Goal: Task Accomplishment & Management: Complete application form

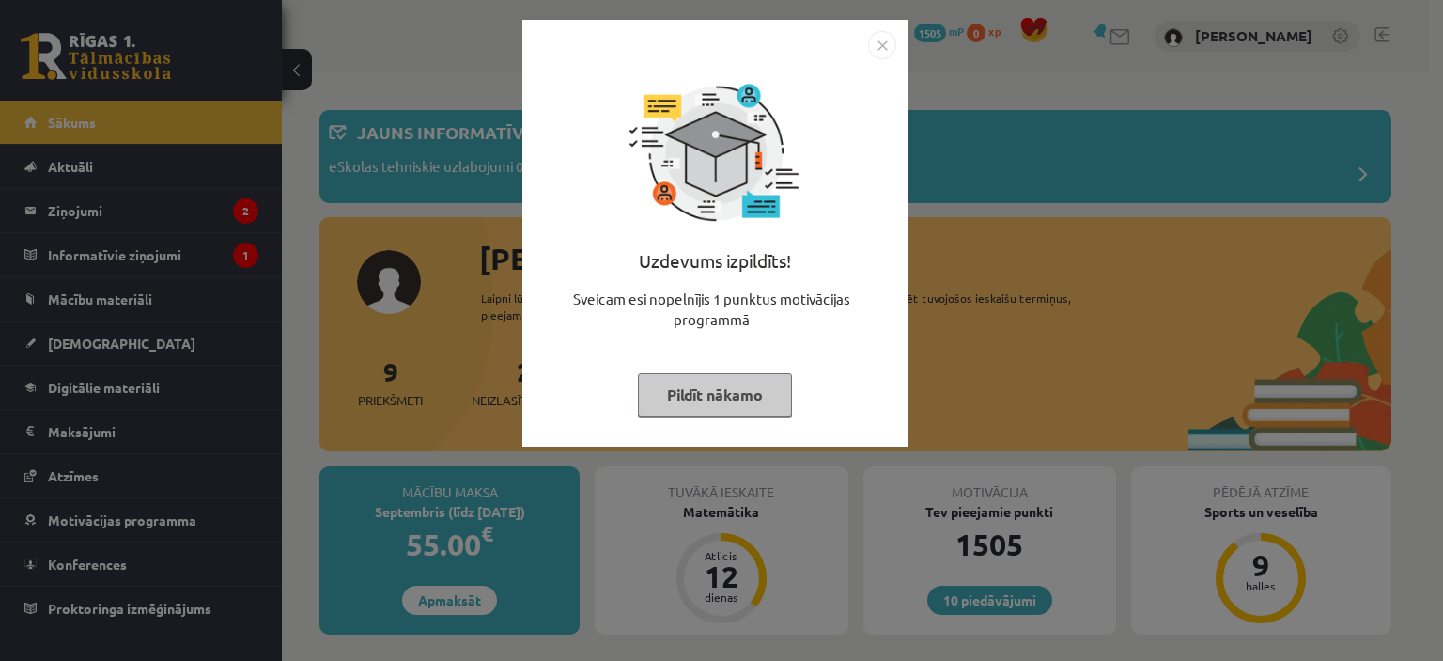
click at [692, 375] on button "Pildīt nākamo" at bounding box center [715, 394] width 154 height 43
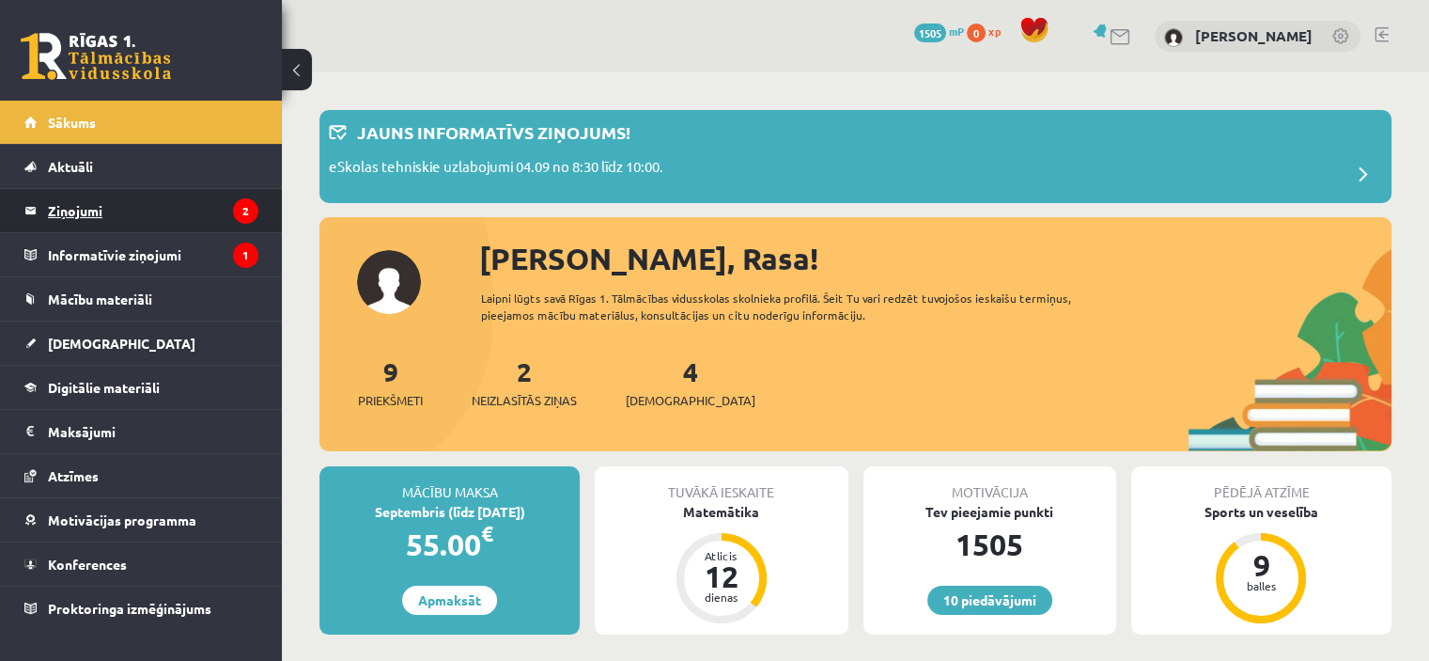
click at [180, 225] on legend "Ziņojumi 2" at bounding box center [153, 210] width 210 height 43
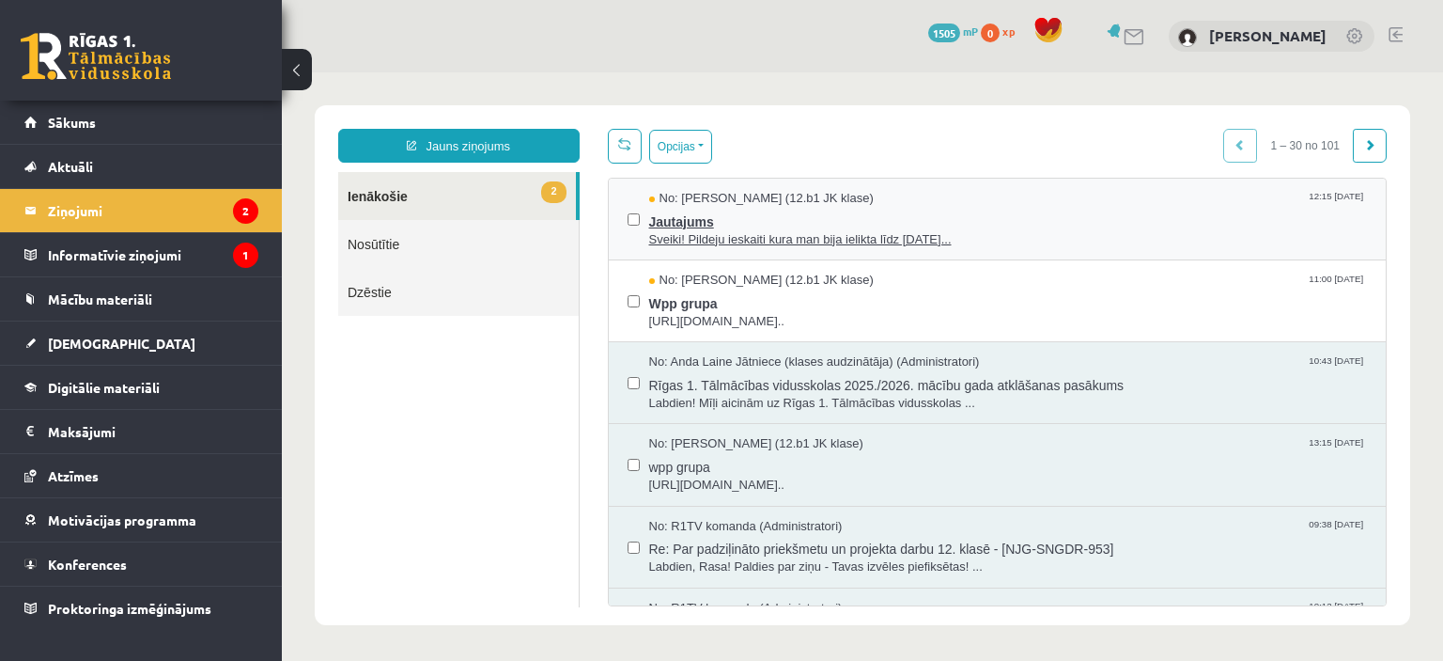
click at [736, 237] on span "Sveiki! Pildeju ieskaiti kura man bija ielikta līdz 15.09.25..." at bounding box center [1008, 240] width 719 height 18
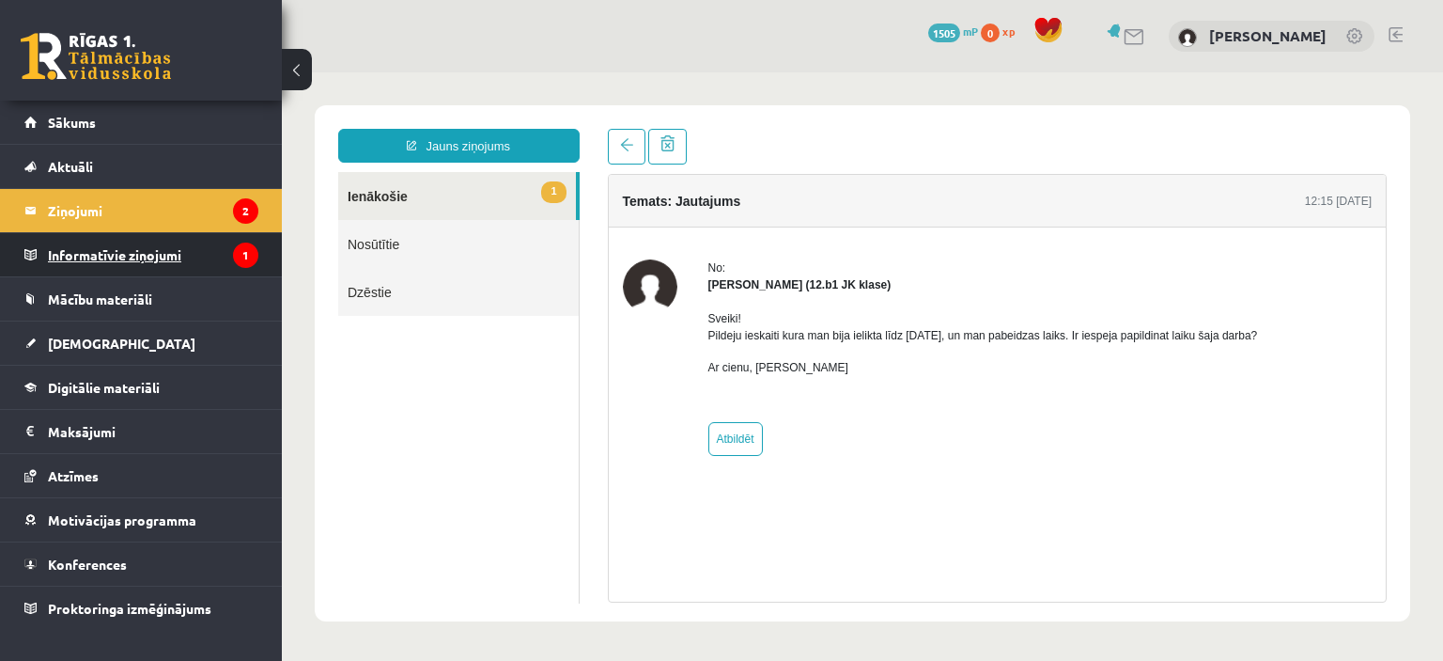
click at [203, 253] on legend "Informatīvie ziņojumi 1" at bounding box center [153, 254] width 210 height 43
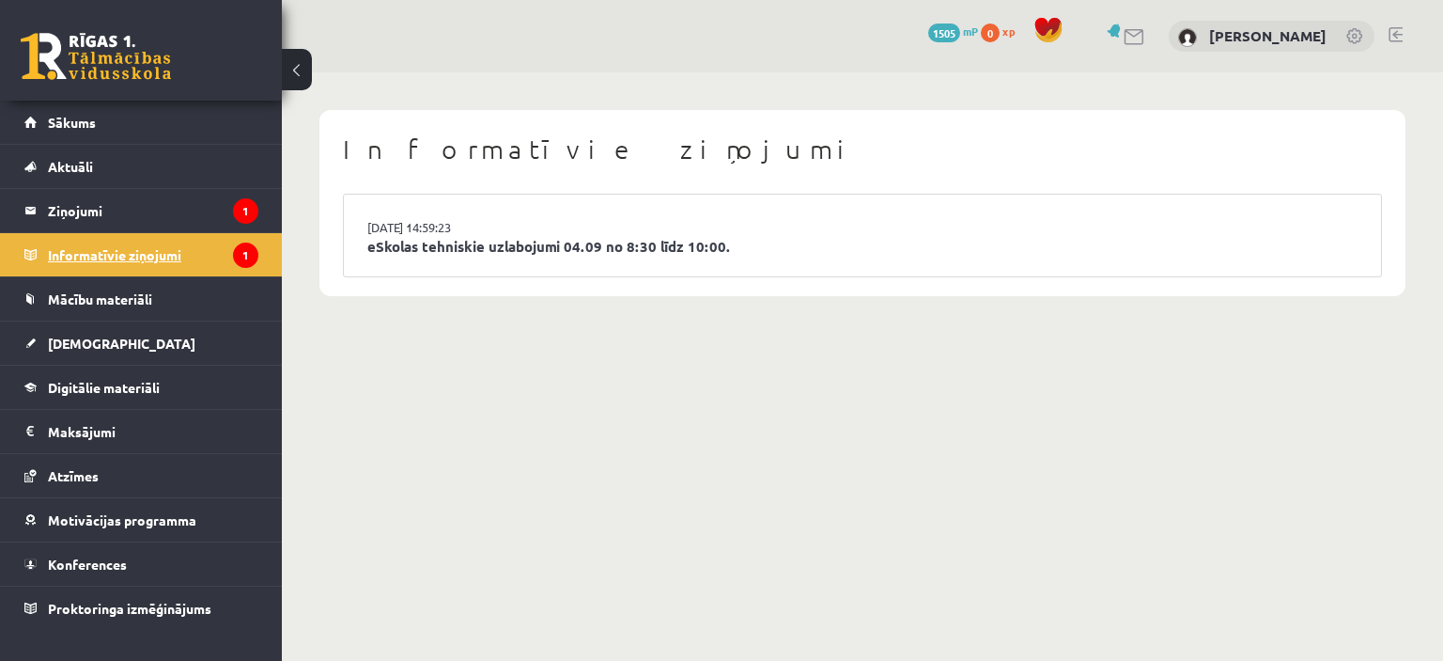
click at [203, 253] on legend "Informatīvie ziņojumi 1" at bounding box center [153, 254] width 210 height 43
click at [408, 256] on link "eSkolas tehniskie uzlabojumi 04.09 no 8:30 līdz 10:00." at bounding box center [862, 247] width 990 height 22
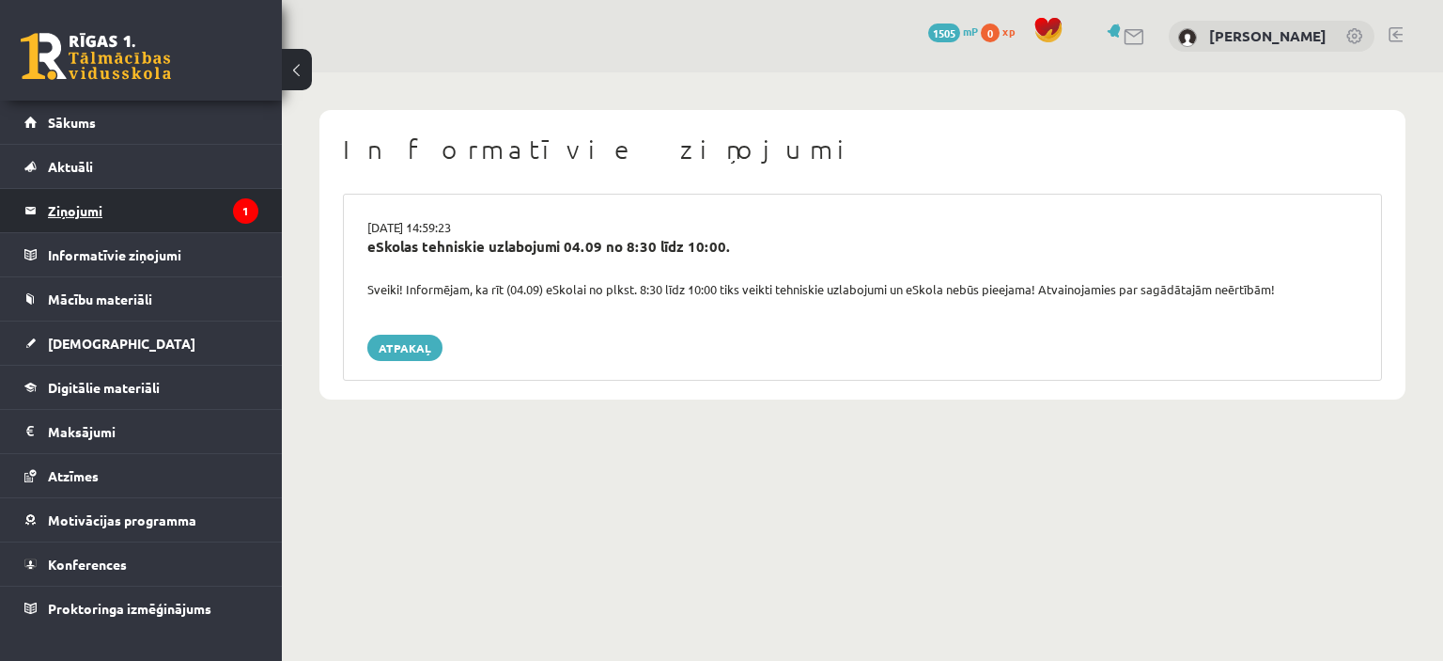
click at [137, 189] on legend "Ziņojumi 1" at bounding box center [153, 210] width 210 height 43
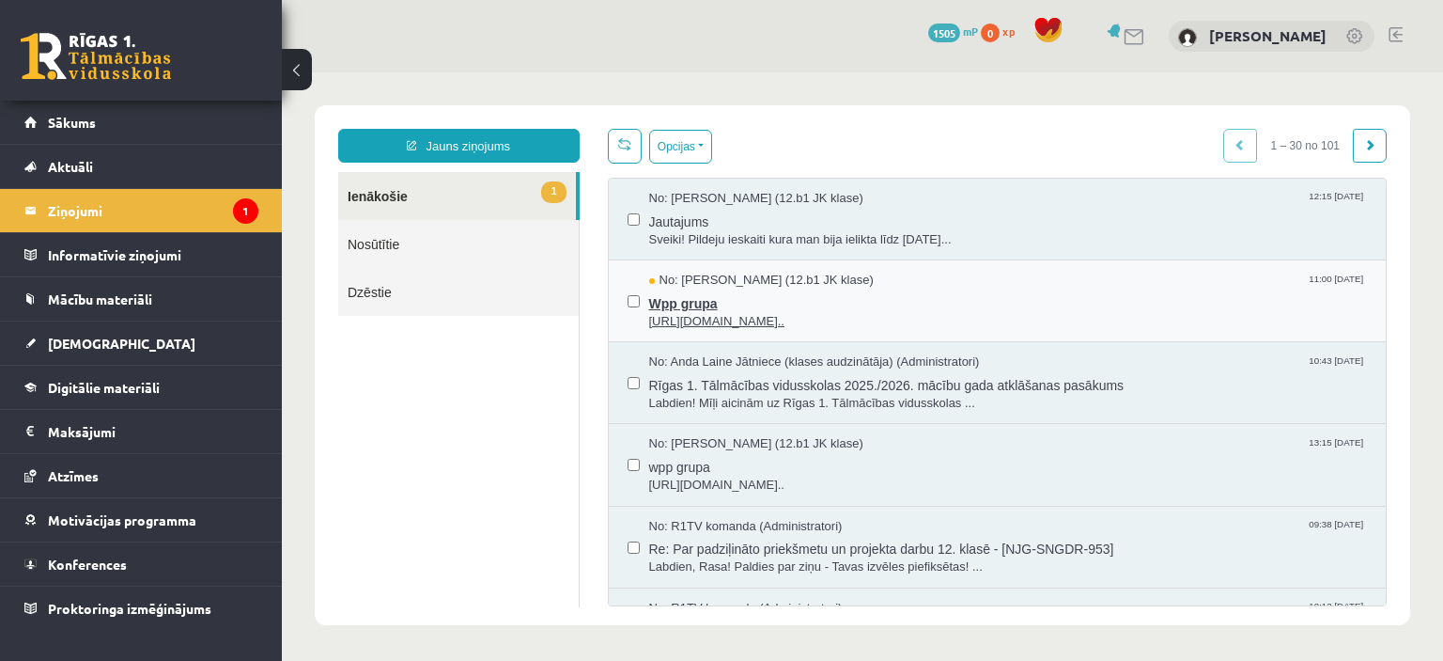
click at [710, 278] on span "No: [PERSON_NAME] (12.b1 JK klase)" at bounding box center [761, 281] width 225 height 18
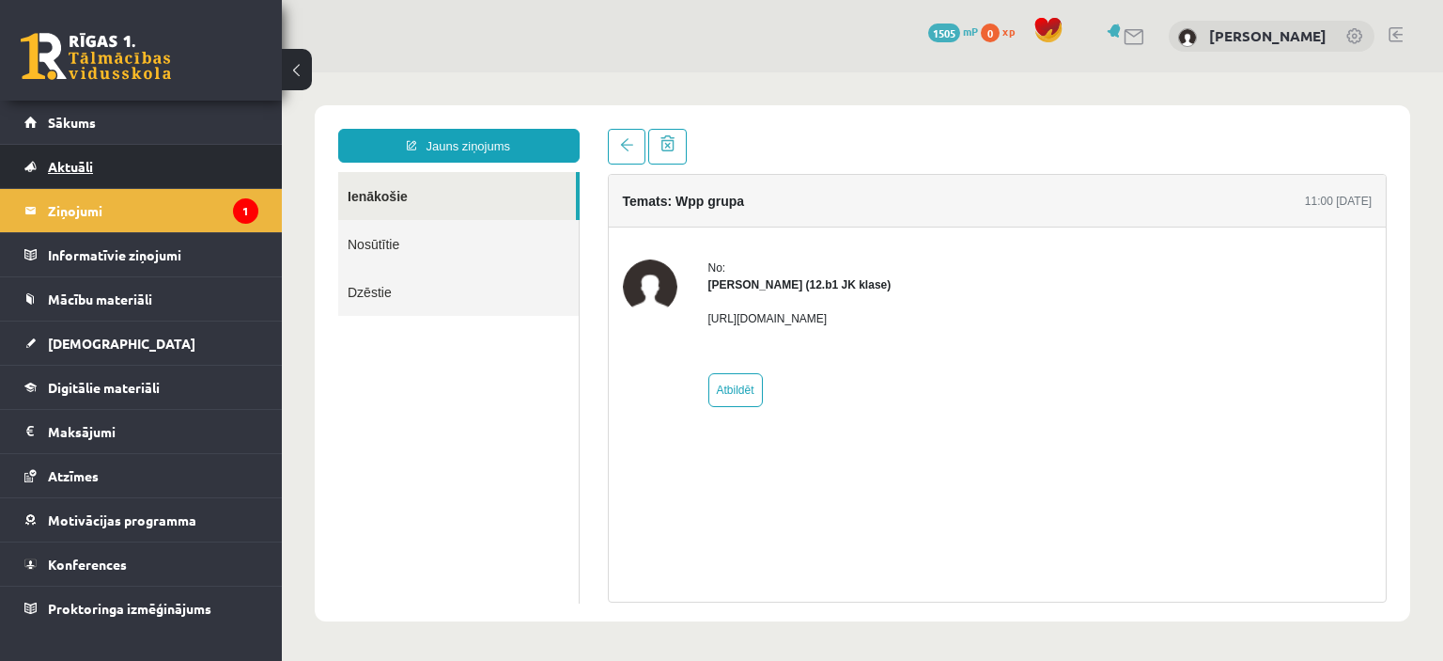
click at [212, 180] on link "Aktuāli" at bounding box center [141, 166] width 234 height 43
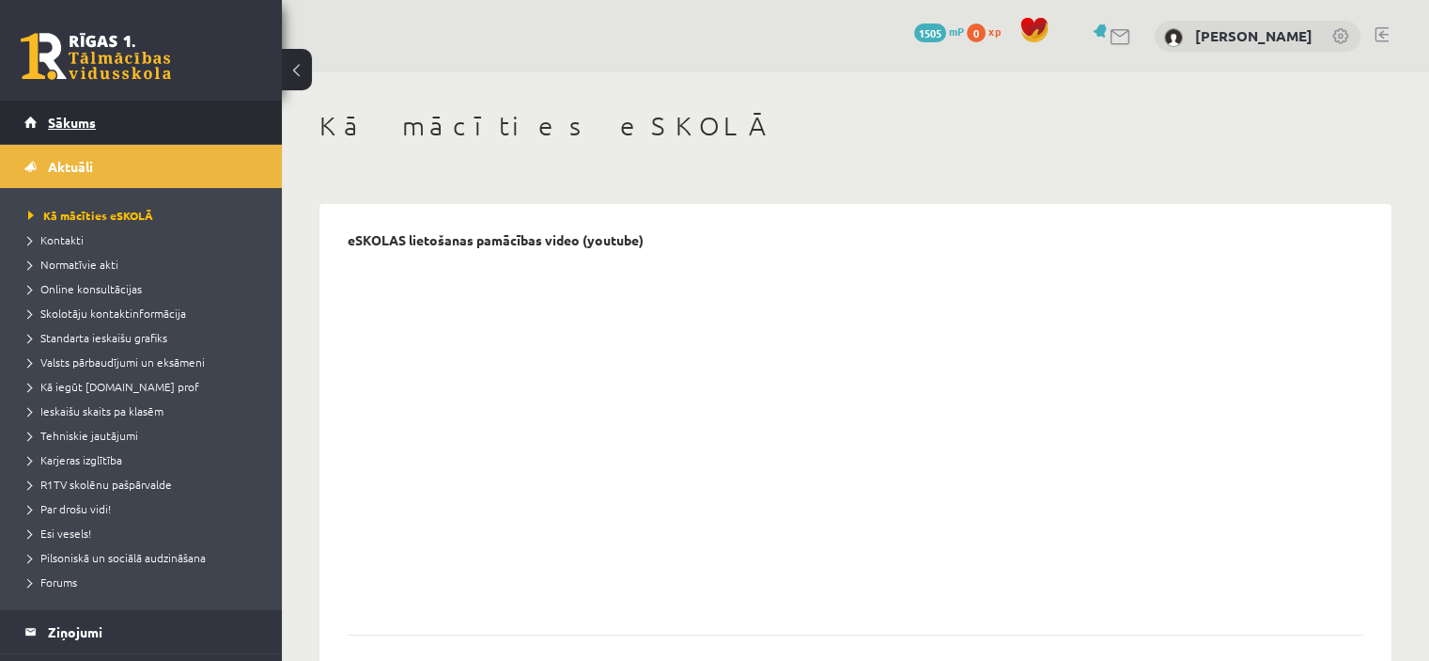
click at [117, 113] on link "Sākums" at bounding box center [141, 122] width 234 height 43
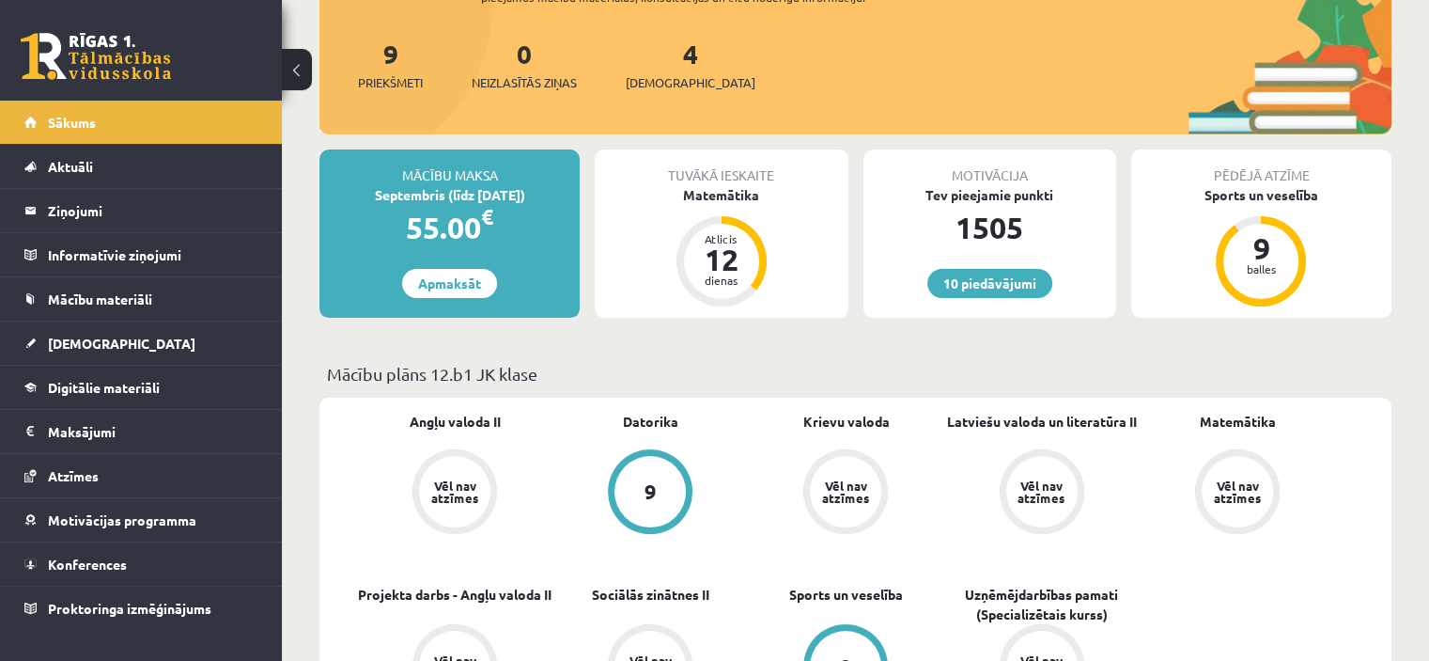
scroll to position [226, 0]
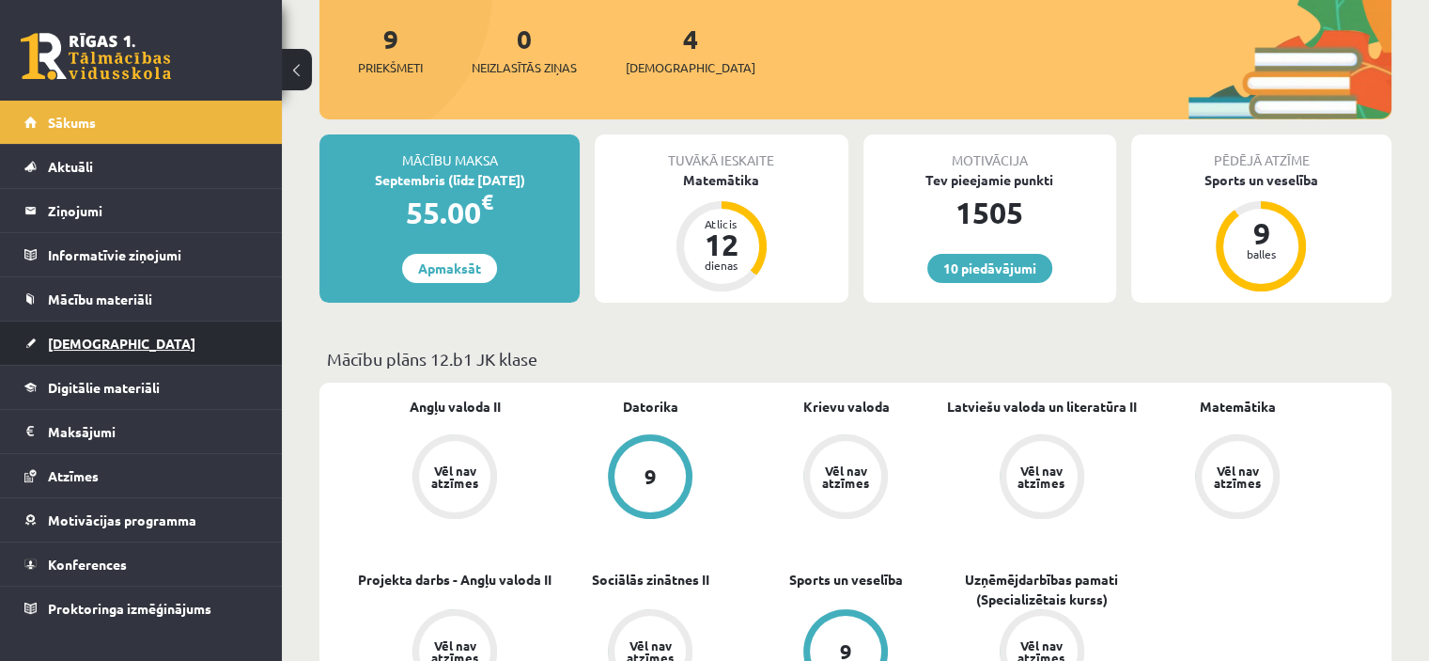
click at [91, 346] on span "[DEMOGRAPHIC_DATA]" at bounding box center [122, 343] width 148 height 17
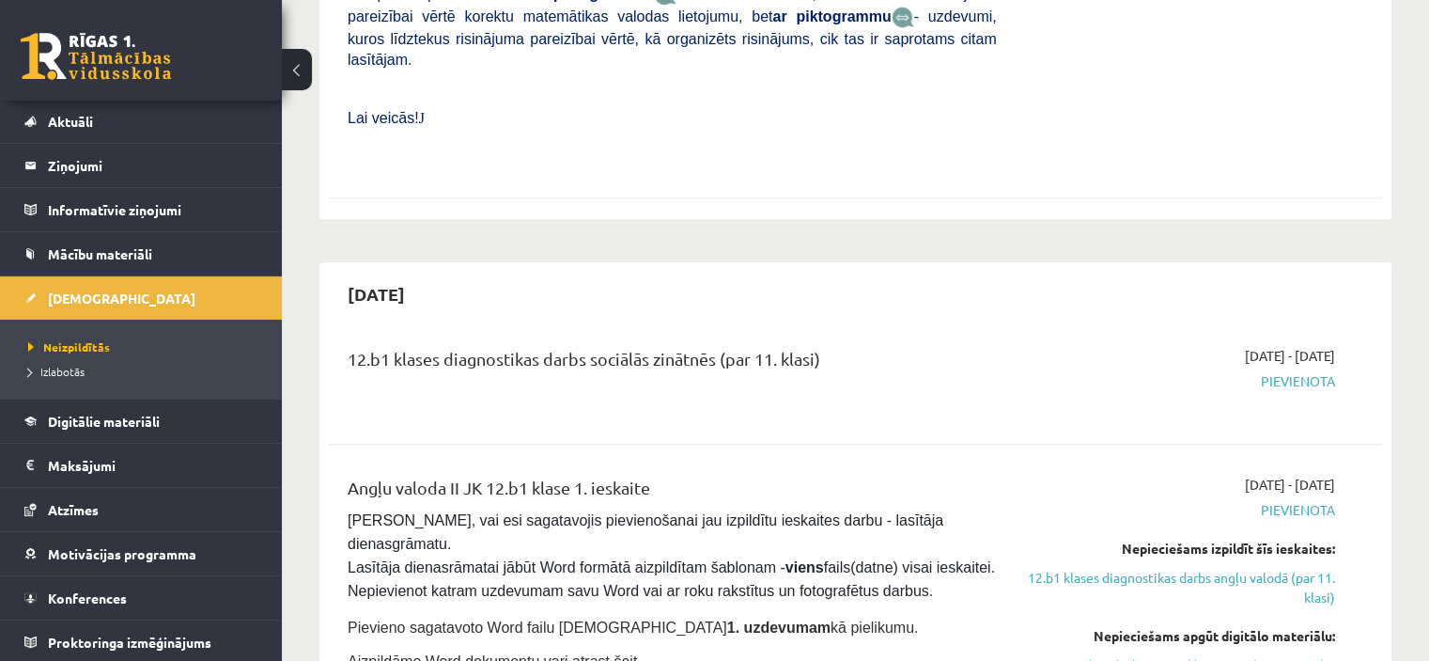
scroll to position [1140, 0]
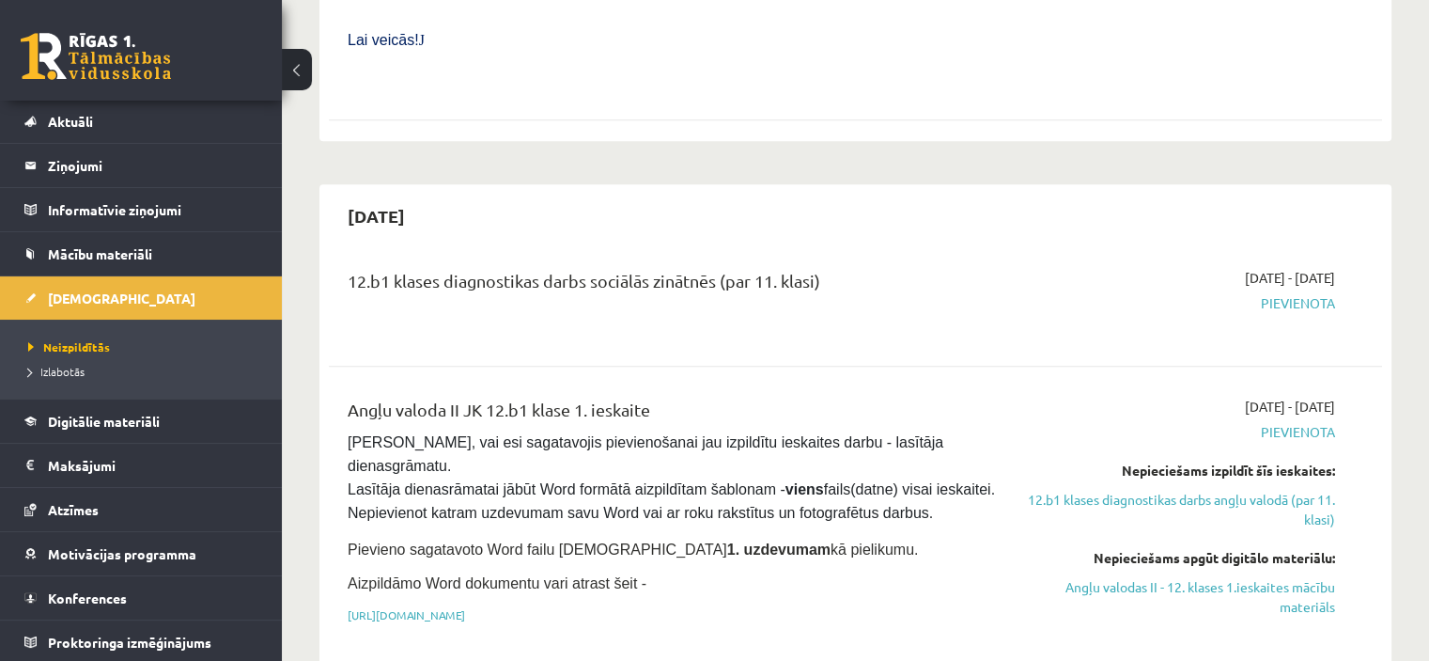
click at [1295, 293] on span "Pievienota" at bounding box center [1180, 303] width 310 height 20
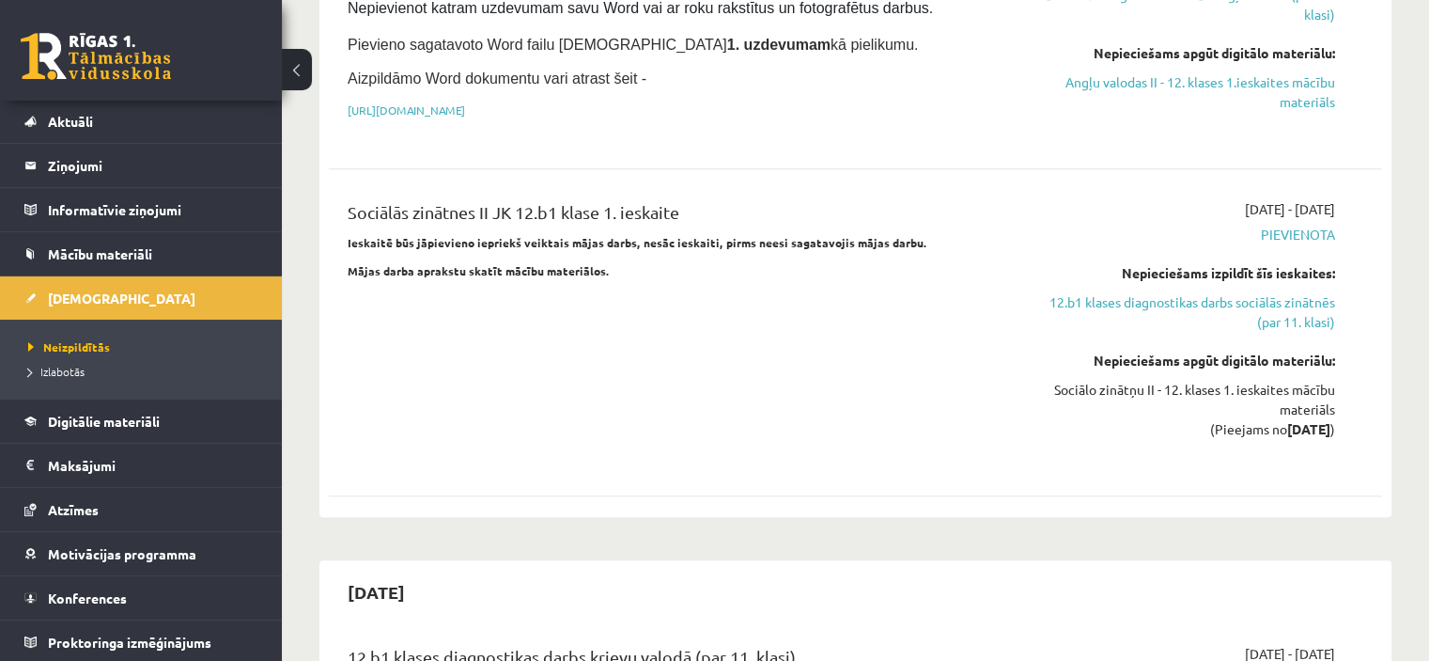
scroll to position [0, 0]
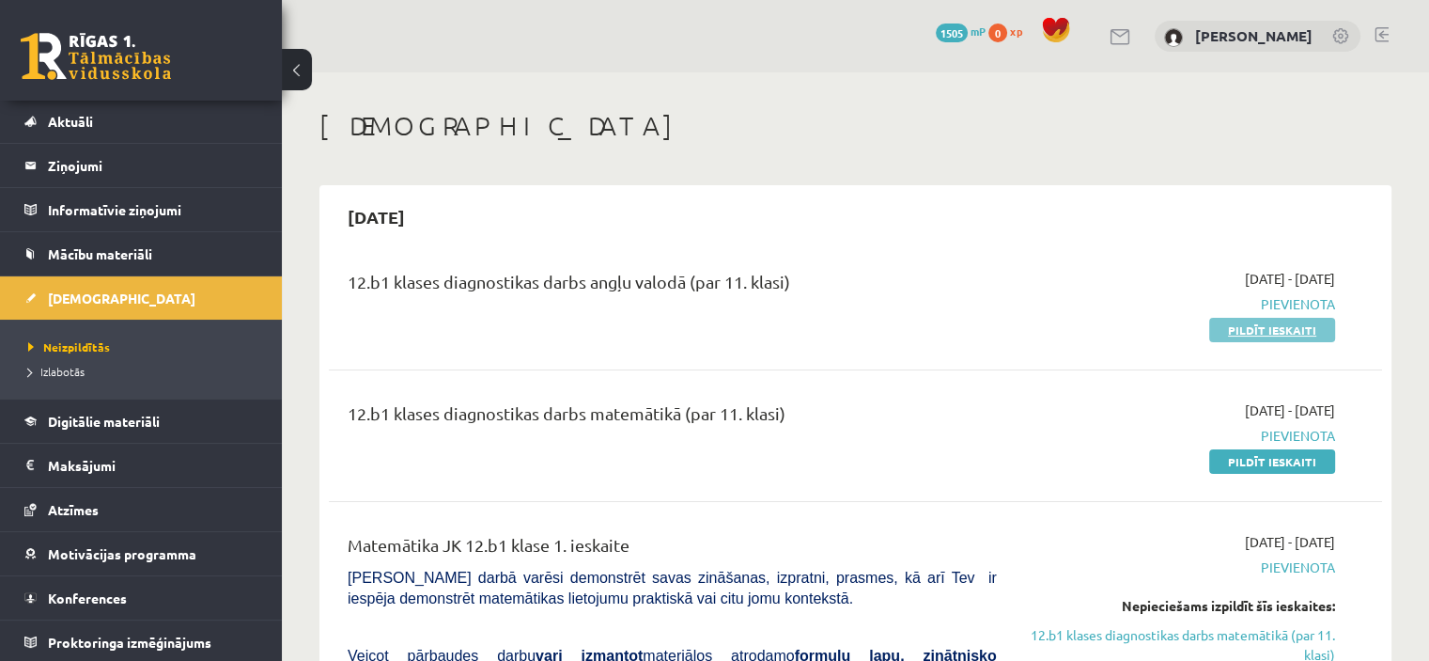
click at [1297, 334] on link "Pildīt ieskaiti" at bounding box center [1272, 330] width 126 height 24
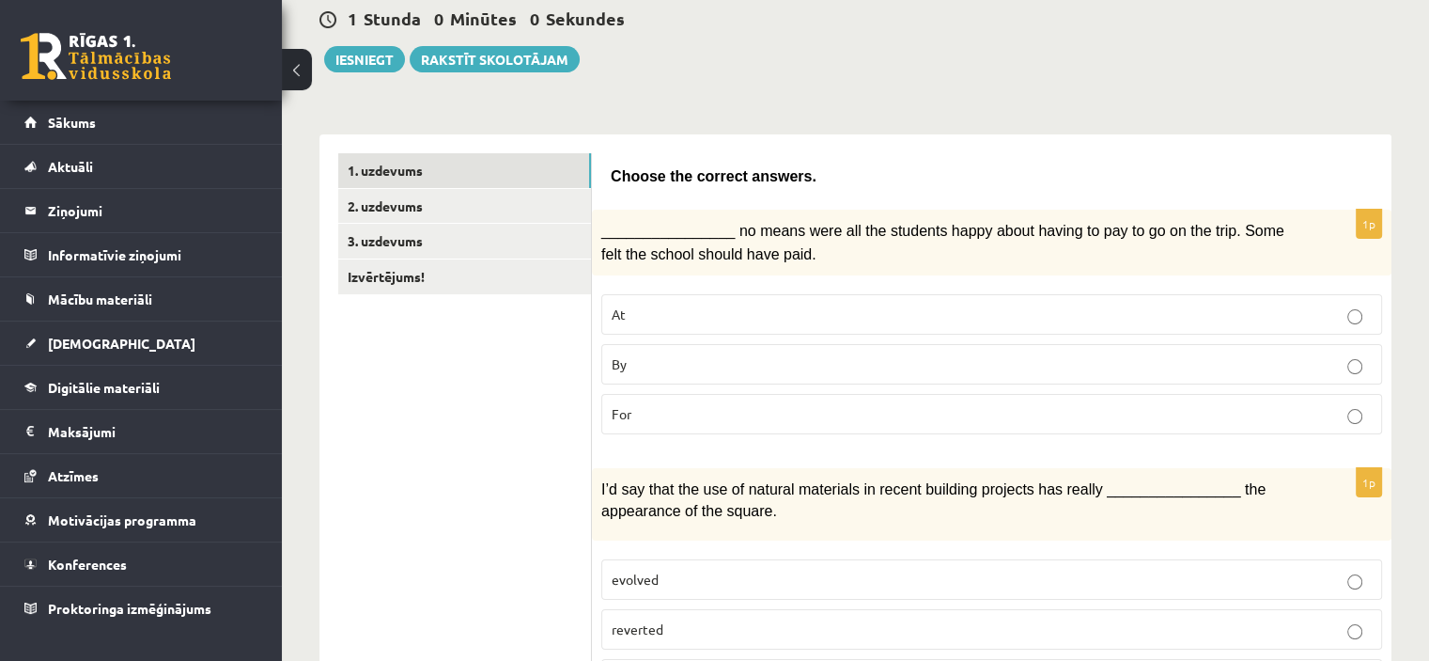
scroll to position [263, 0]
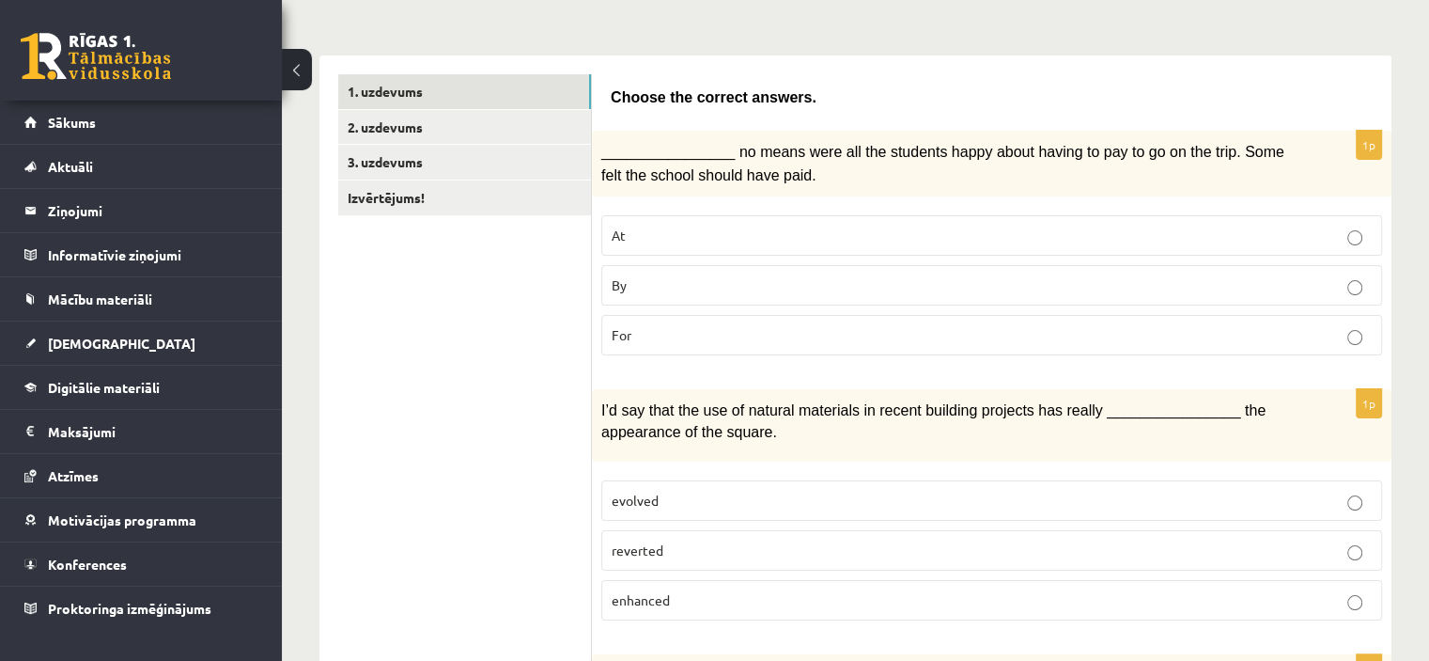
click at [687, 275] on p "By" at bounding box center [992, 285] width 760 height 20
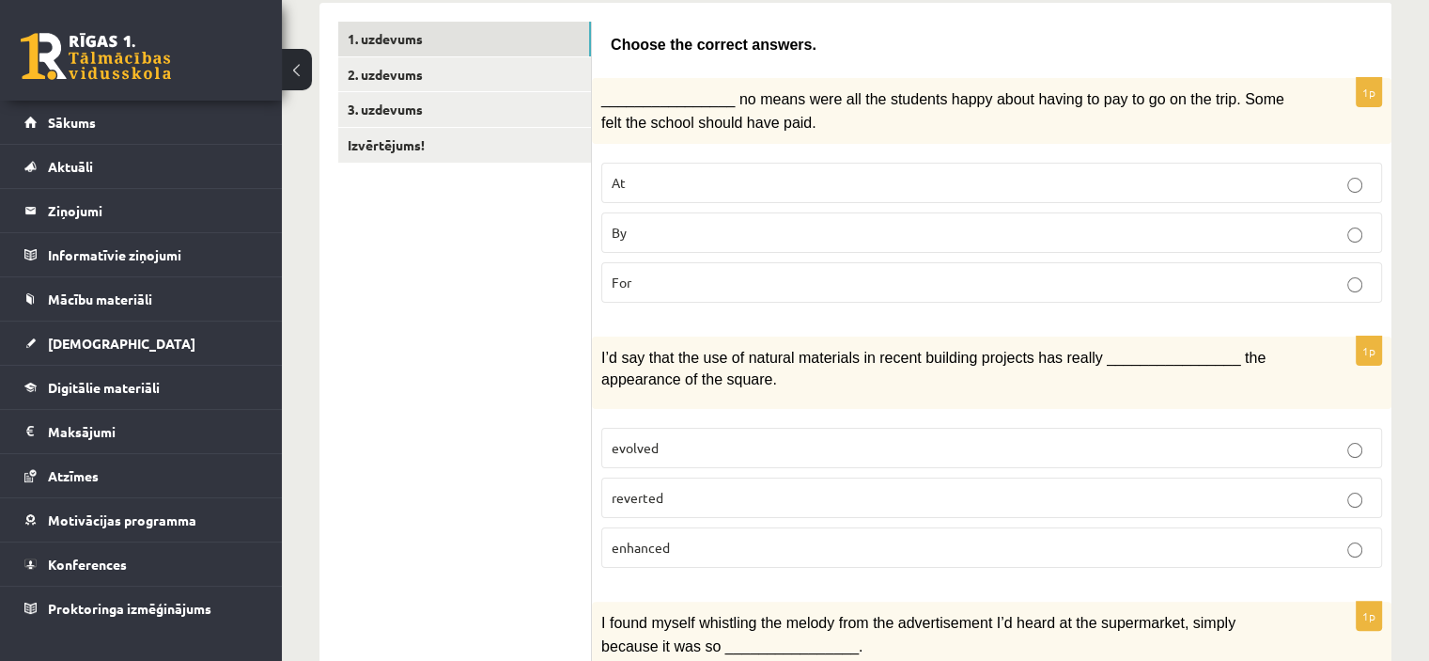
click at [933, 563] on fieldset "evolved reverted enhanced" at bounding box center [991, 495] width 781 height 155
click at [972, 556] on label "enhanced" at bounding box center [991, 547] width 781 height 40
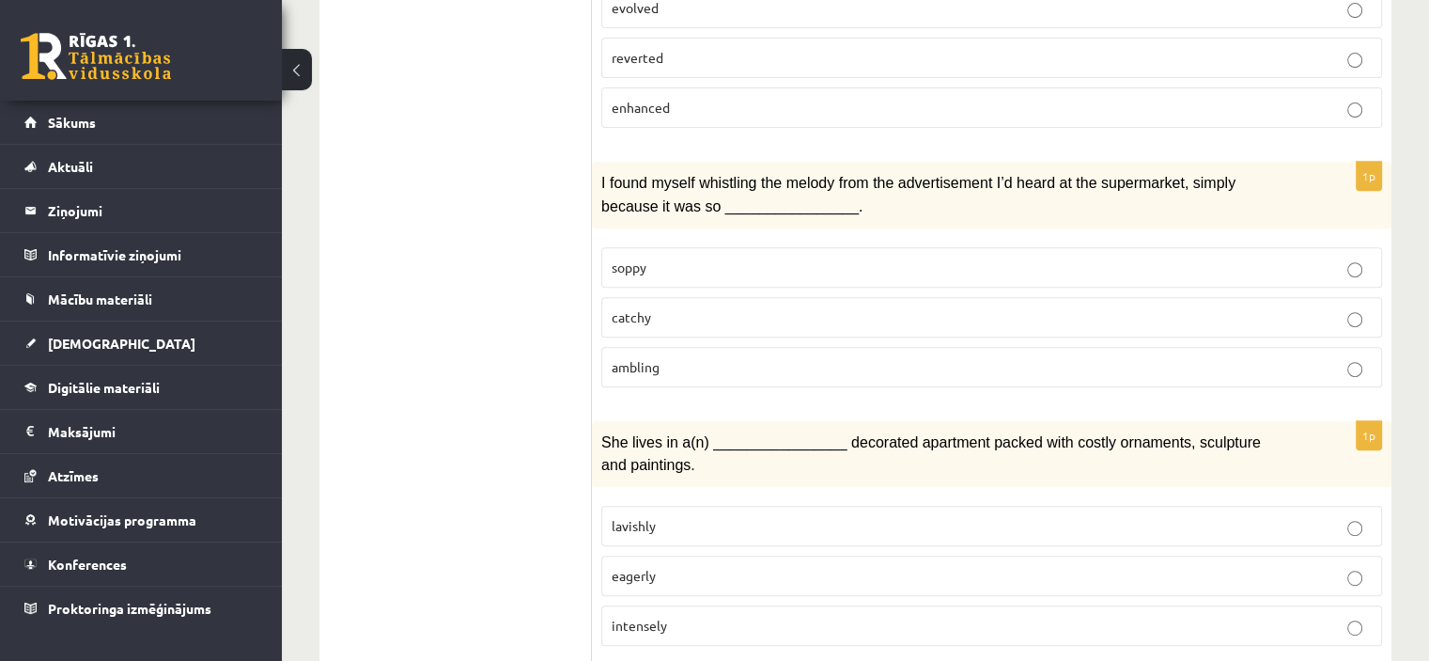
scroll to position [649, 0]
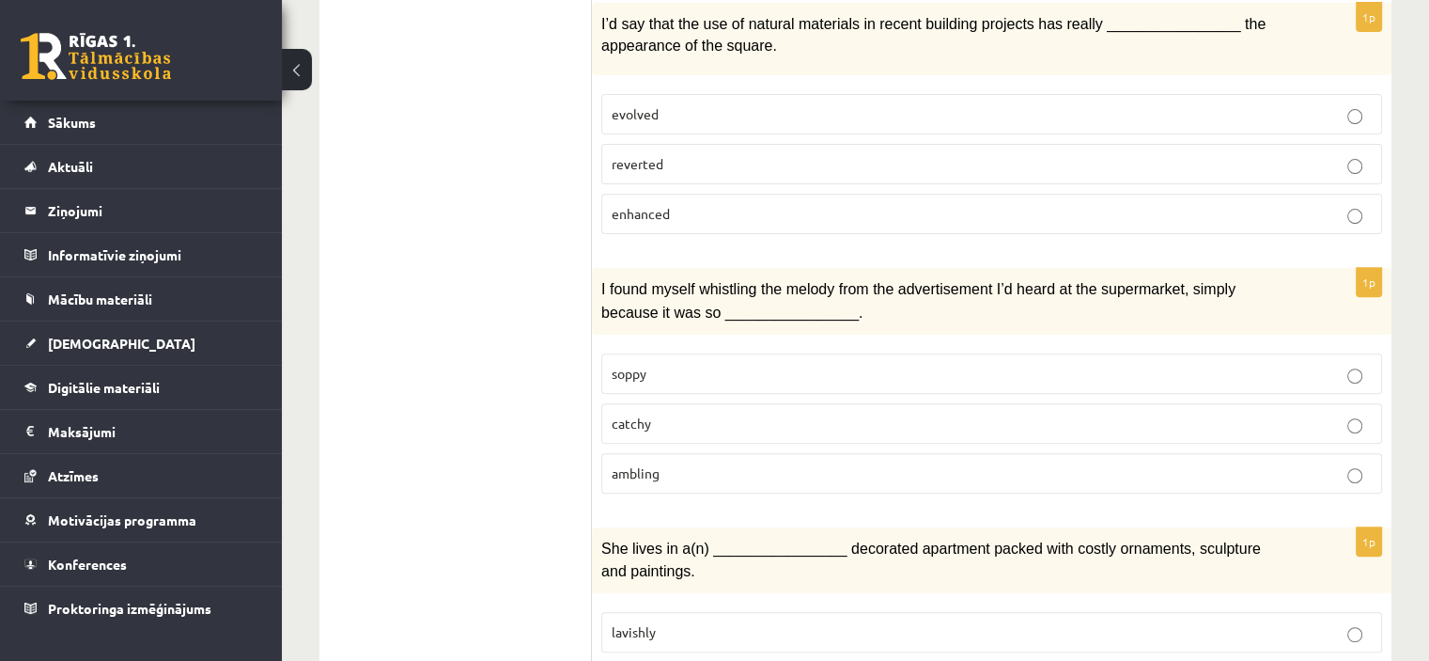
click at [1266, 413] on p "catchy" at bounding box center [992, 423] width 760 height 20
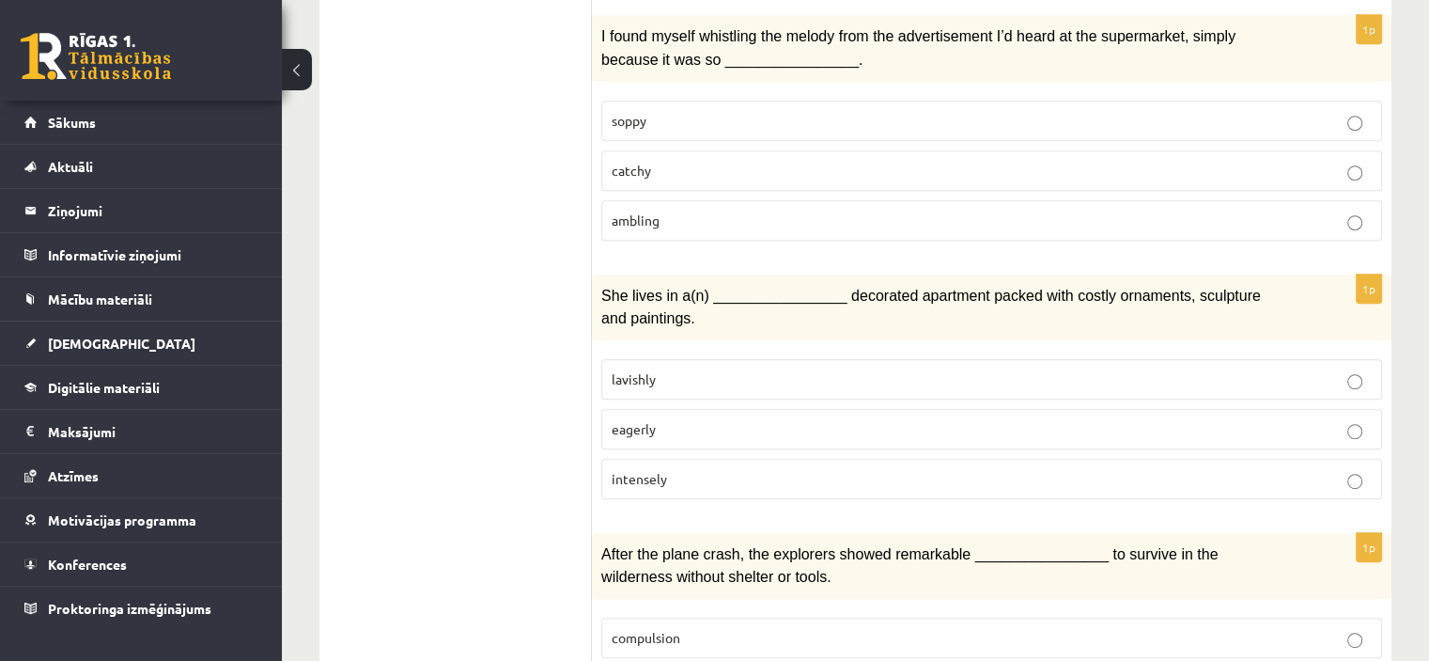
scroll to position [914, 0]
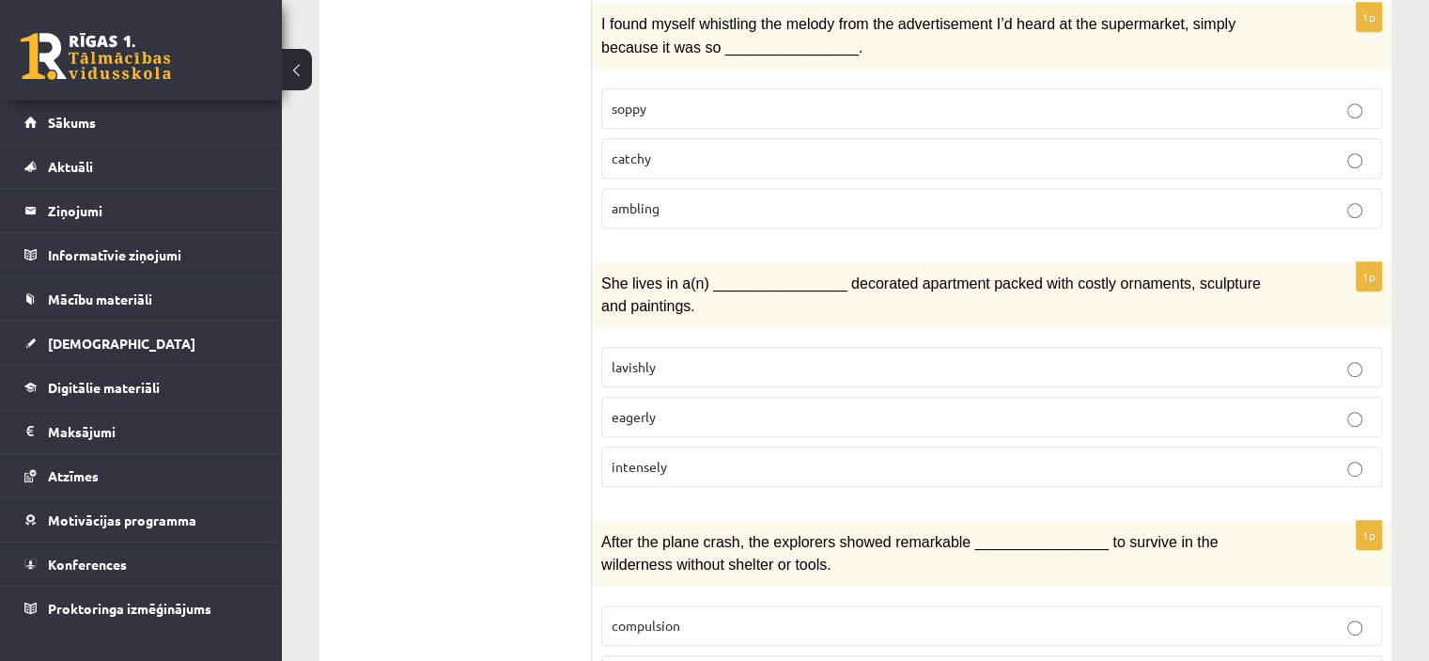
click at [1317, 357] on p "lavishly" at bounding box center [992, 367] width 760 height 20
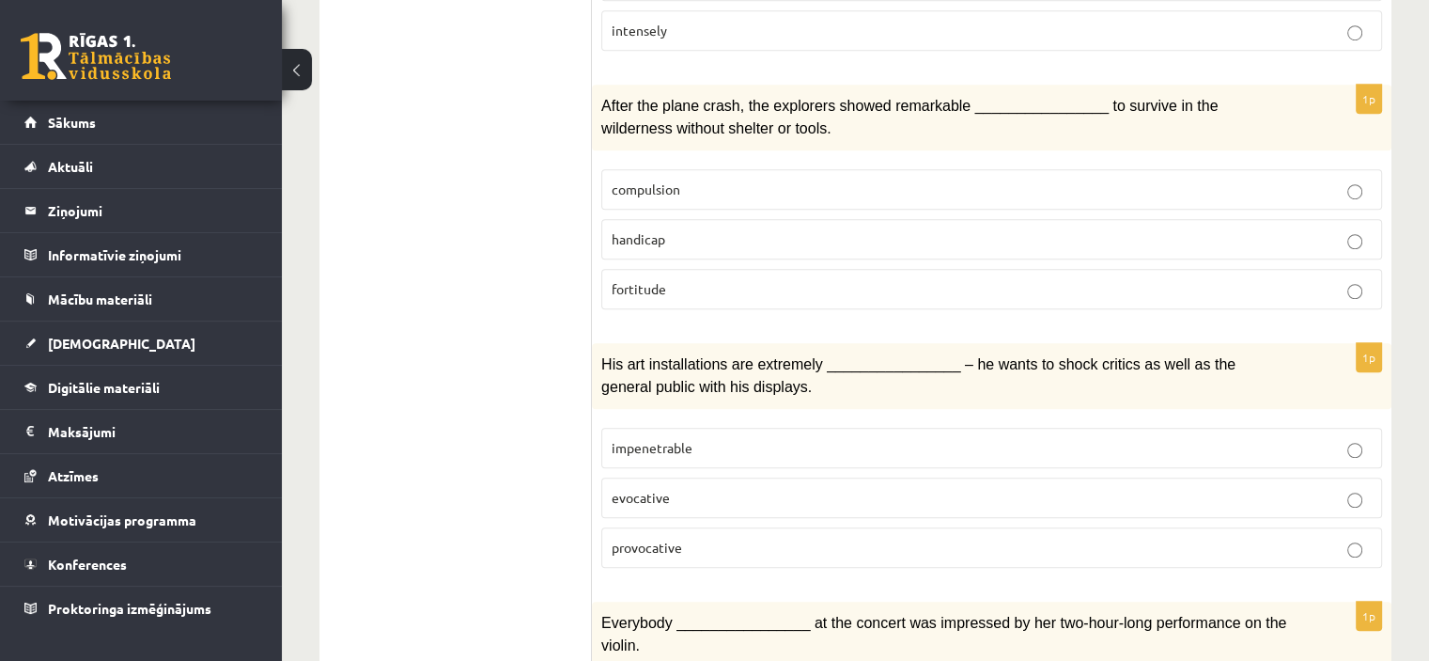
scroll to position [1342, 0]
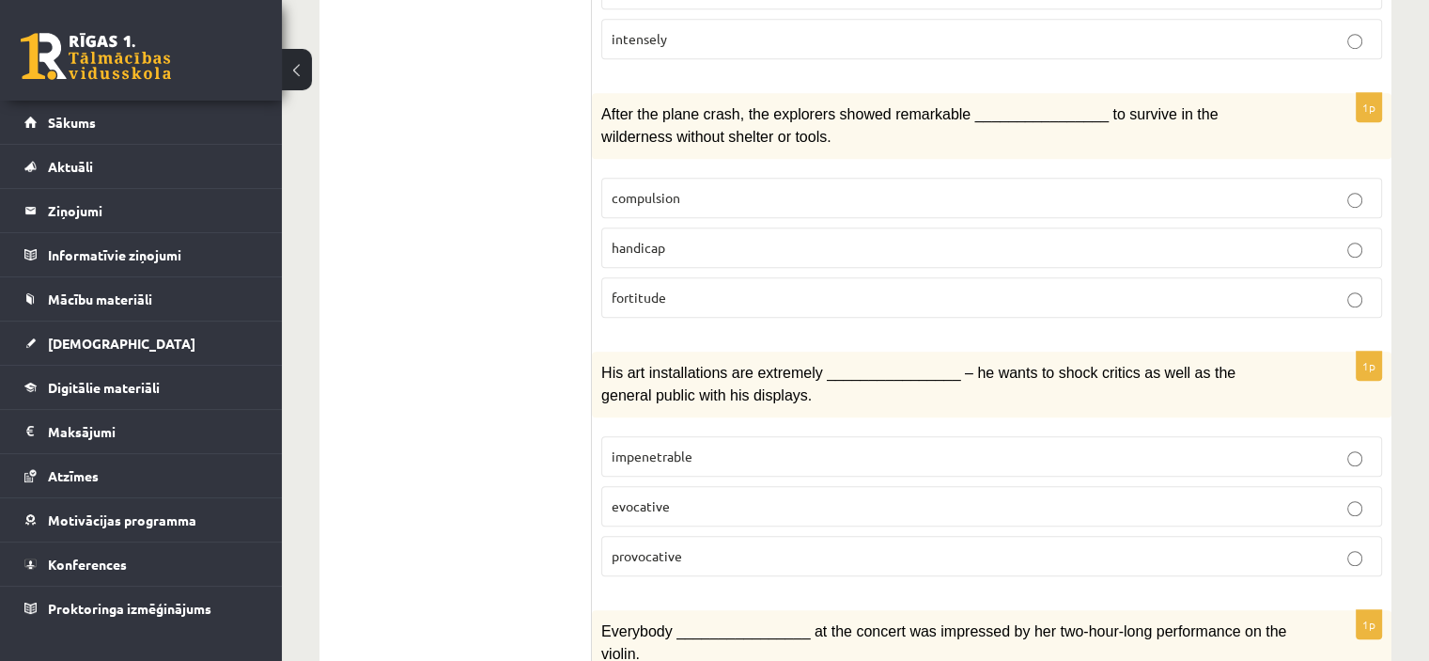
click at [943, 288] on p "fortitude" at bounding box center [992, 298] width 760 height 20
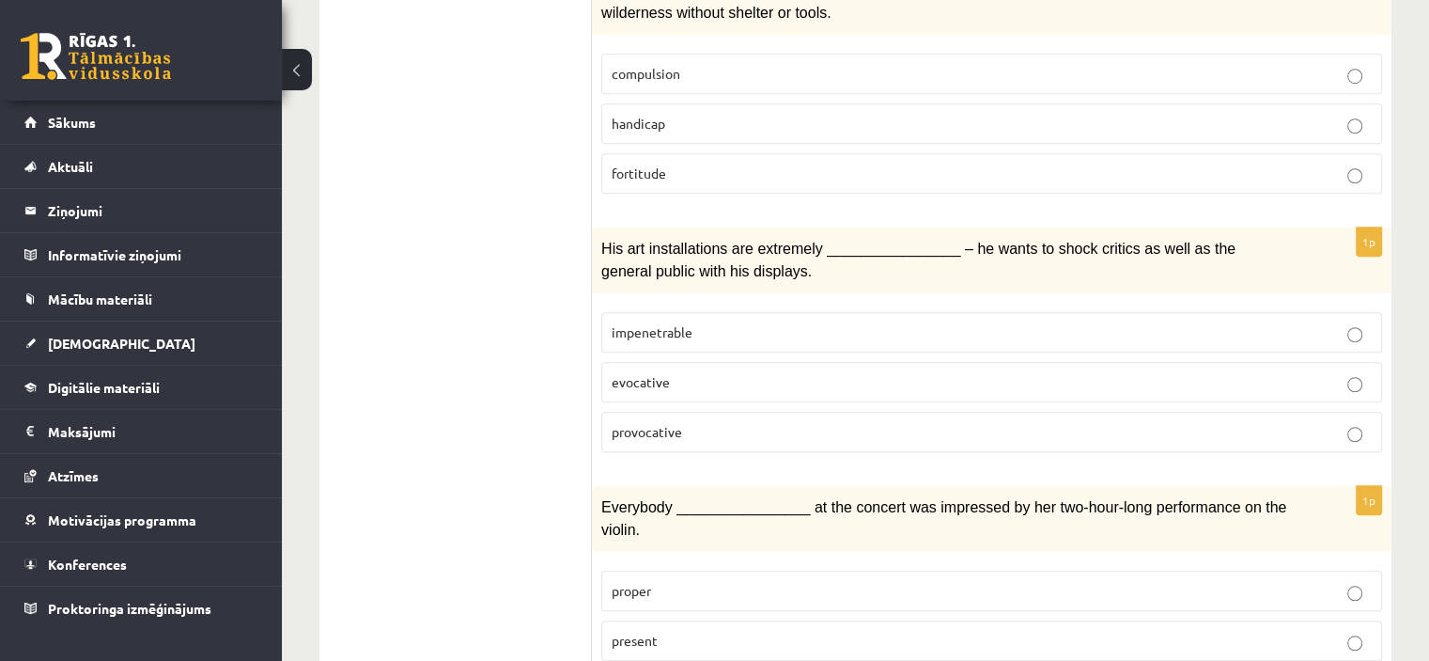
scroll to position [1531, 0]
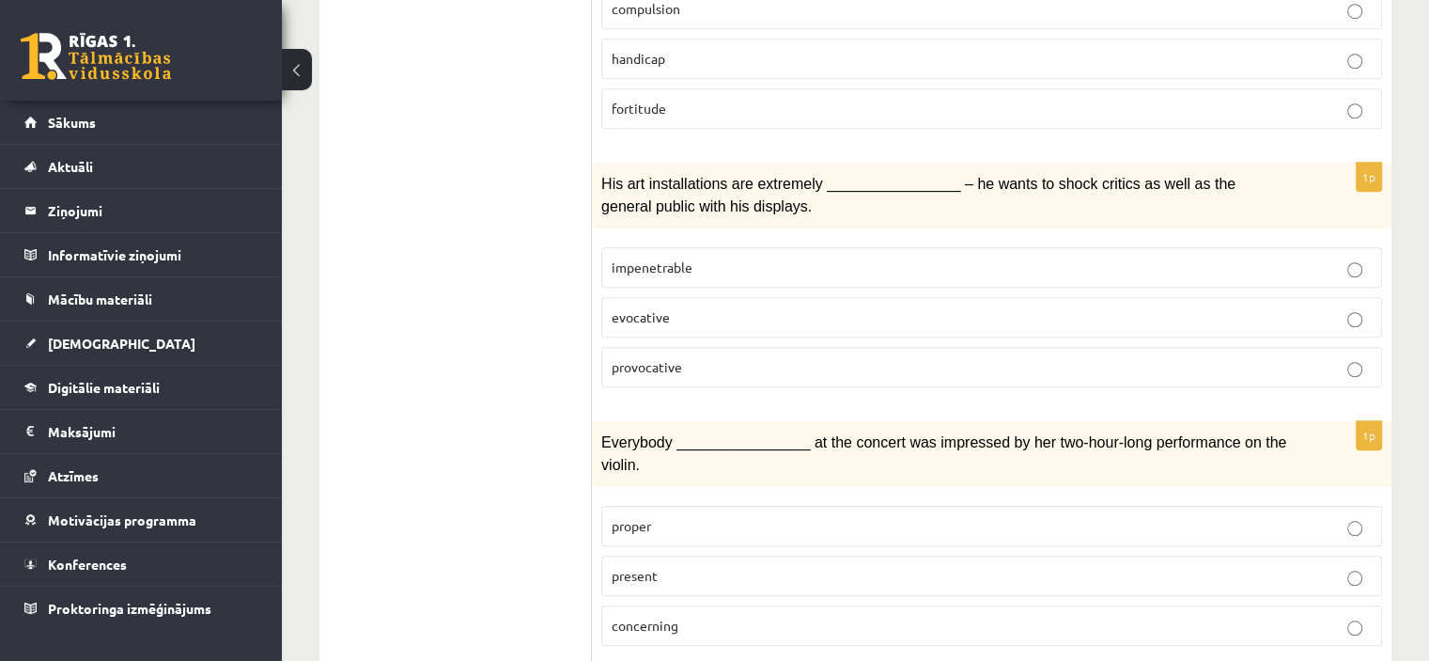
click at [1045, 385] on form "Choose the correct answers. 1p ________________ no means were all the students …" at bounding box center [992, 431] width 762 height 3249
click at [1045, 364] on fieldset "impenetrable evocative provocative" at bounding box center [991, 315] width 781 height 155
click at [1046, 357] on p "provocative" at bounding box center [992, 367] width 760 height 20
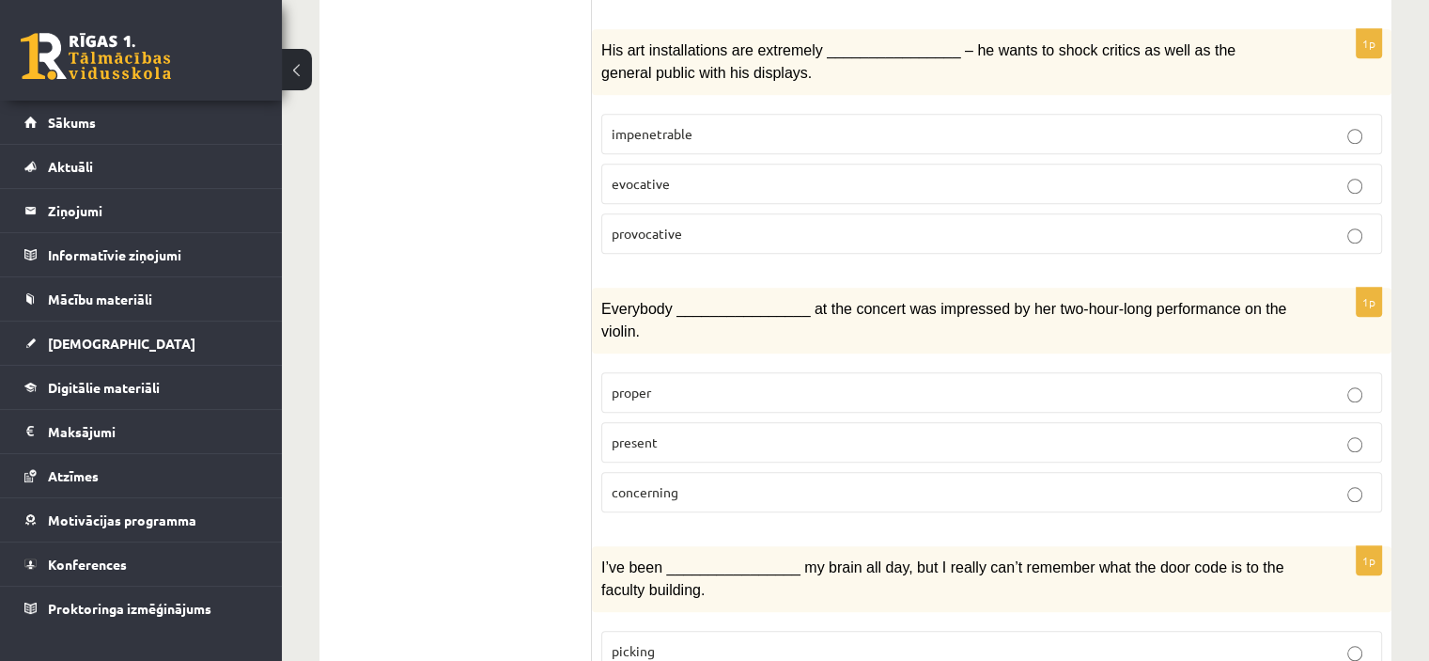
scroll to position [1749, 0]
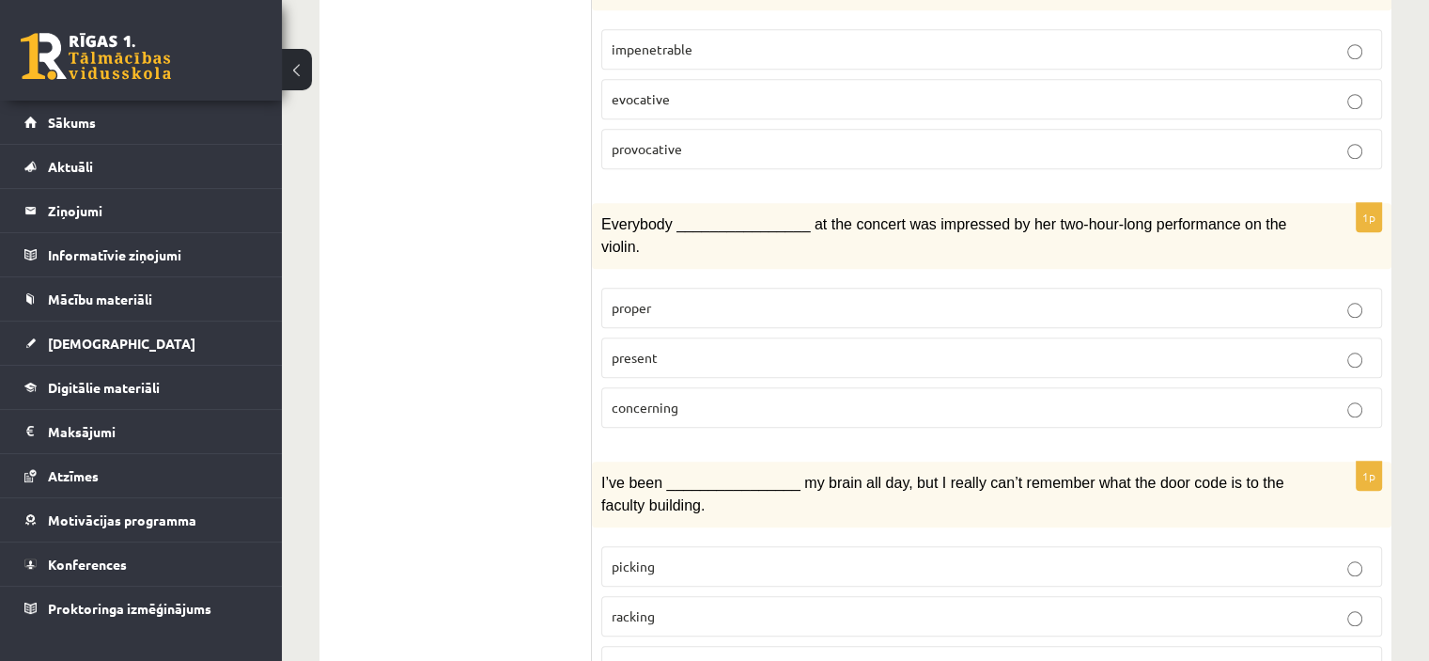
click at [910, 348] on p "present" at bounding box center [992, 358] width 760 height 20
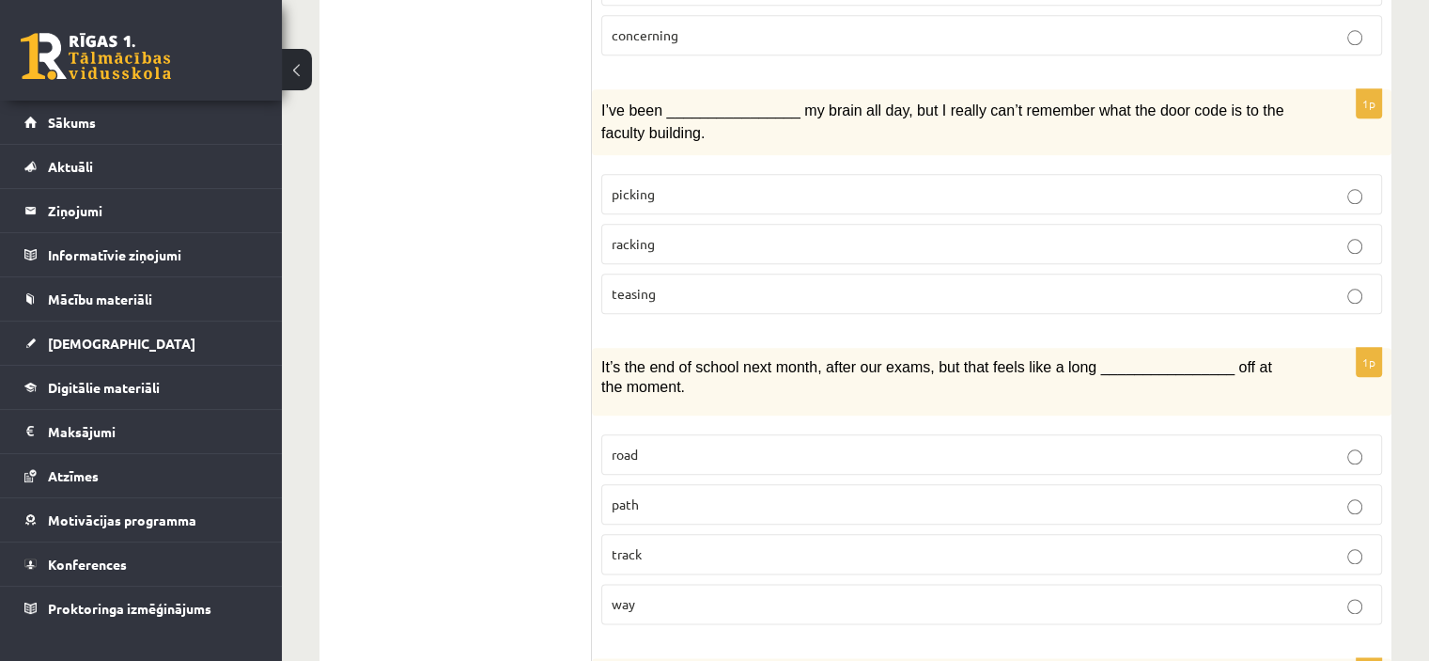
scroll to position [2134, 0]
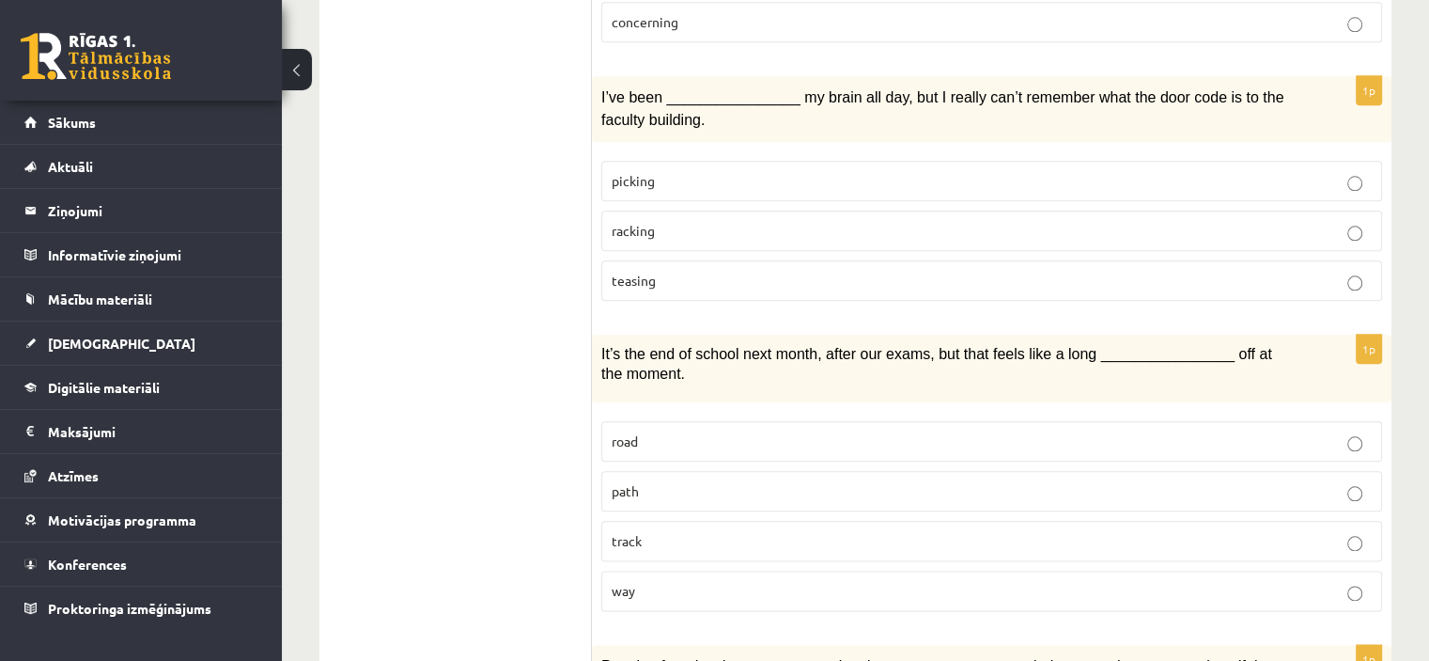
click at [976, 221] on p "racking" at bounding box center [992, 231] width 760 height 20
click at [838, 570] on label "way" at bounding box center [991, 590] width 781 height 40
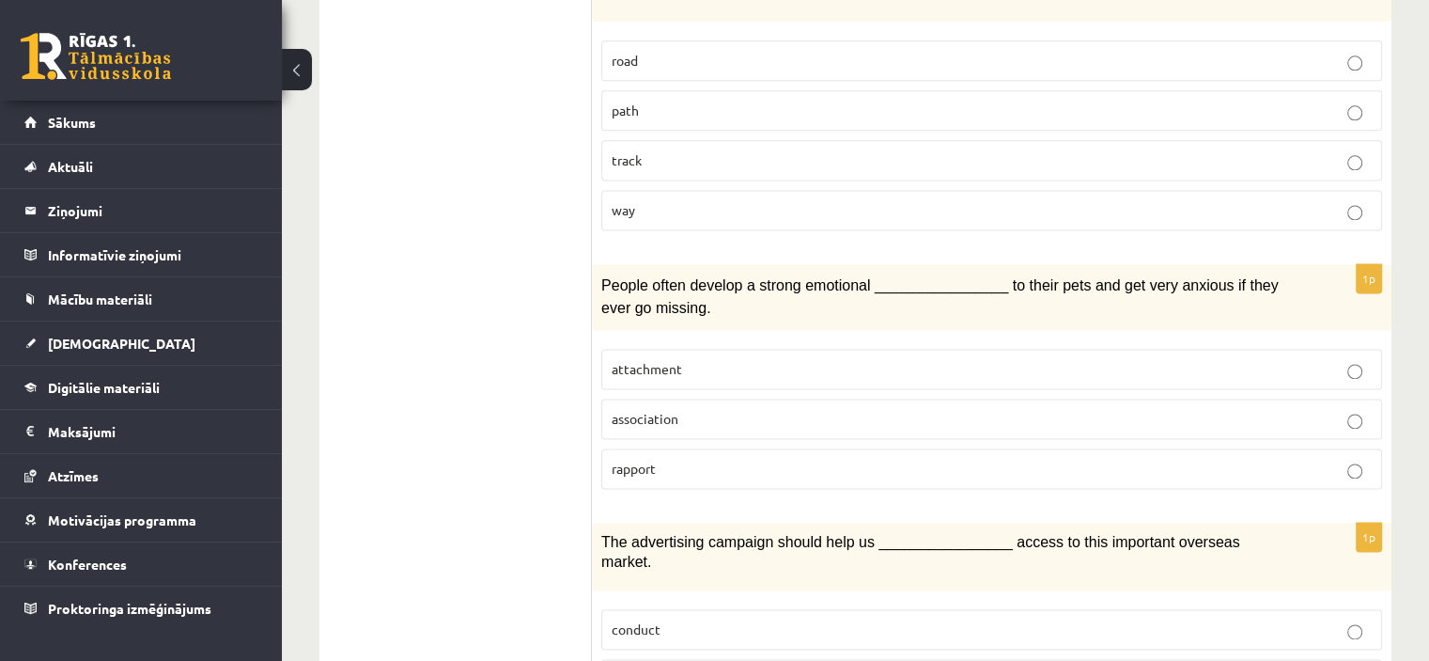
scroll to position [2605, 0]
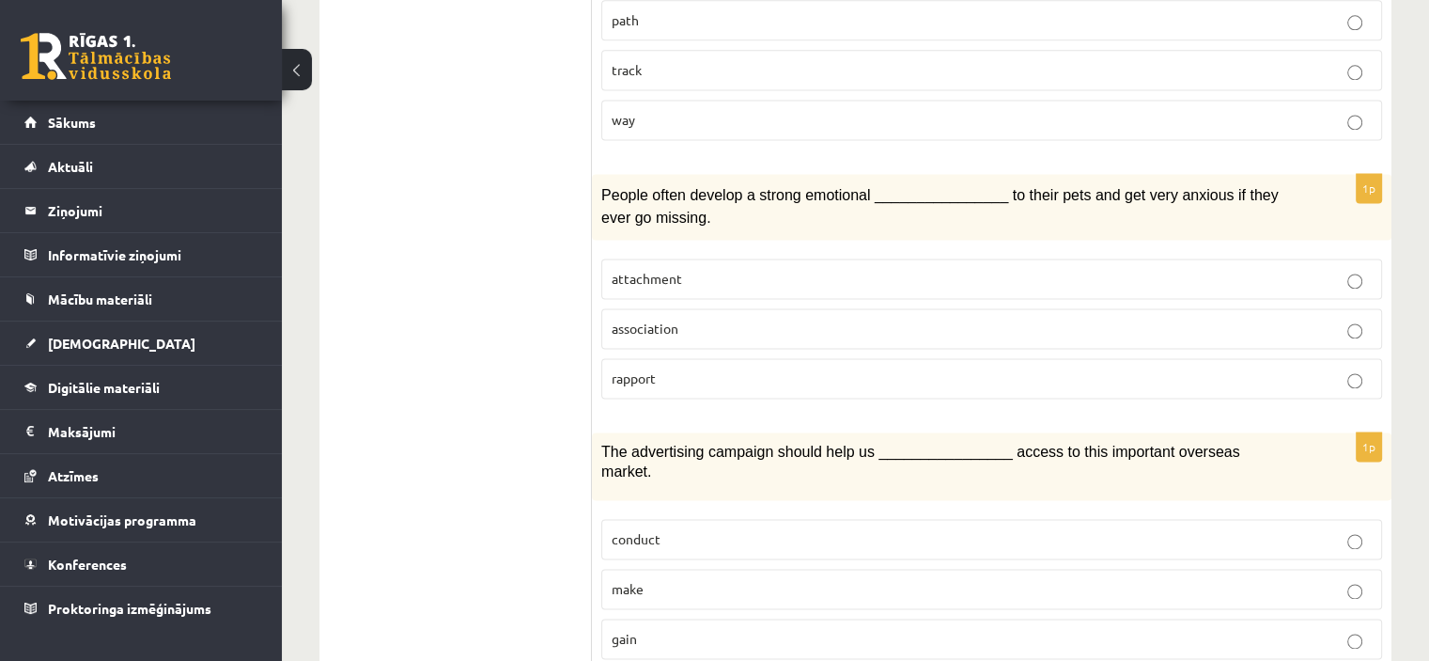
click at [1004, 258] on label "attachment" at bounding box center [991, 278] width 781 height 40
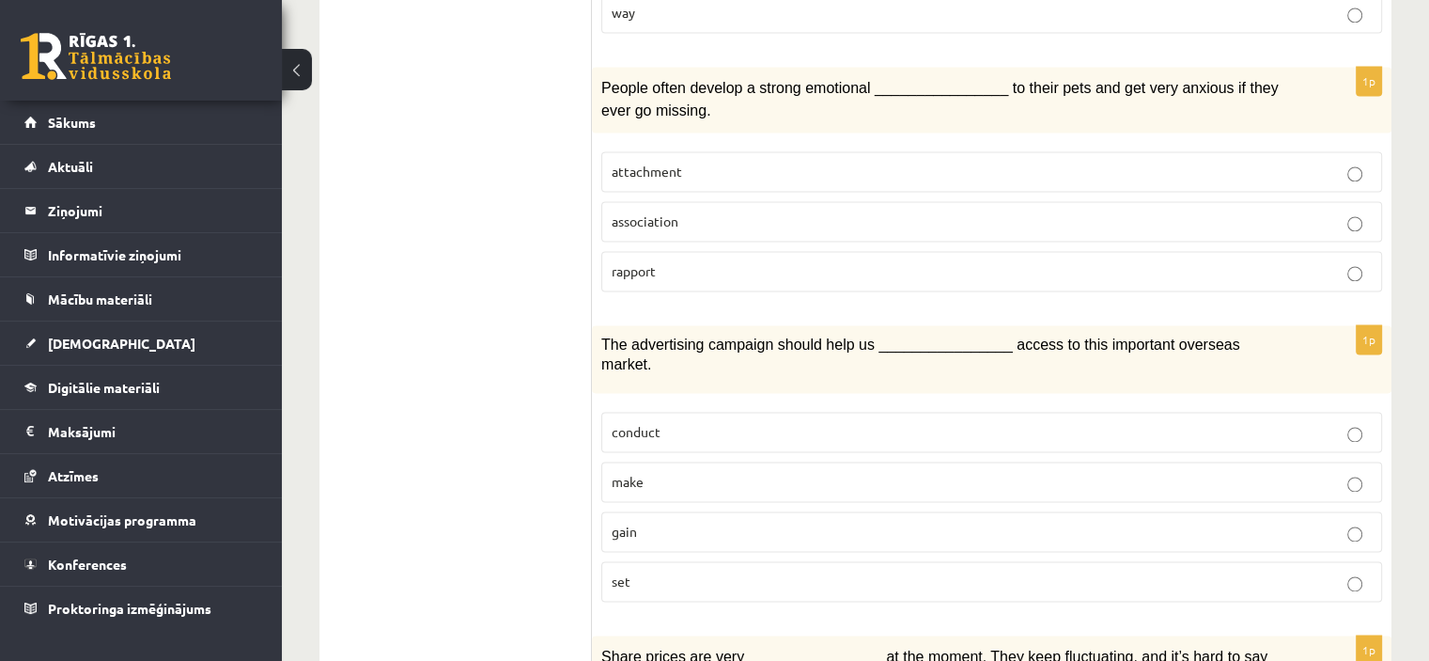
scroll to position [2891, 0]
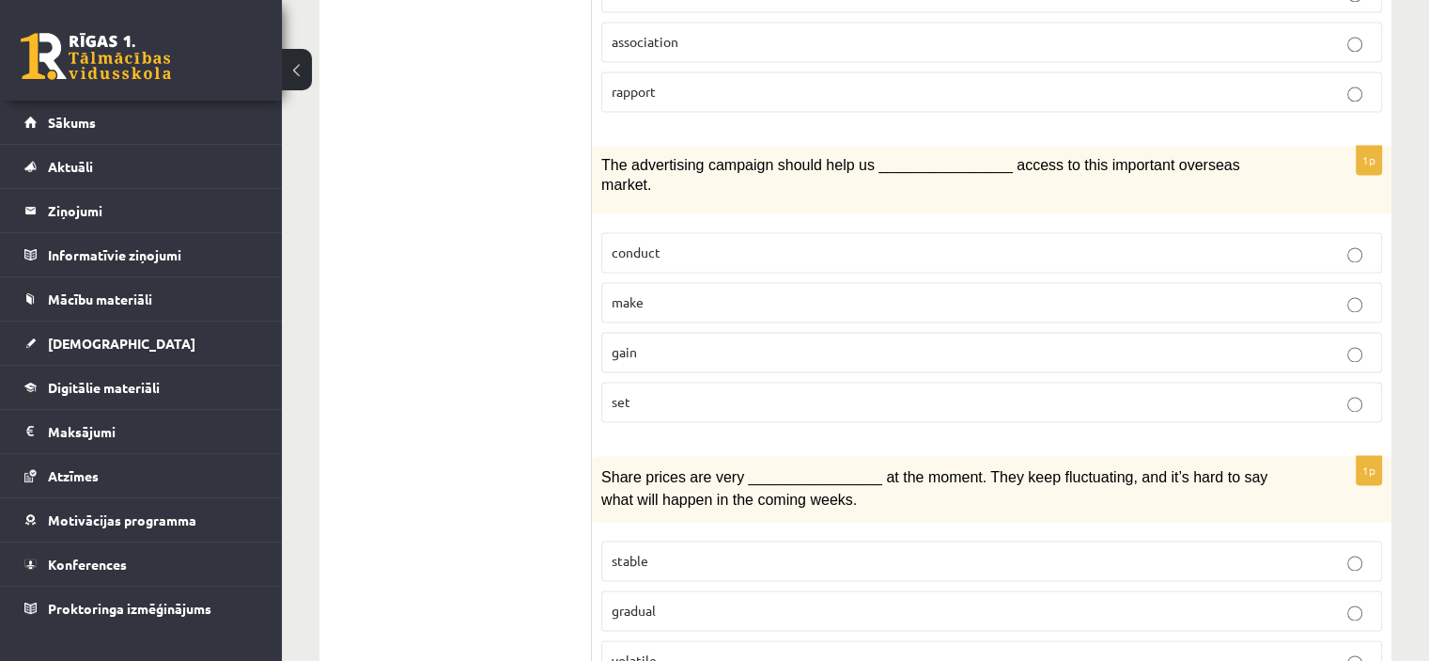
click at [1222, 342] on p "gain" at bounding box center [992, 352] width 760 height 20
click at [1304, 650] on p "volatile" at bounding box center [992, 660] width 760 height 20
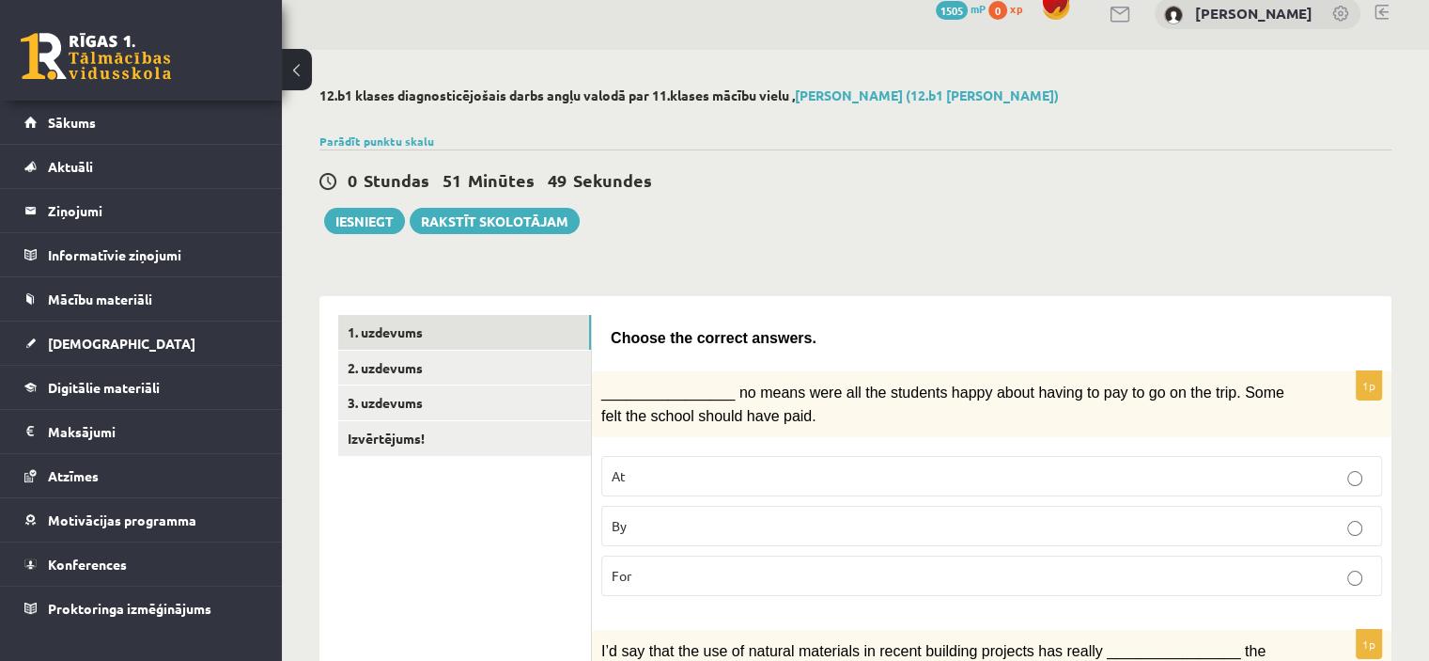
scroll to position [0, 0]
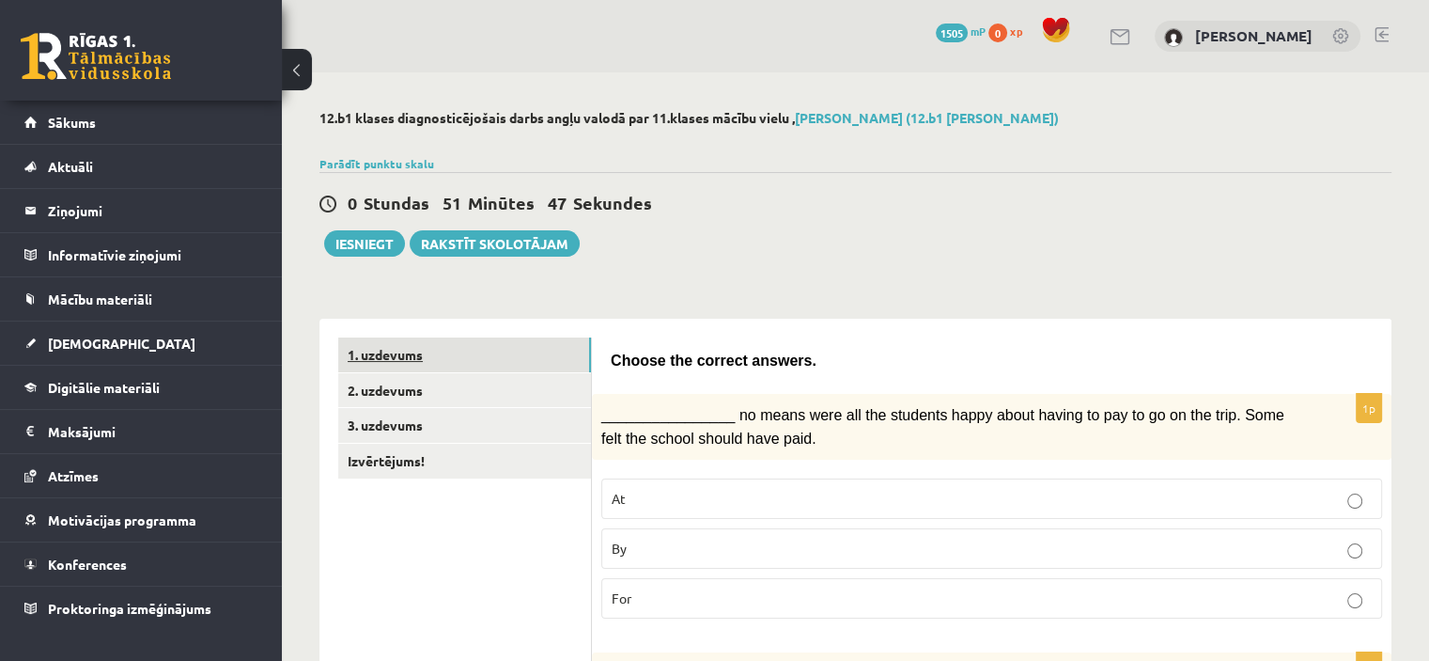
click at [562, 369] on link "1. uzdevums" at bounding box center [464, 354] width 253 height 35
click at [552, 384] on link "2. uzdevums" at bounding box center [464, 390] width 253 height 35
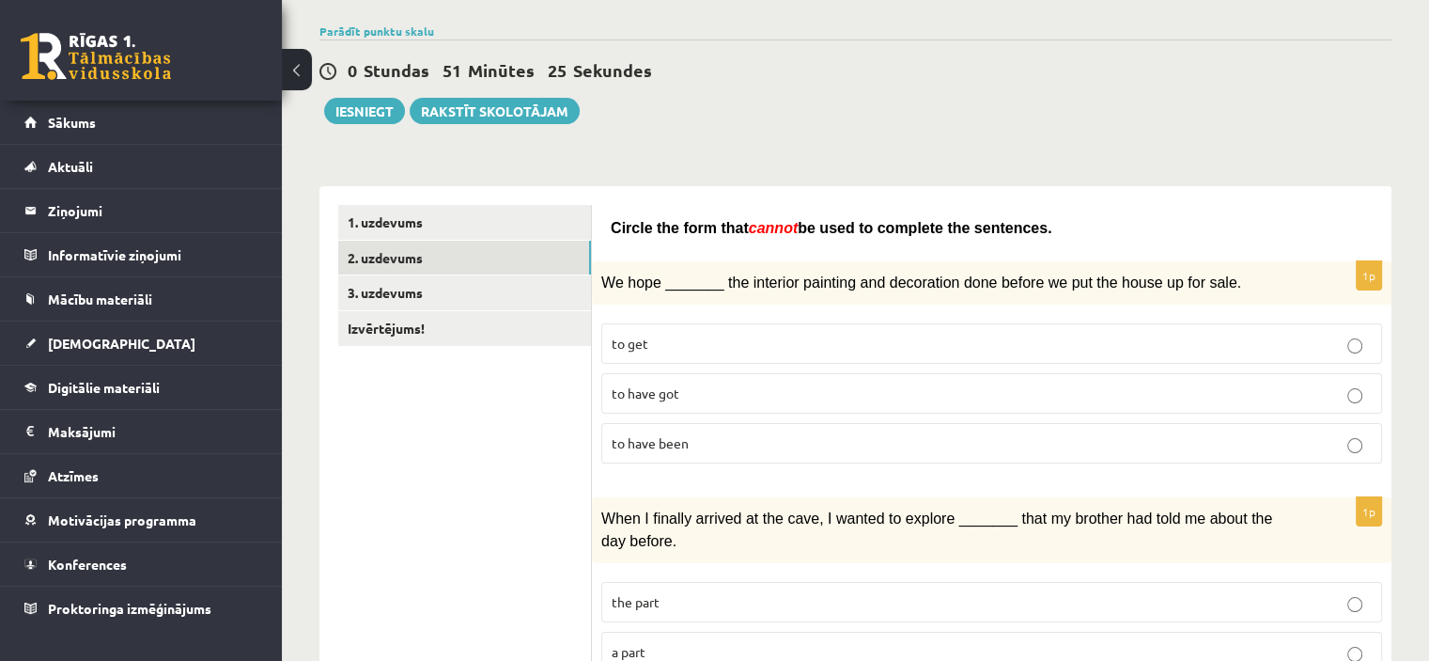
scroll to position [188, 0]
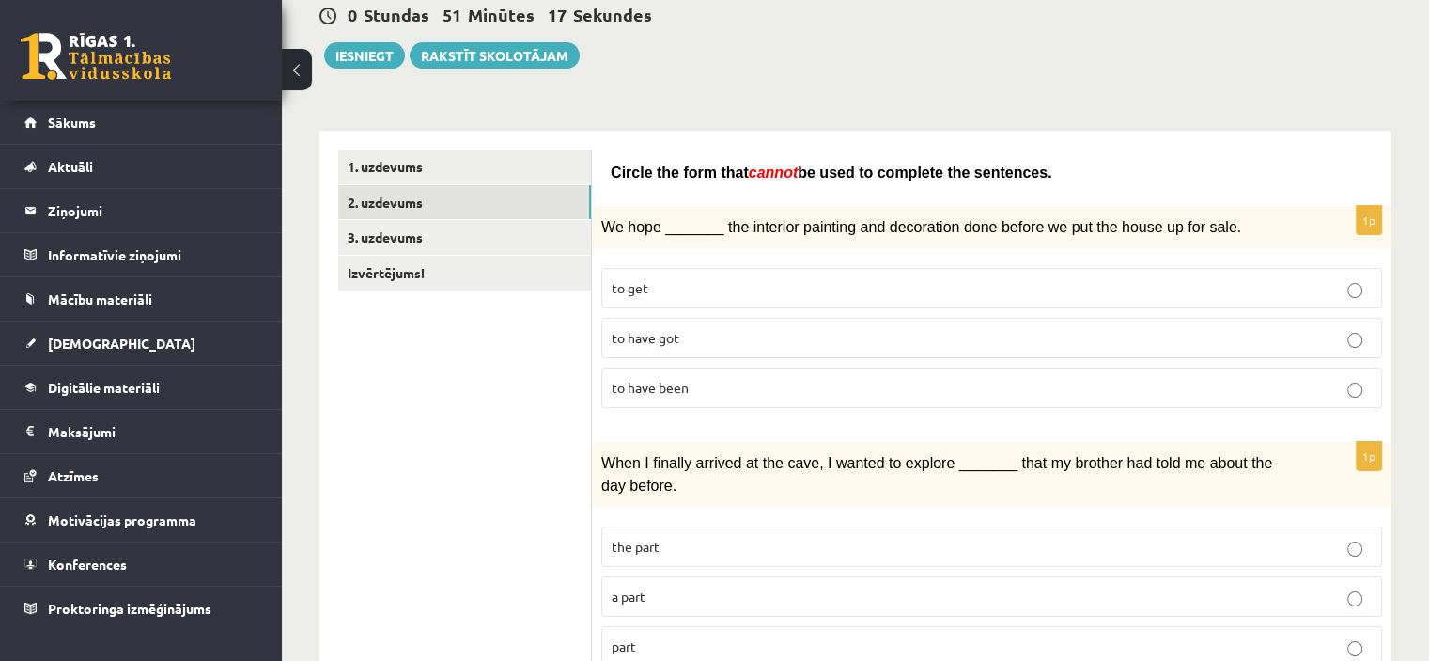
click at [818, 393] on label "to have been" at bounding box center [991, 387] width 781 height 40
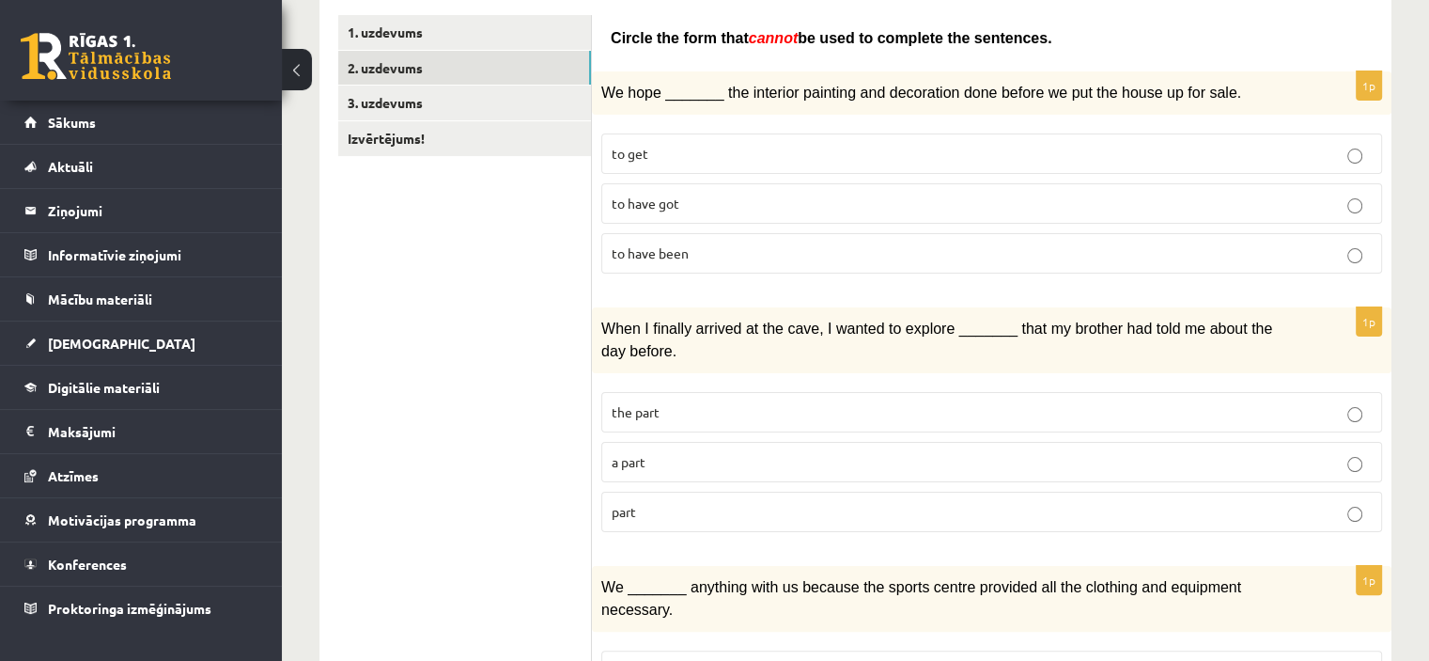
scroll to position [360, 0]
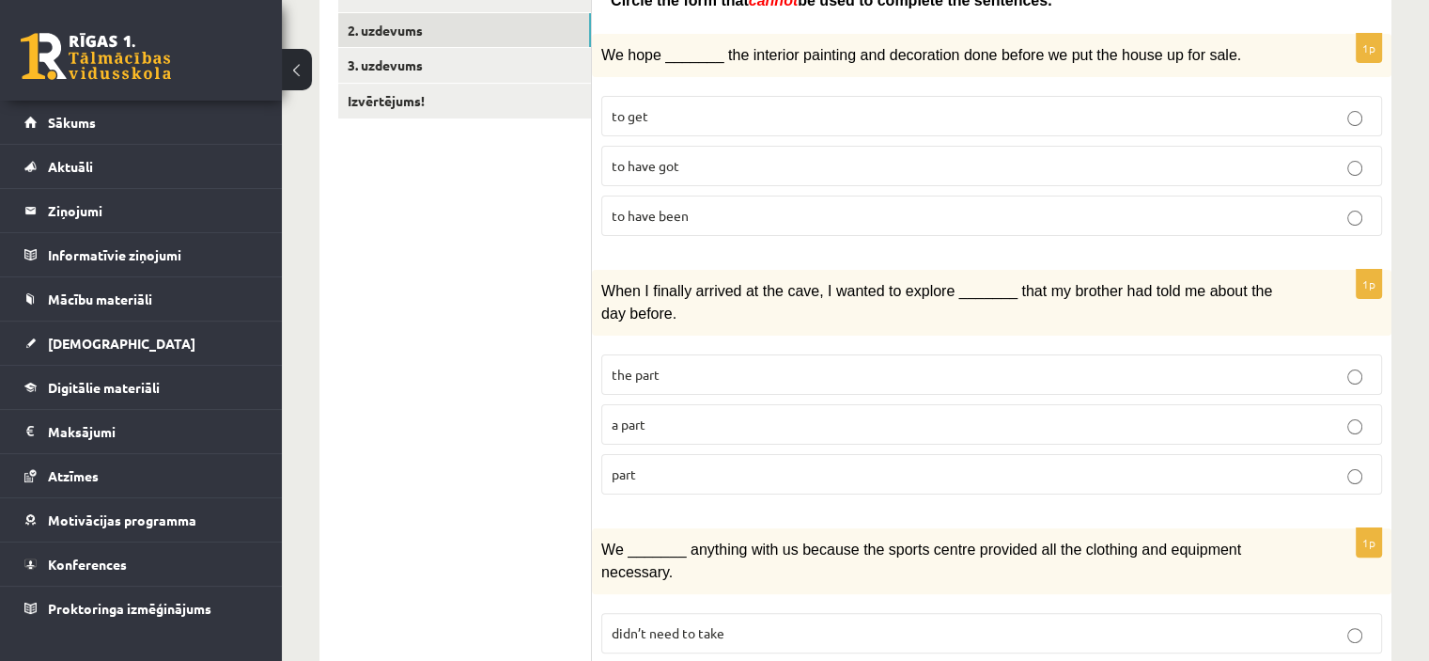
click at [1128, 465] on p "part" at bounding box center [992, 474] width 760 height 20
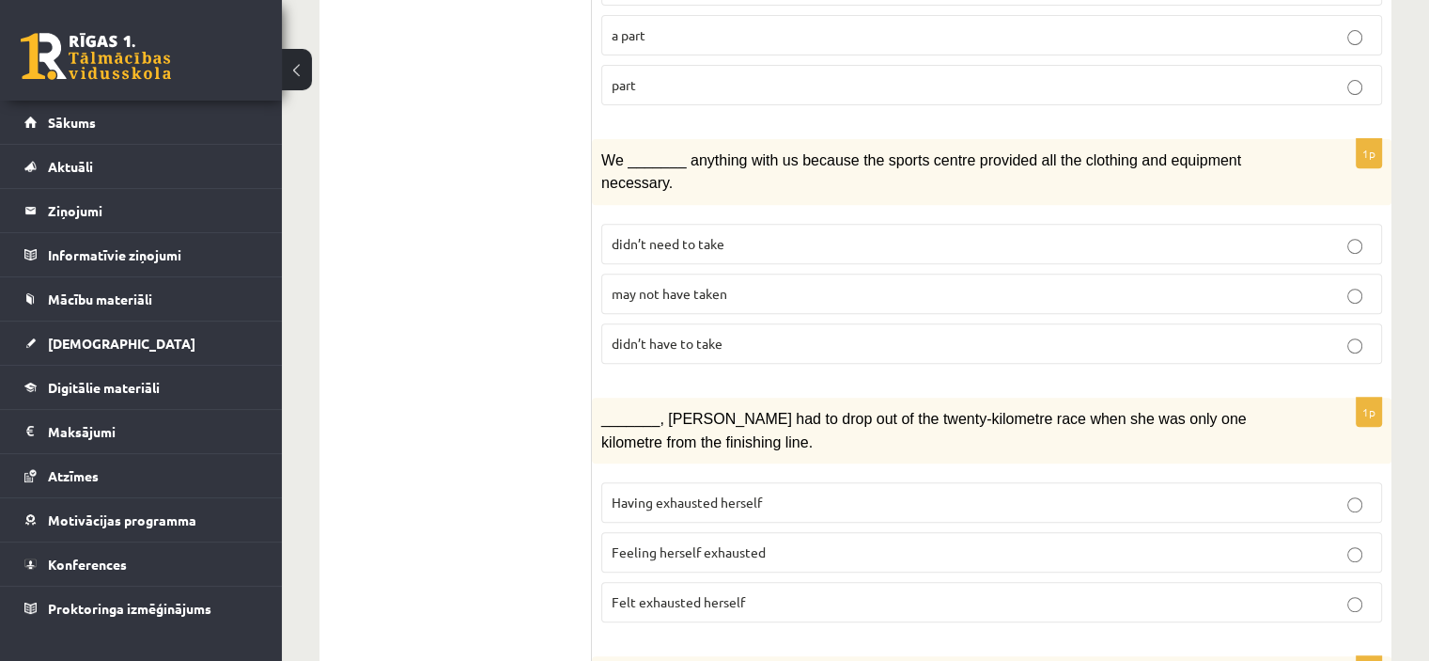
scroll to position [756, 0]
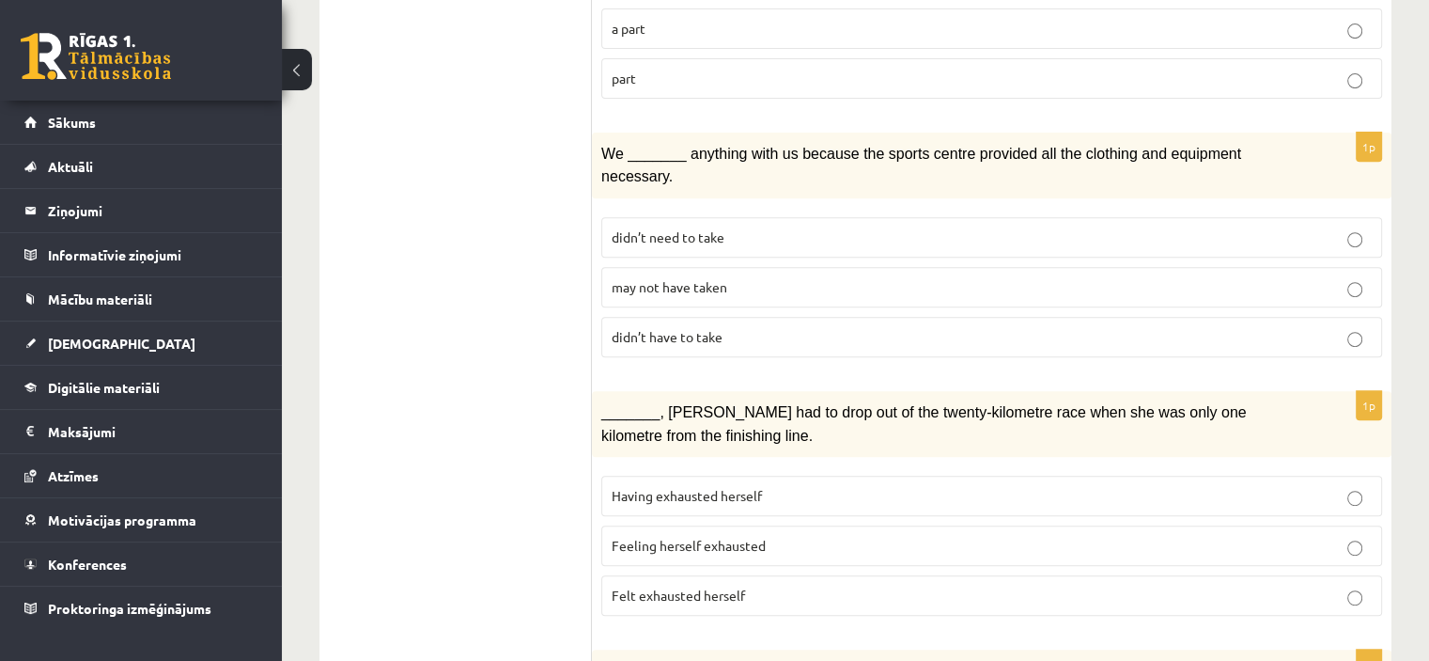
click at [1287, 277] on p "may not have taken" at bounding box center [992, 287] width 760 height 20
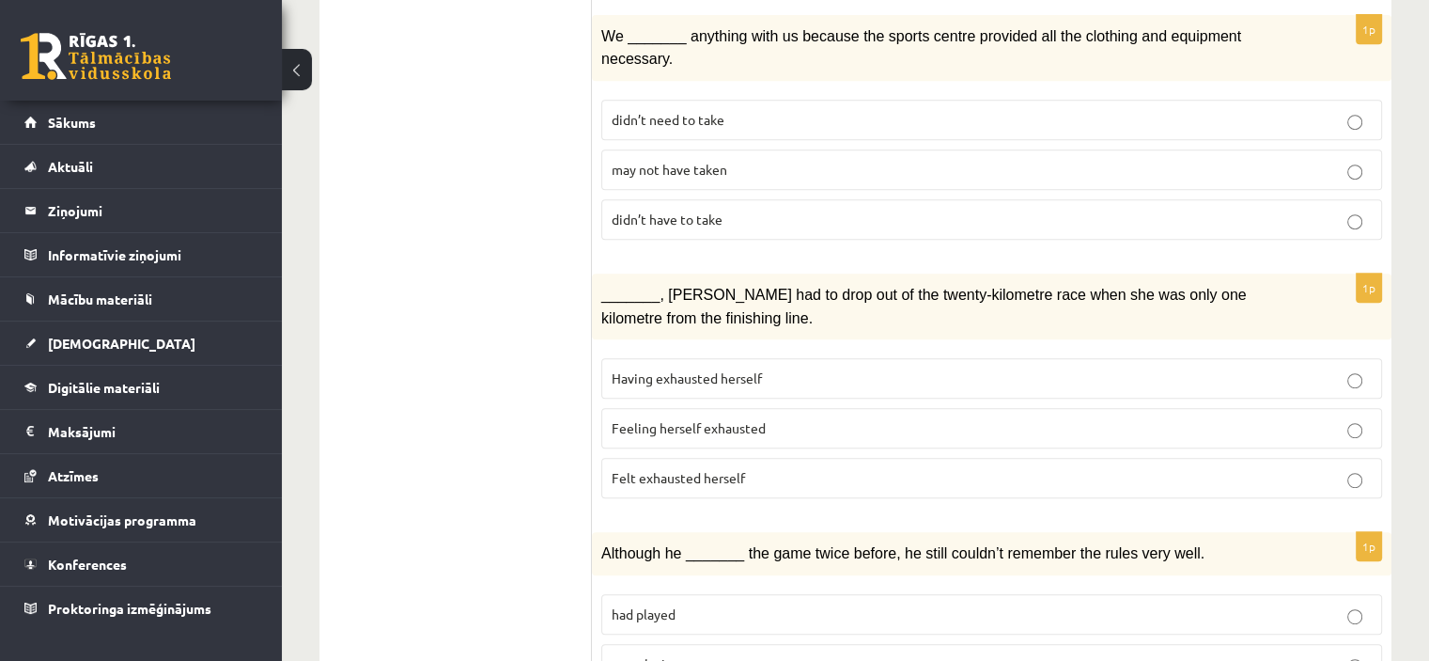
scroll to position [860, 0]
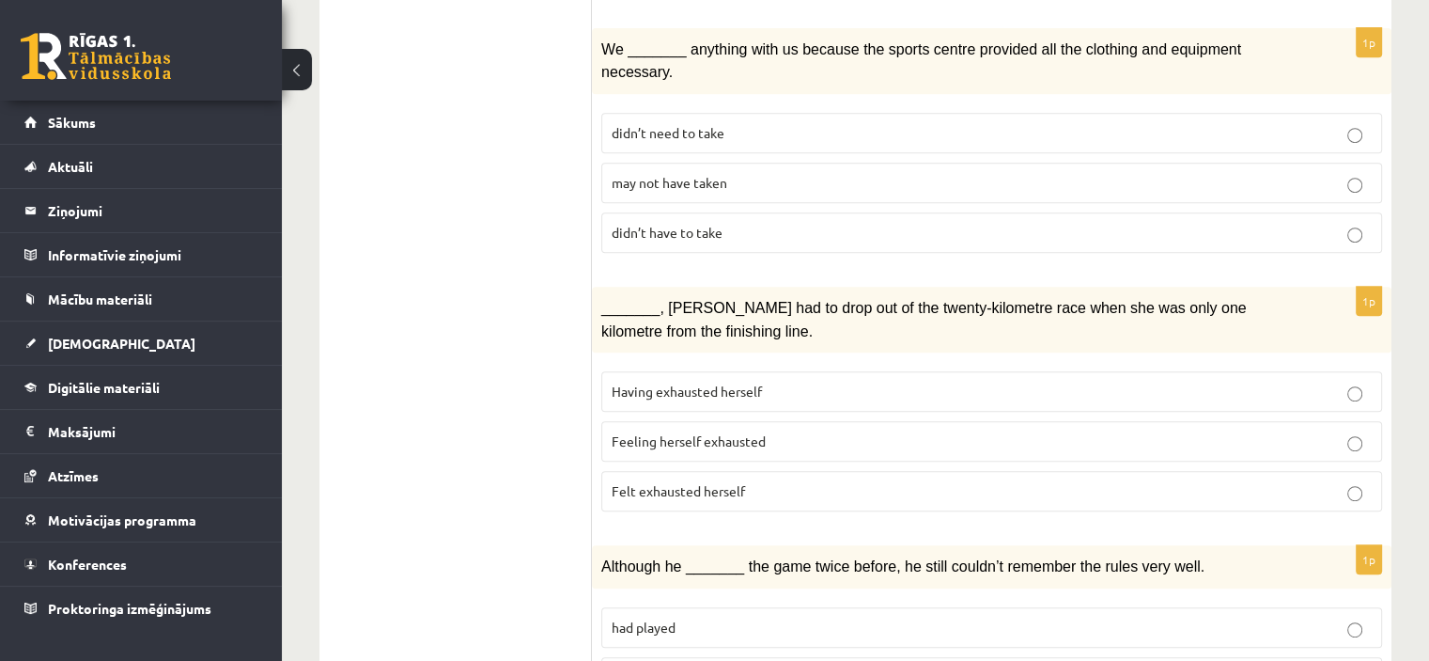
click at [1344, 481] on p "Felt exhausted herself" at bounding box center [992, 491] width 760 height 20
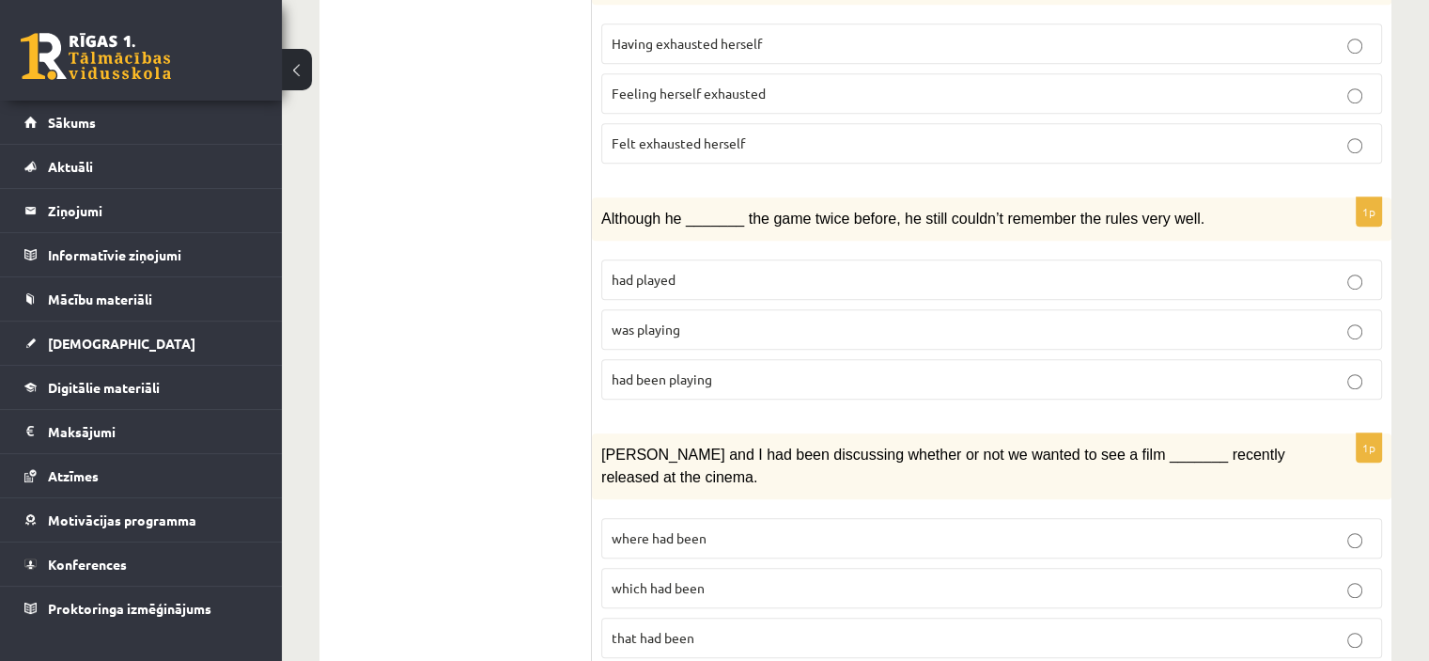
scroll to position [1214, 0]
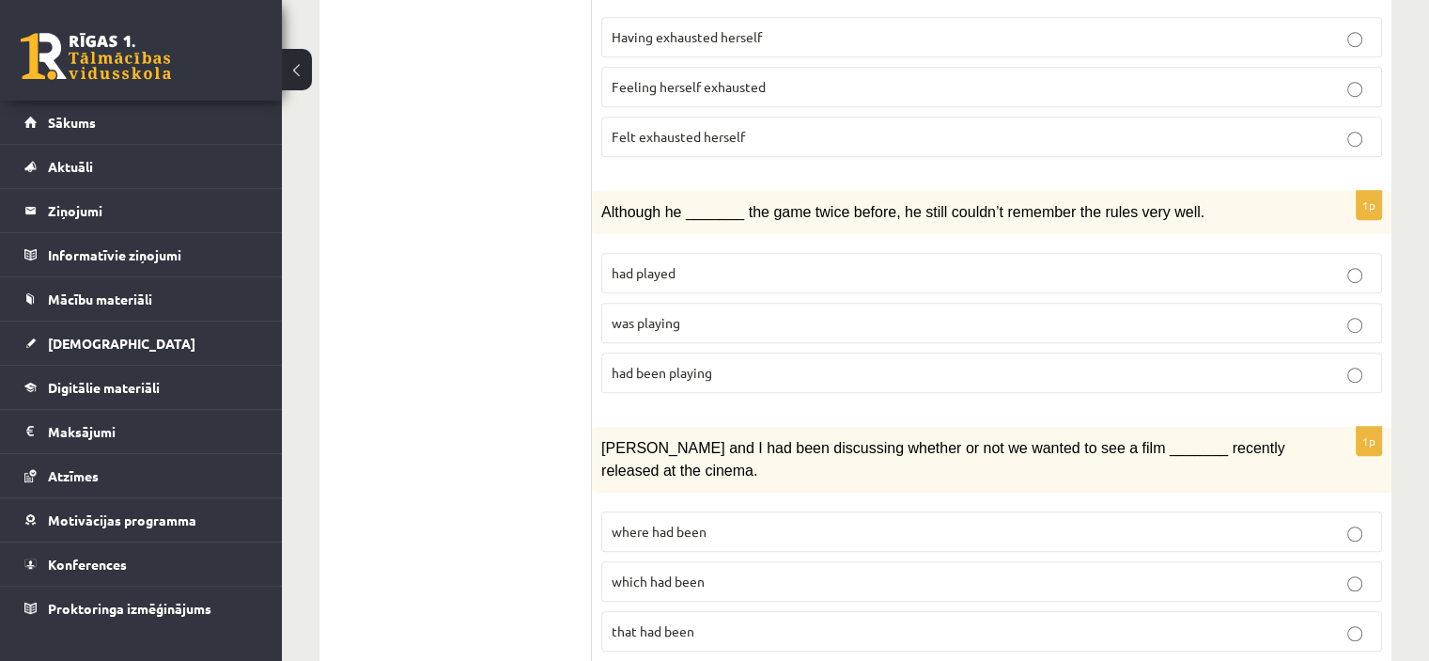
click at [1286, 313] on p "was playing" at bounding box center [992, 323] width 760 height 20
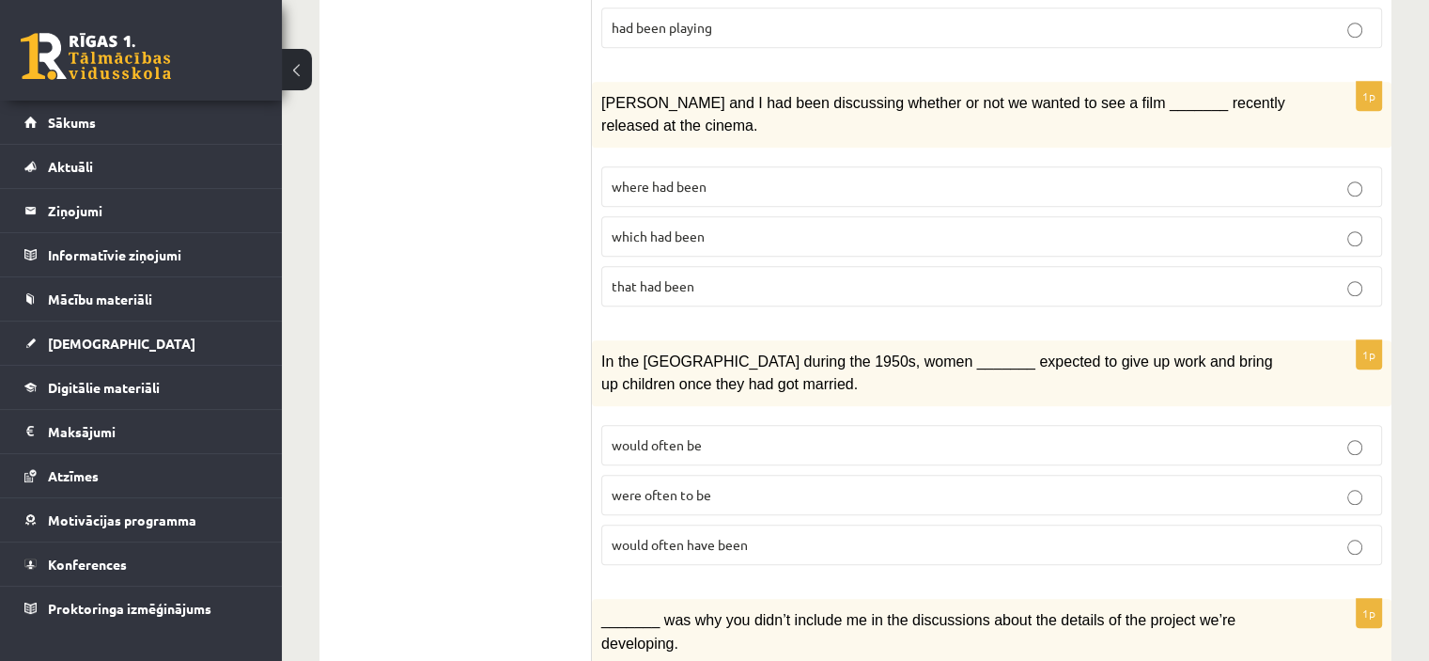
scroll to position [1556, 0]
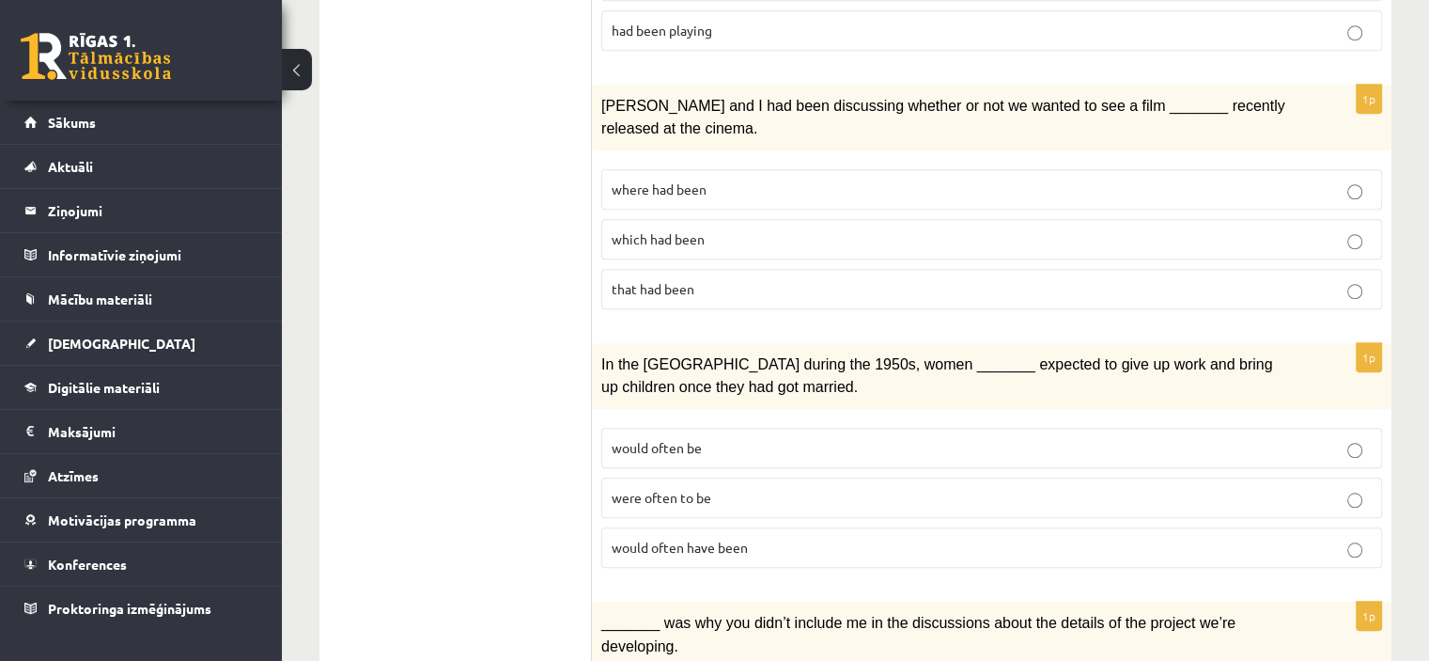
click at [1152, 179] on p "where had been" at bounding box center [992, 189] width 760 height 20
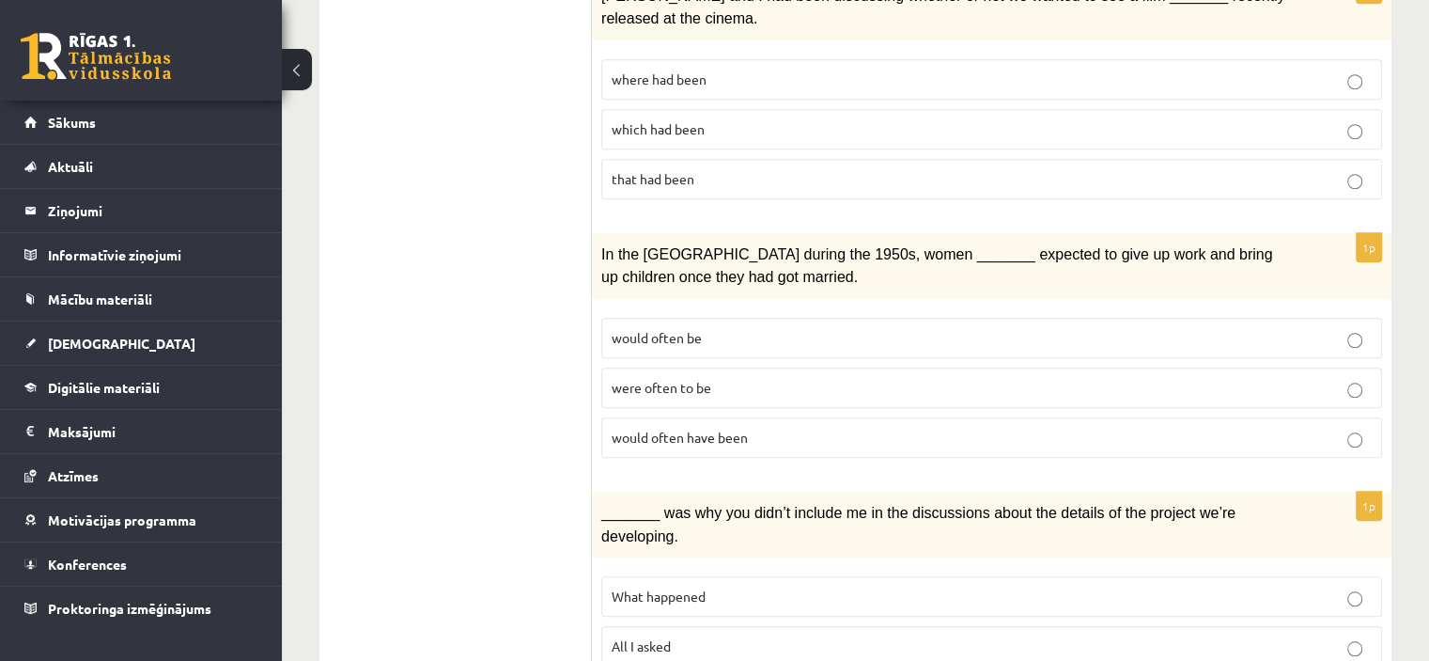
scroll to position [1673, 0]
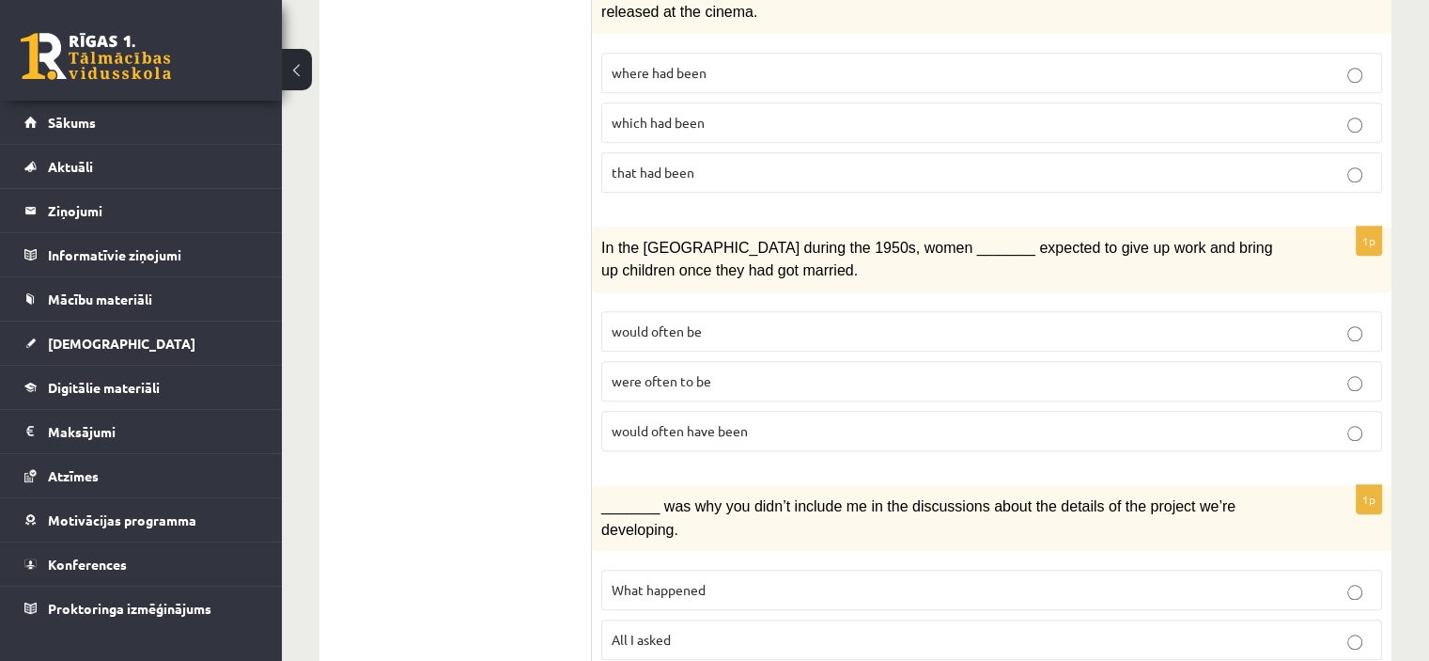
click at [1325, 421] on p "would often have been" at bounding box center [992, 431] width 760 height 20
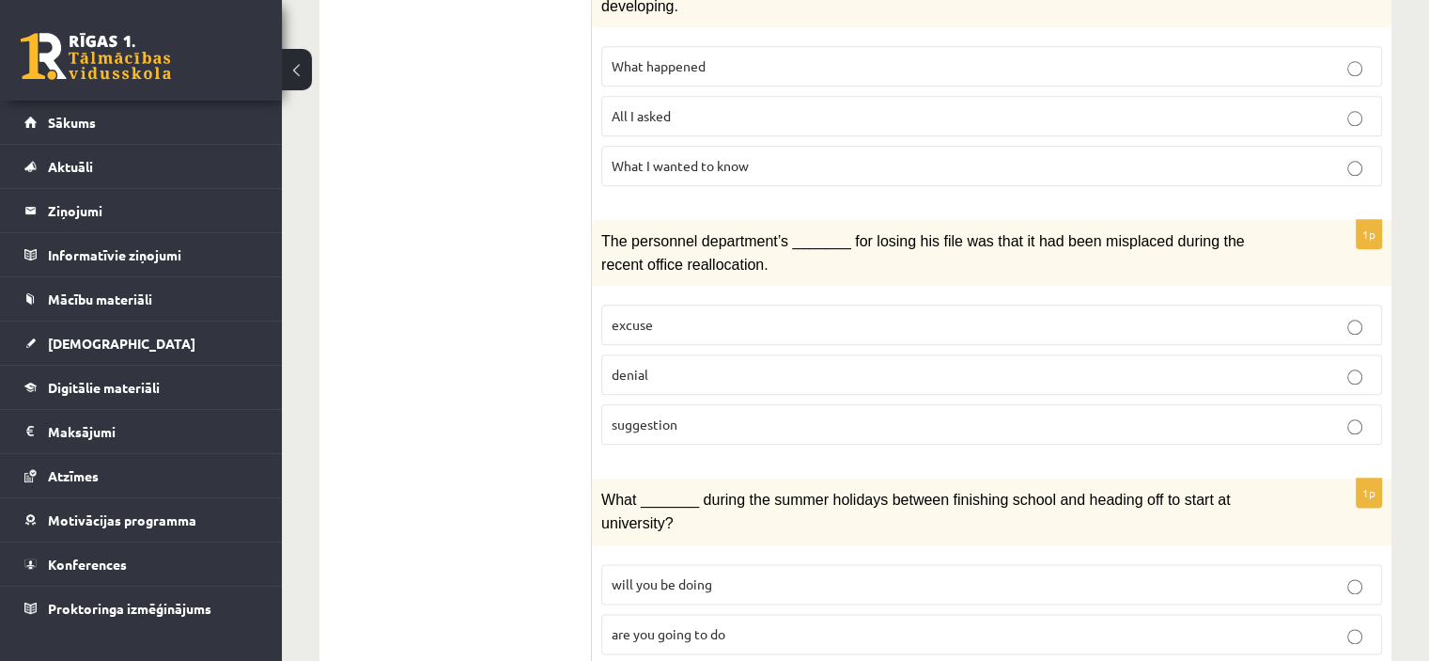
scroll to position [2200, 0]
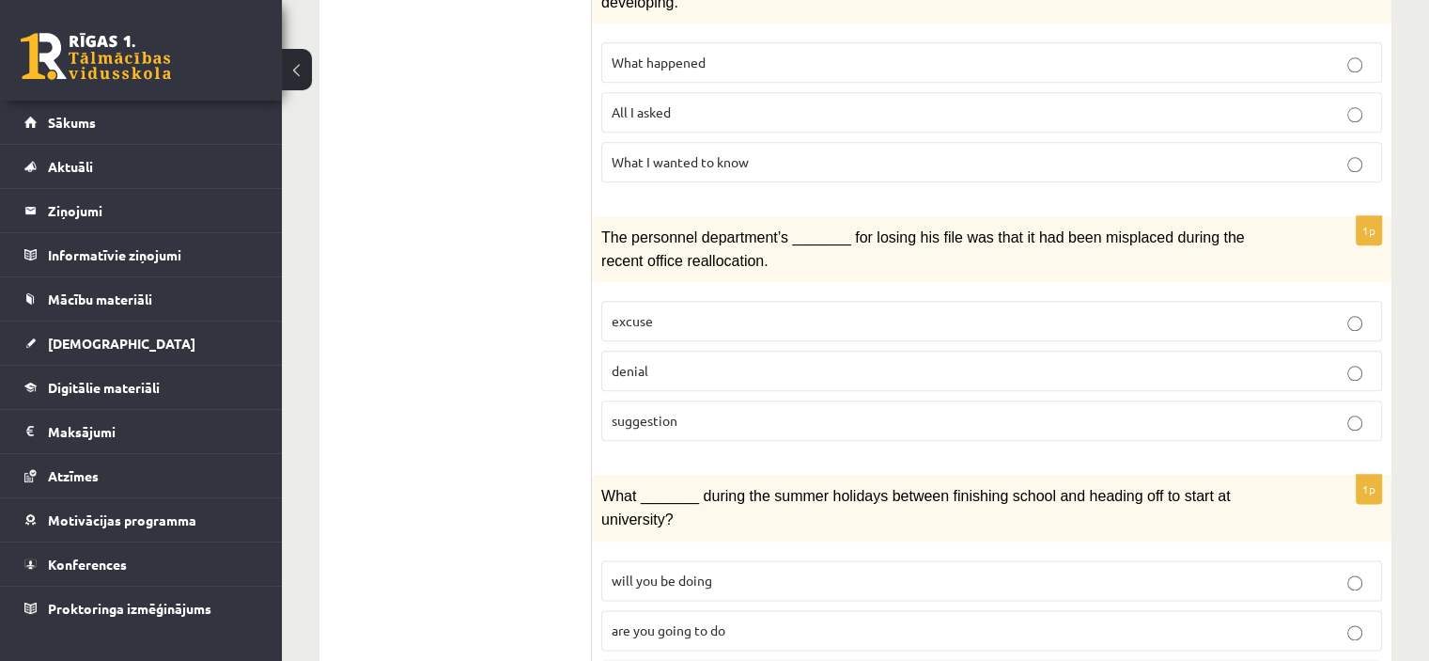
click at [1257, 361] on p "denial" at bounding box center [992, 371] width 760 height 20
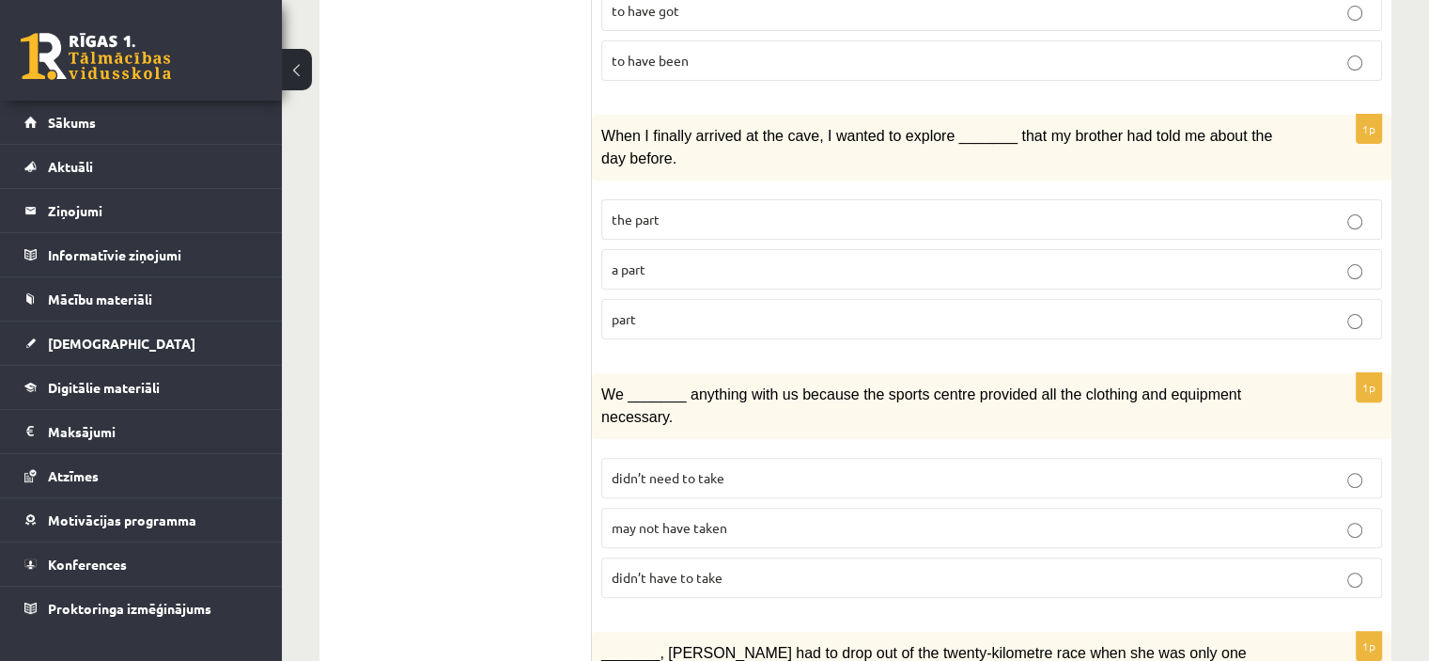
scroll to position [0, 0]
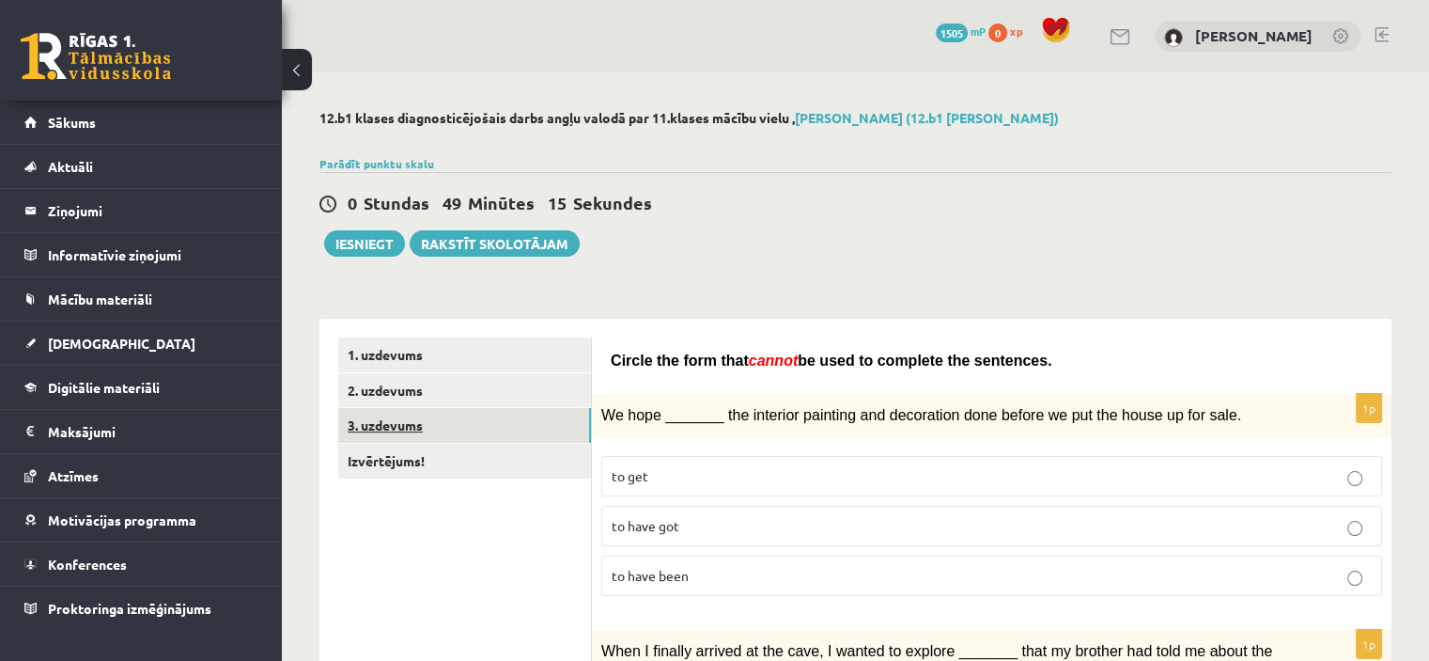
click at [520, 419] on link "3. uzdevums" at bounding box center [464, 425] width 253 height 35
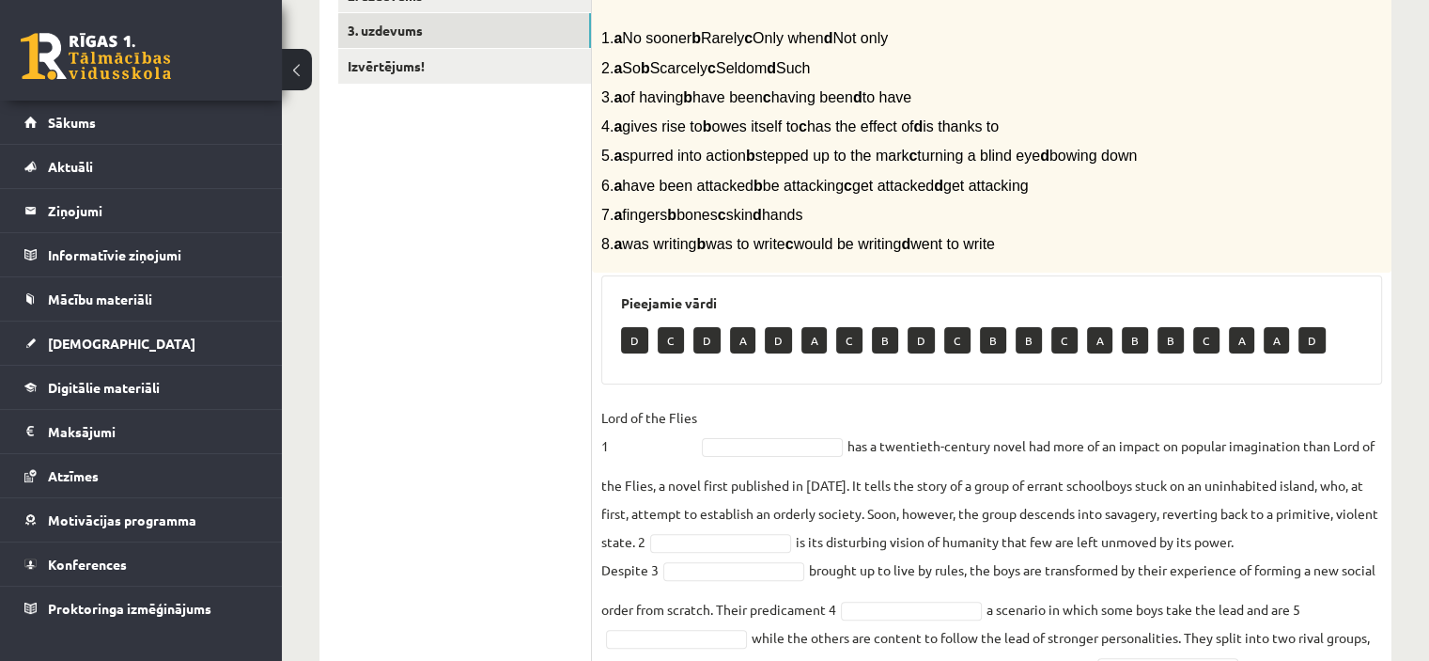
scroll to position [400, 0]
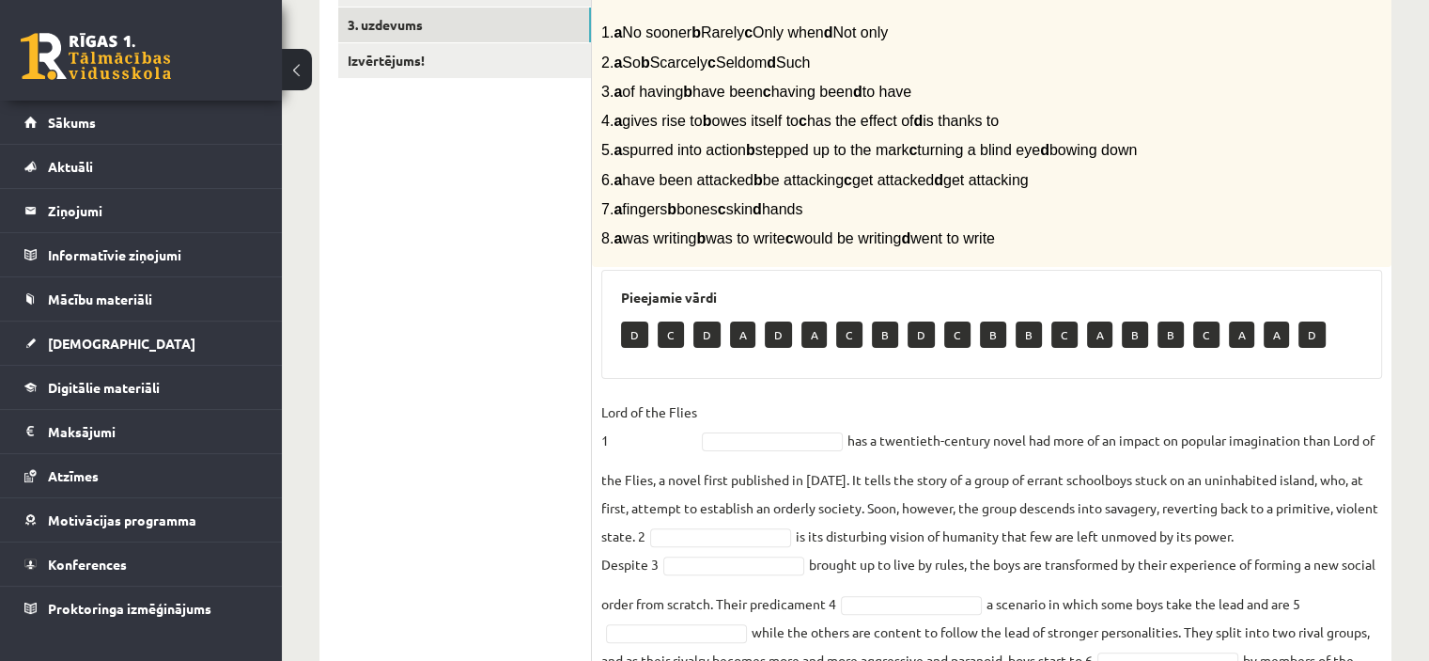
click at [740, 427] on fieldset "Lord of the Flies 1 has a twentieth-century novel had more of an impact on popu…" at bounding box center [991, 611] width 781 height 429
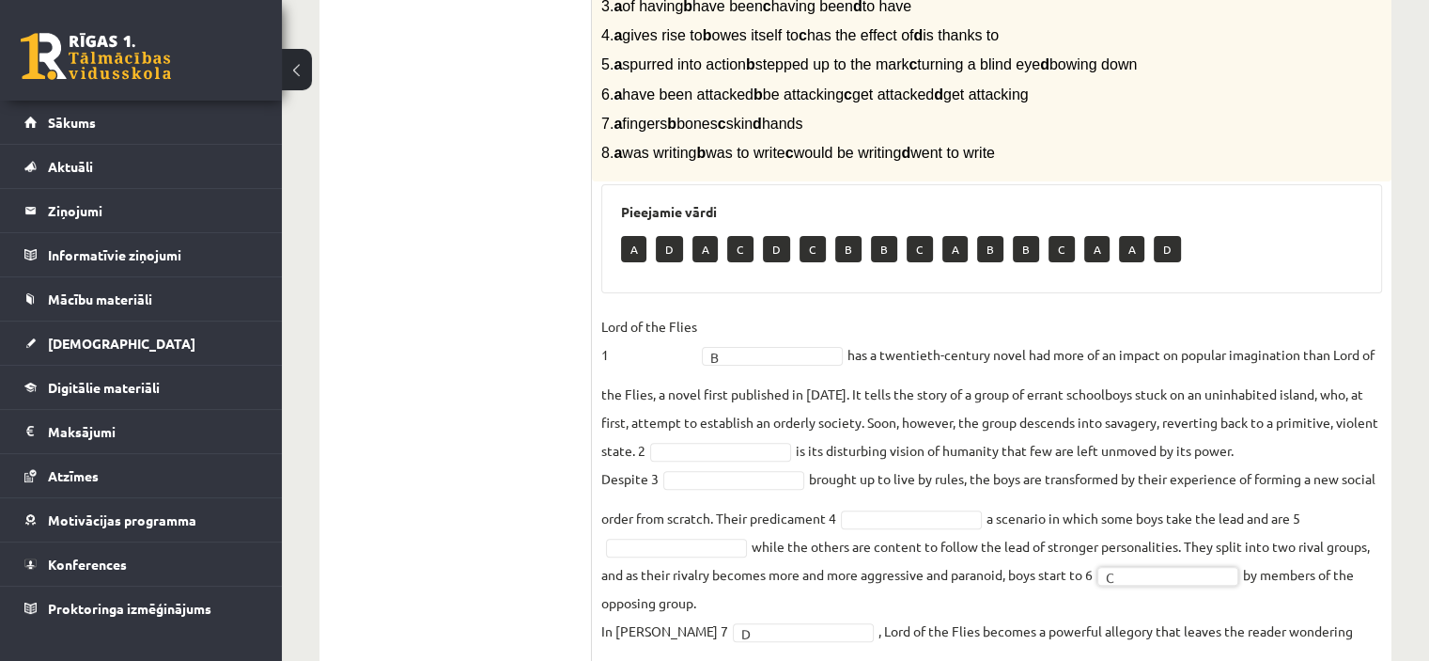
scroll to position [483, 0]
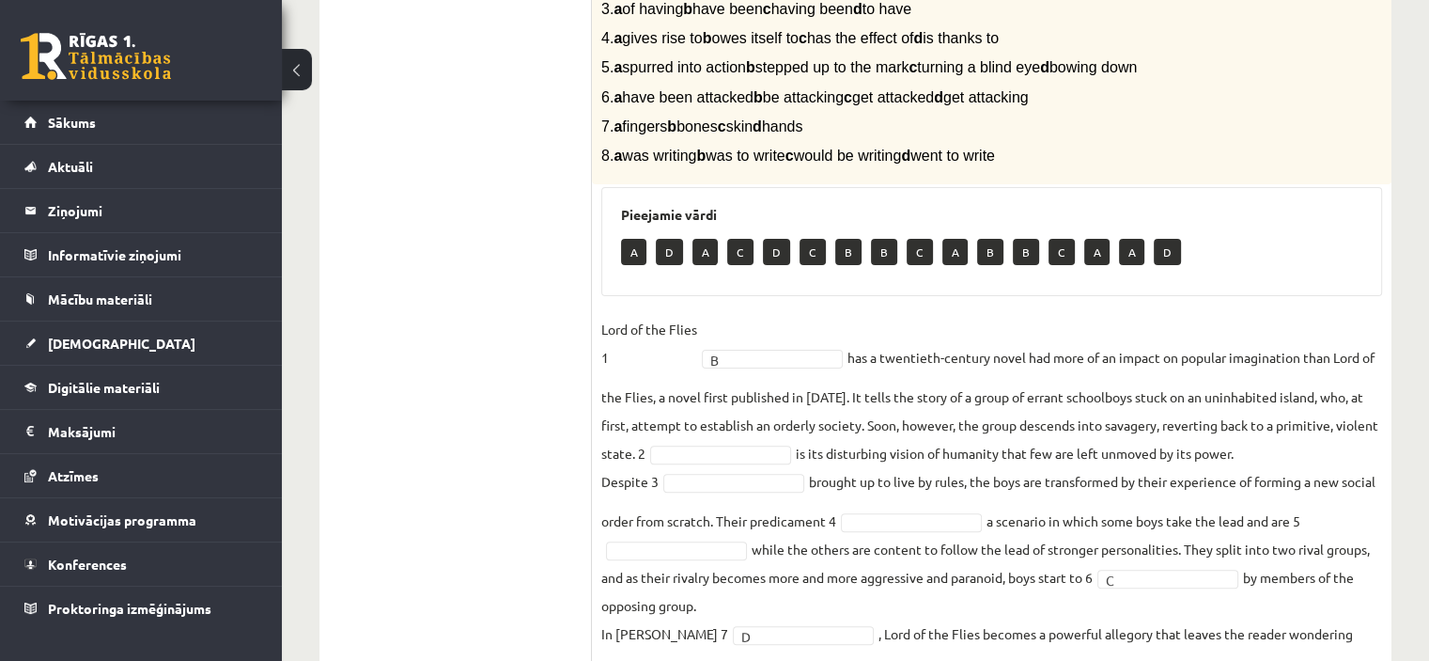
click at [773, 470] on fieldset "Lord of the Flies 1 B * has a twentieth-century novel had more of an impact on …" at bounding box center [991, 529] width 781 height 429
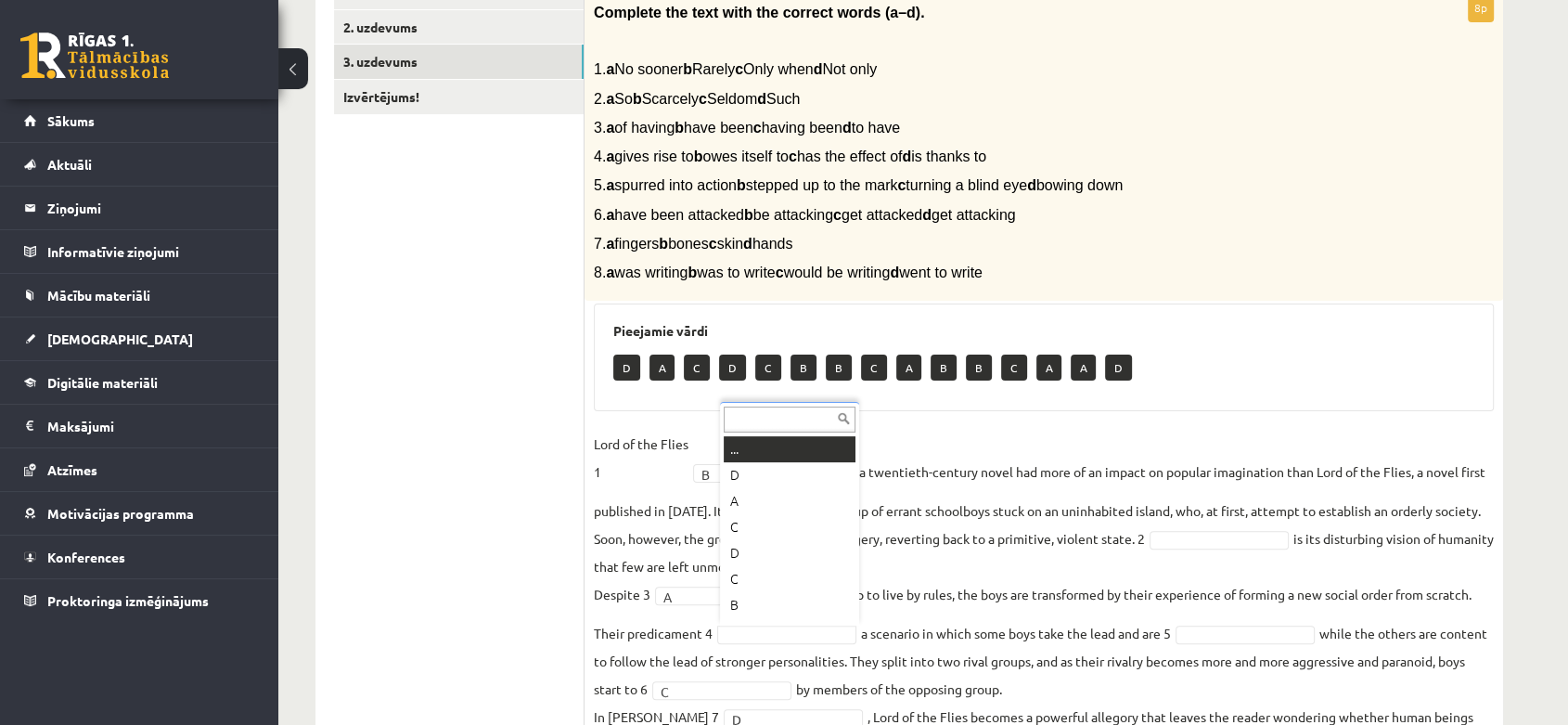
scroll to position [23, 0]
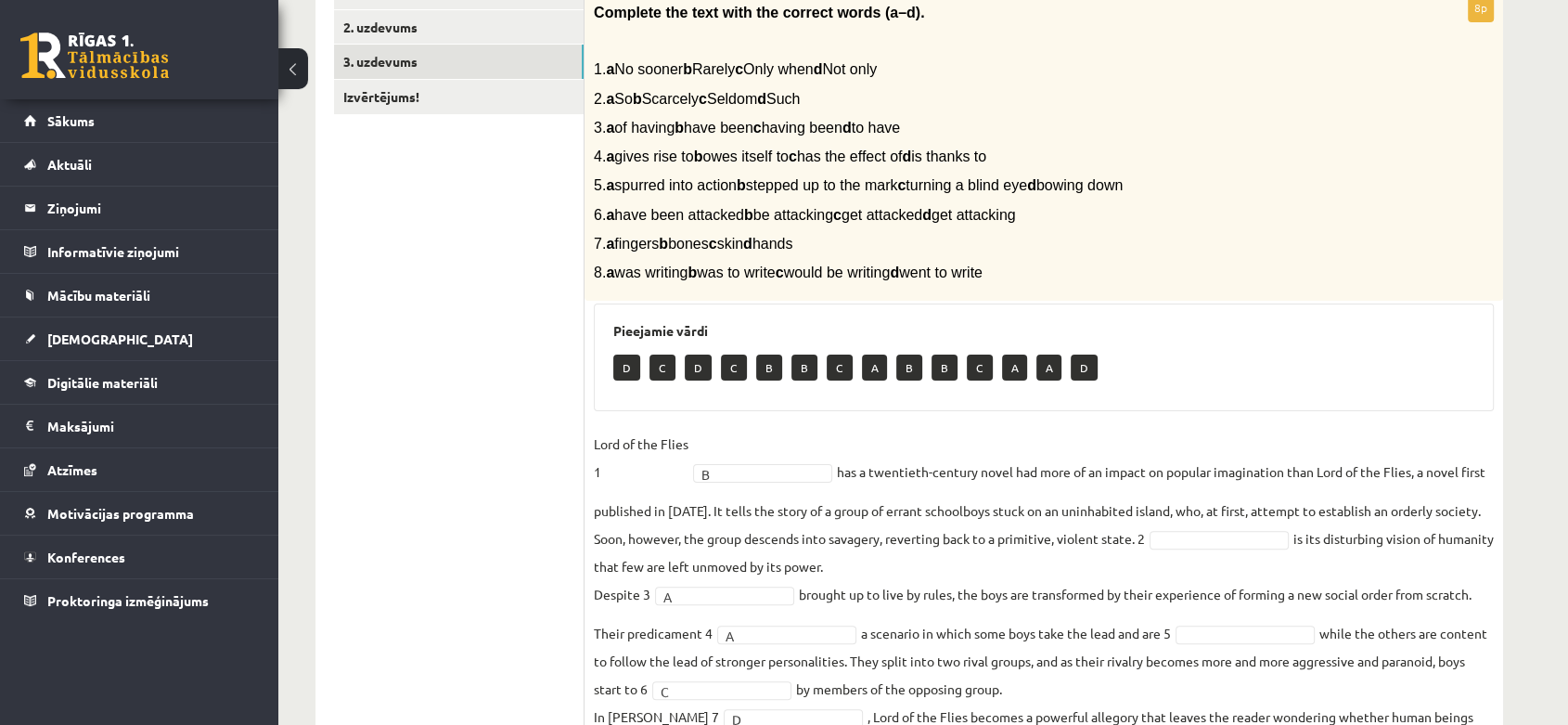
click at [388, 442] on ul "1. uzdevums 2. uzdevums 3. uzdevums Izvērtējums!" at bounding box center [459, 391] width 251 height 832
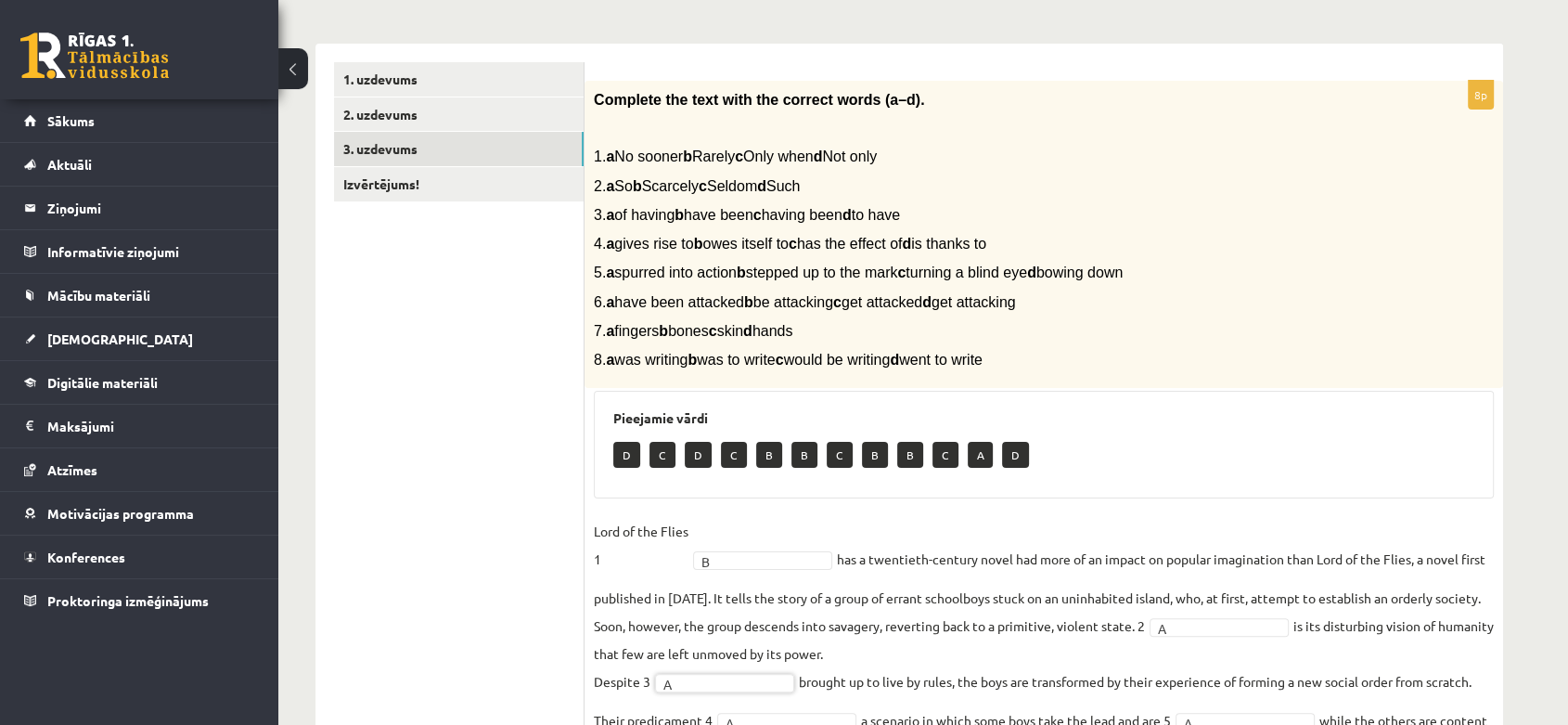
scroll to position [38, 0]
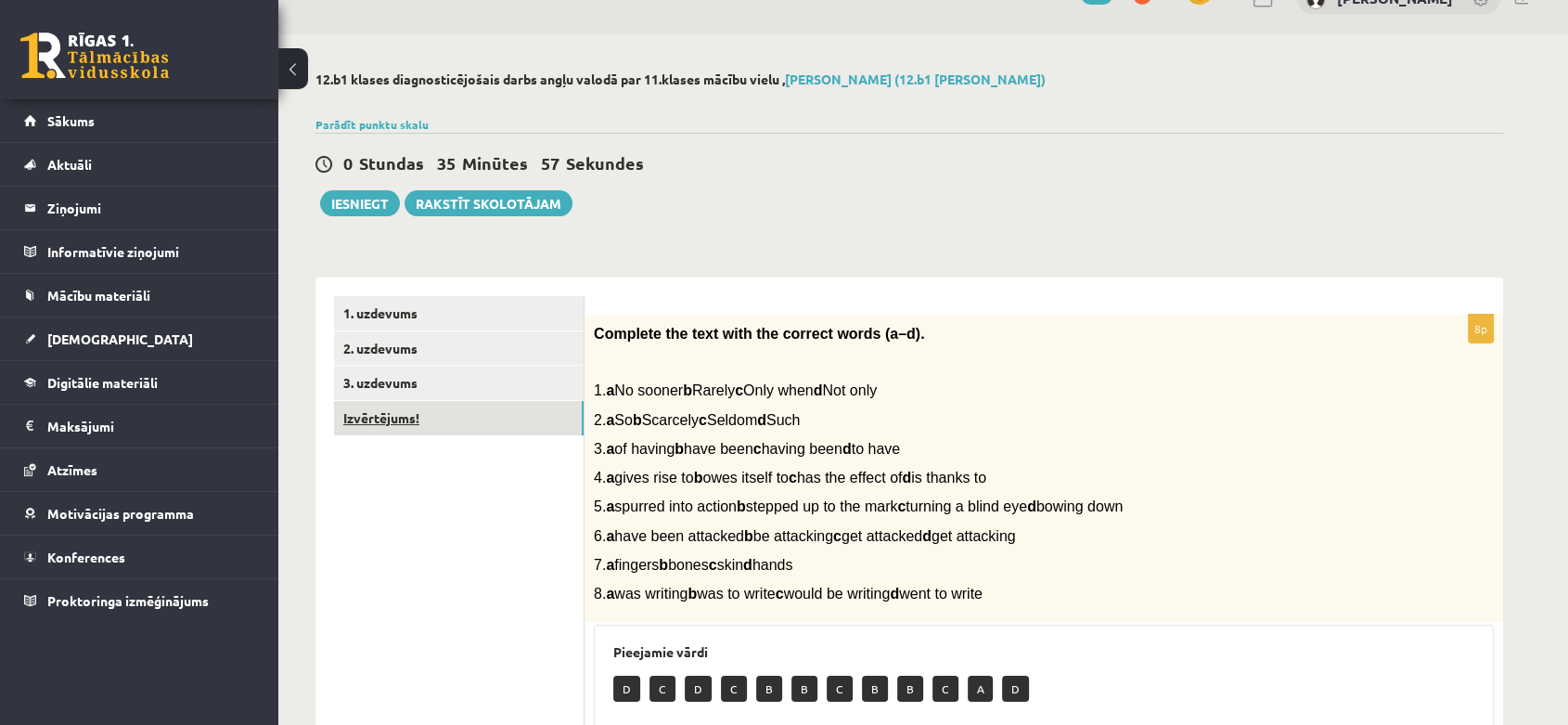
click at [361, 425] on link "Izvērtējums!" at bounding box center [458, 418] width 250 height 35
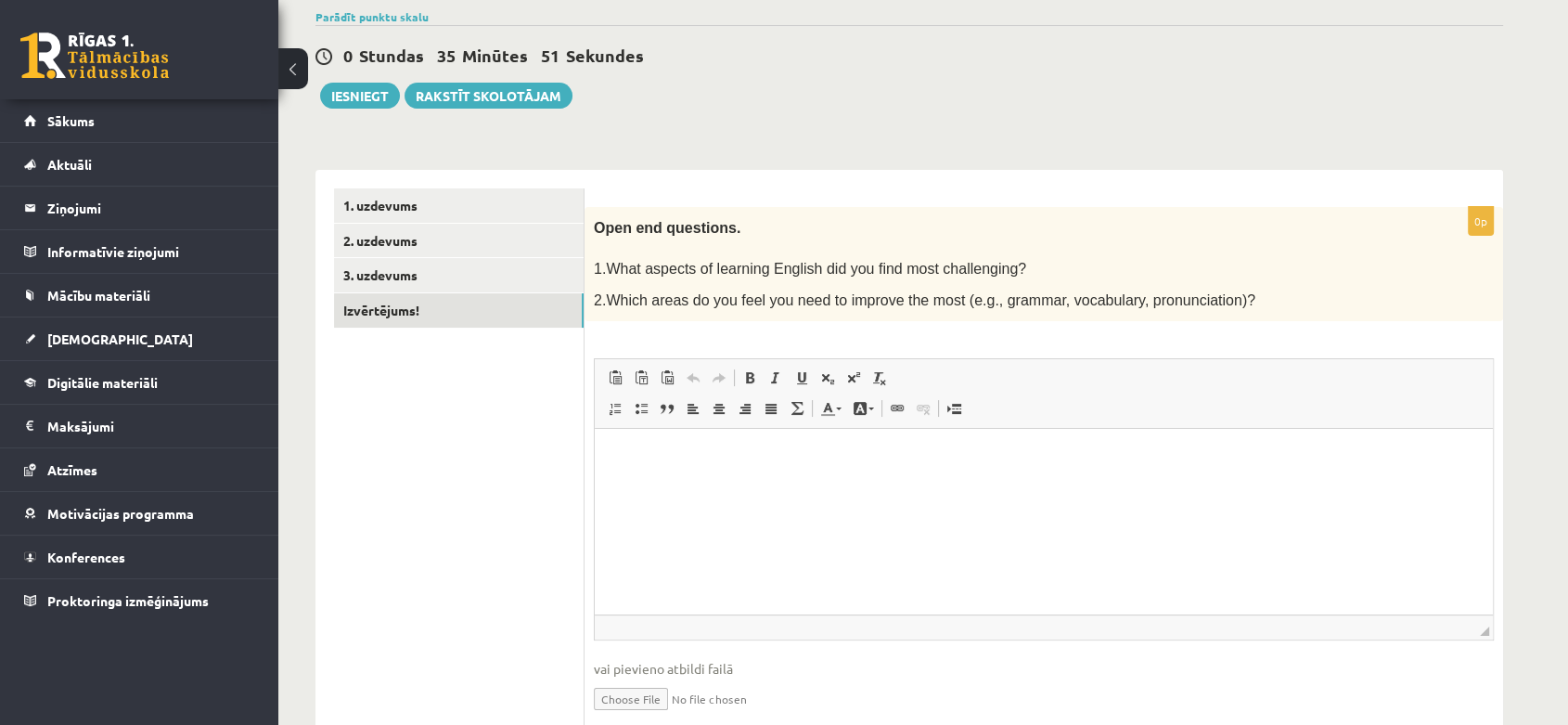
scroll to position [146, 0]
click at [1144, 465] on p "Bagātinātā teksta redaktors, wiswyg-editor-user-answer-47024937860500" at bounding box center [1044, 456] width 861 height 20
click at [1128, 456] on p "**********" at bounding box center [1044, 456] width 861 height 20
click at [931, 463] on p "**********" at bounding box center [1044, 456] width 861 height 20
click at [1211, 469] on html "**********" at bounding box center [1044, 455] width 899 height 56
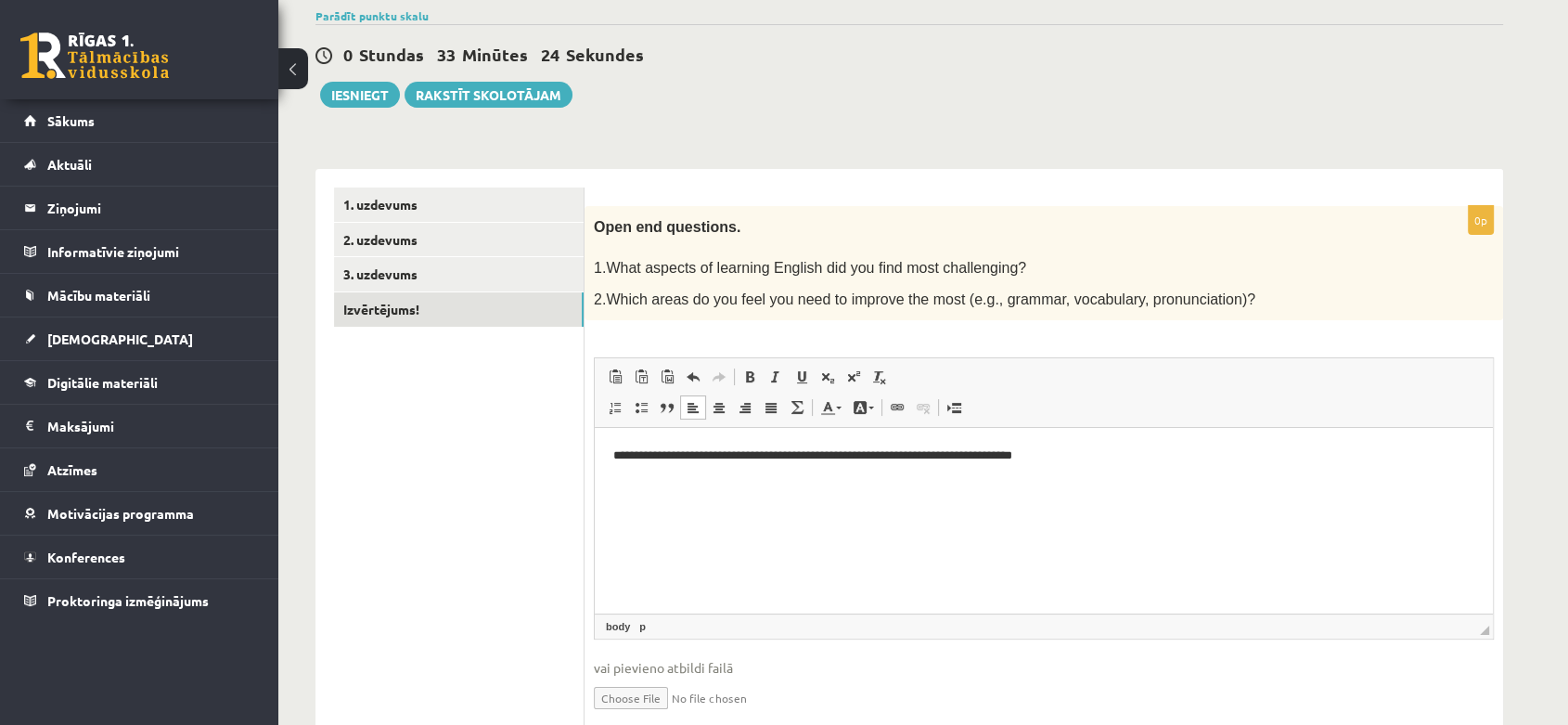
click at [931, 463] on p "**********" at bounding box center [1044, 456] width 861 height 20
click at [1148, 448] on p "**********" at bounding box center [1044, 456] width 861 height 20
click at [1267, 454] on p "**********" at bounding box center [1044, 456] width 861 height 20
click at [1388, 448] on p "**********" at bounding box center [1044, 456] width 861 height 20
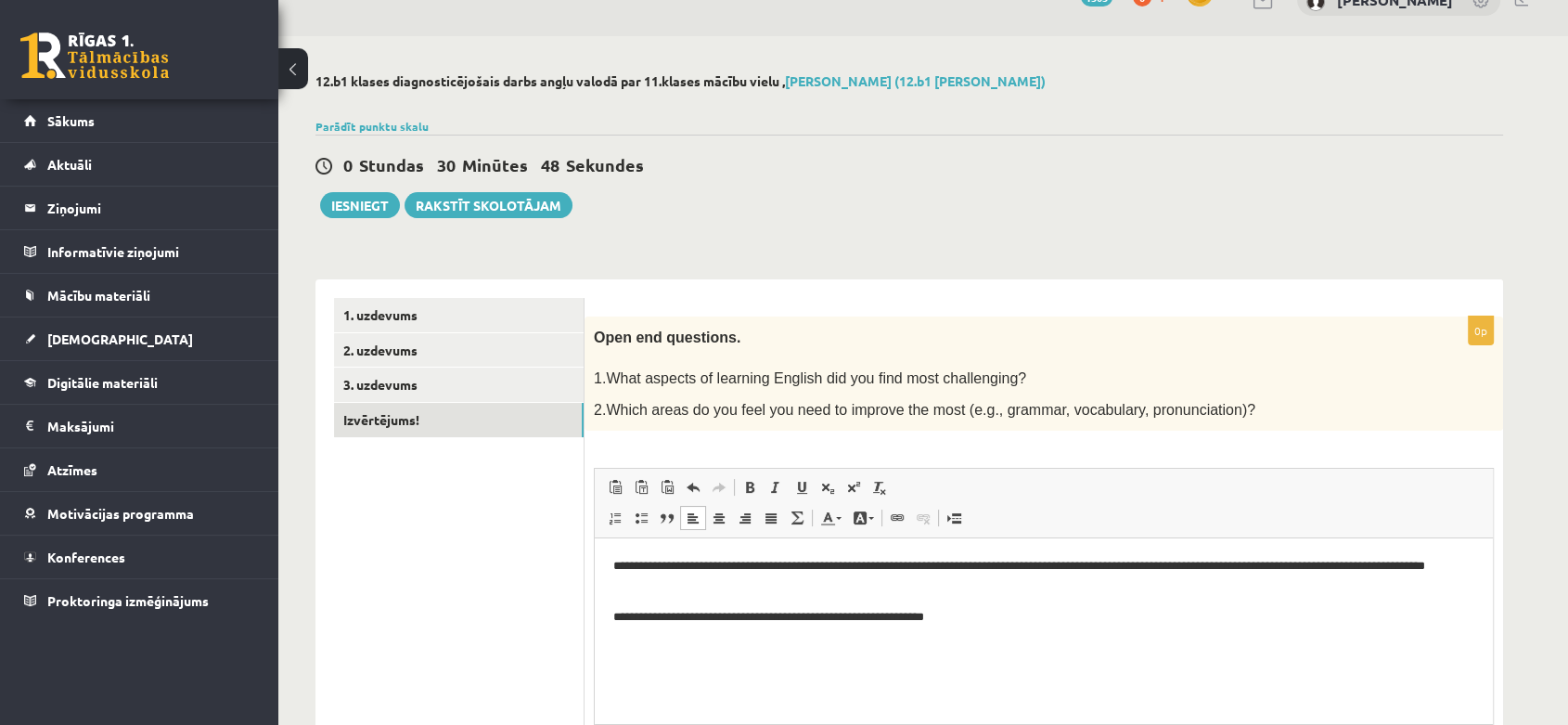
scroll to position [24, 0]
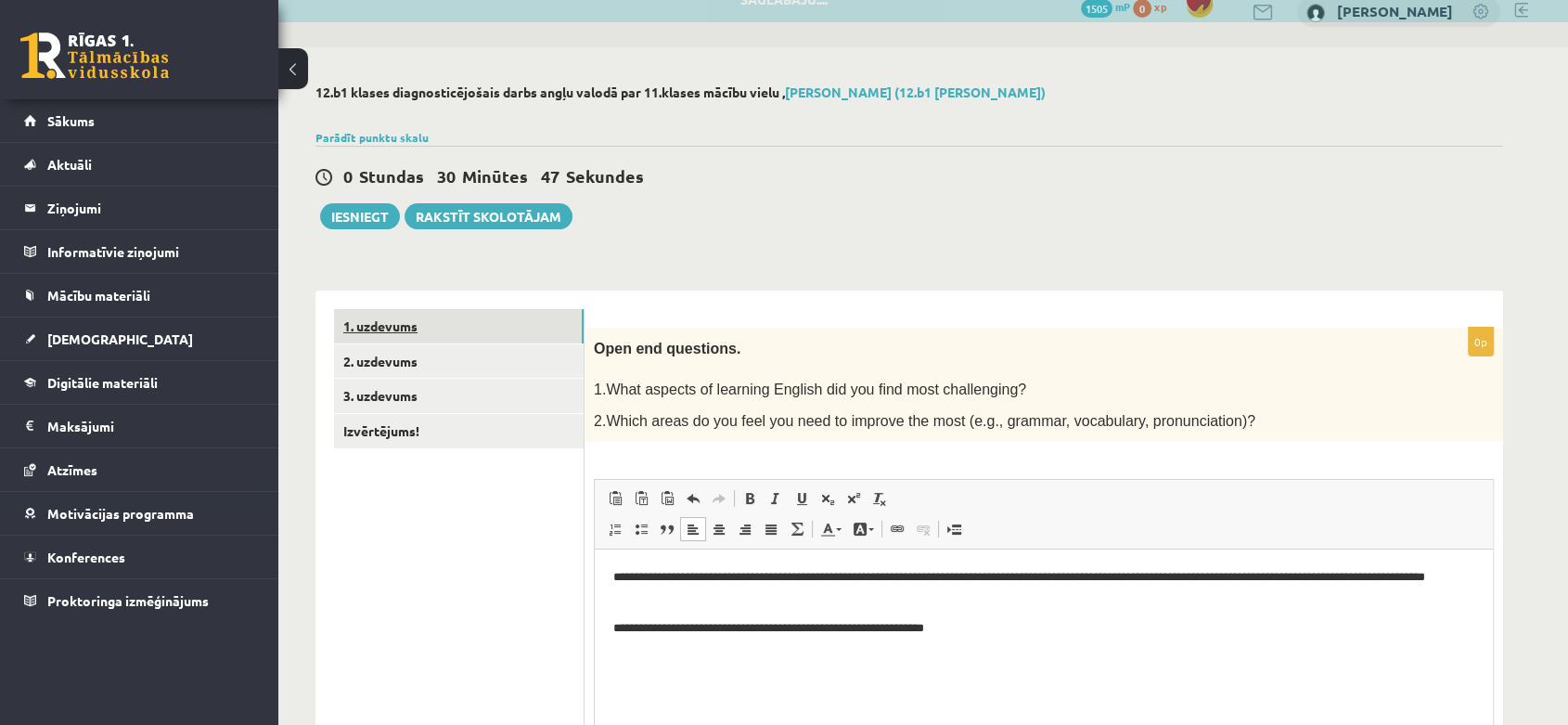
click at [453, 310] on link "1. uzdevums" at bounding box center [458, 326] width 250 height 35
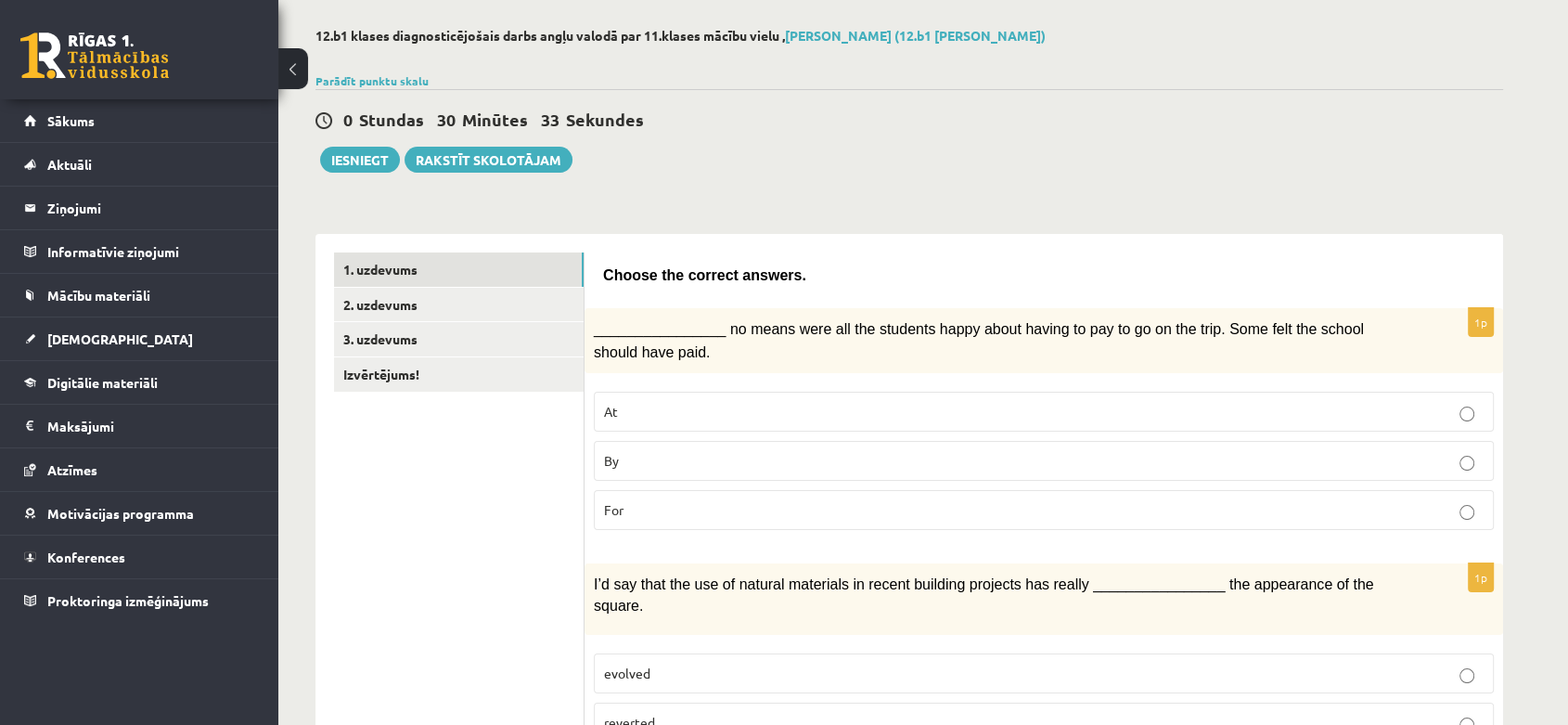
scroll to position [0, 0]
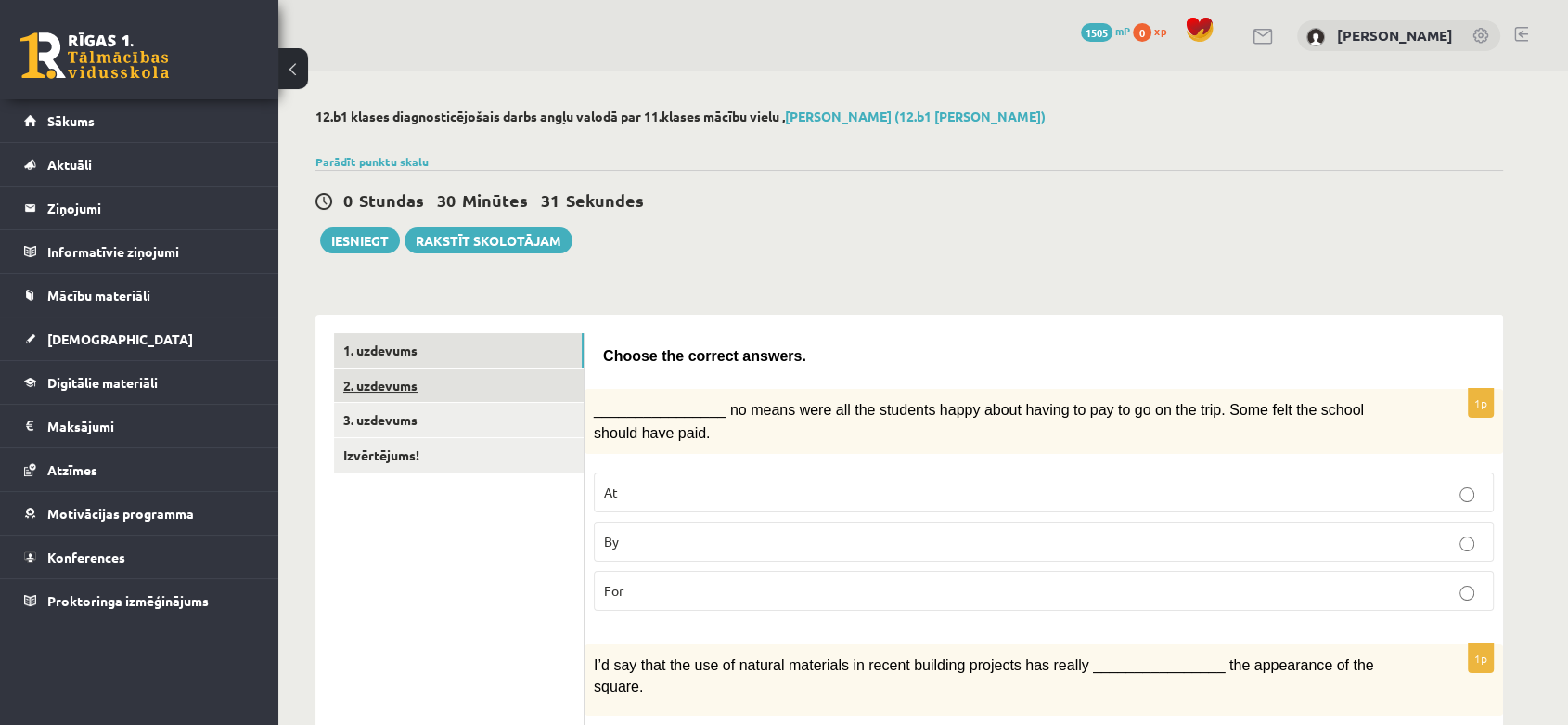
click at [546, 385] on link "2. uzdevums" at bounding box center [458, 385] width 250 height 35
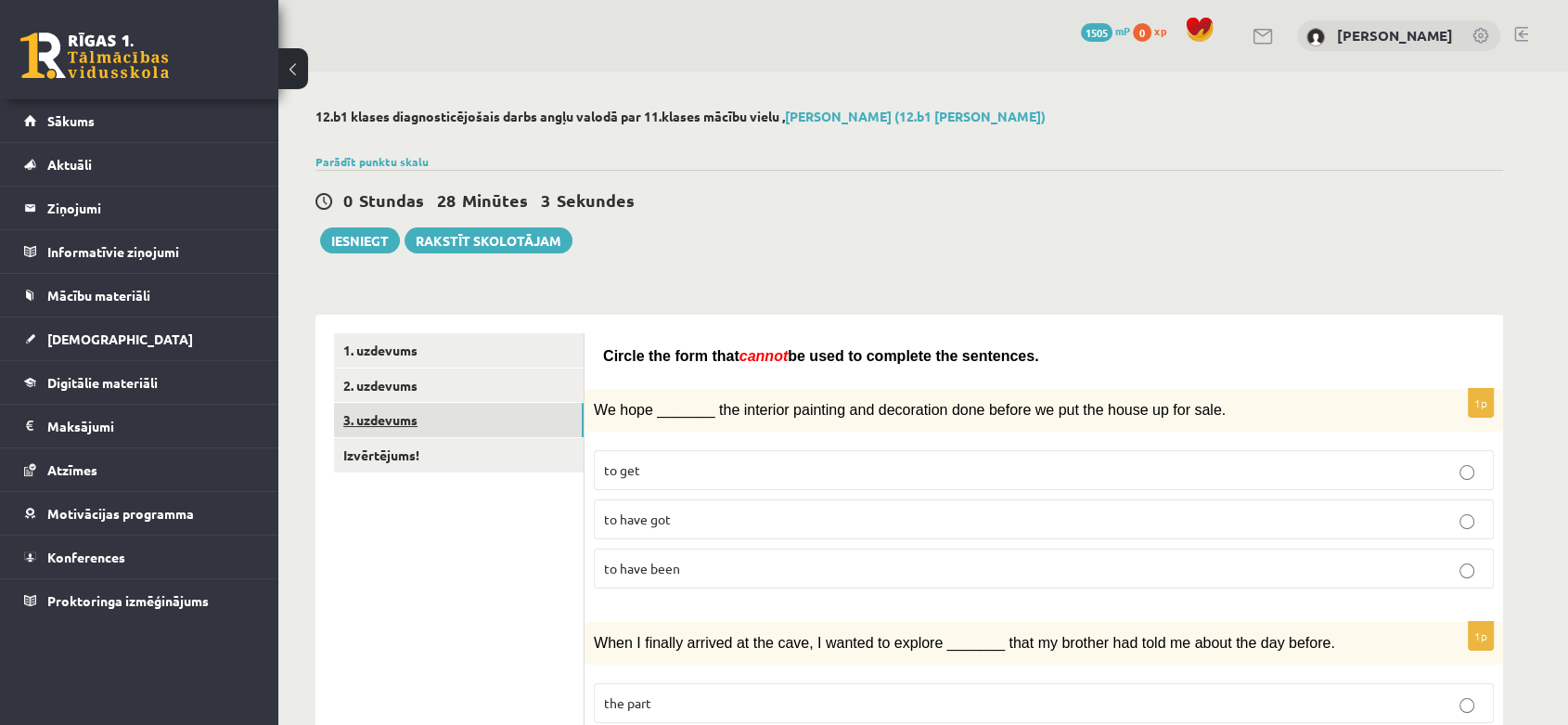
click at [542, 427] on link "3. uzdevums" at bounding box center [458, 420] width 250 height 35
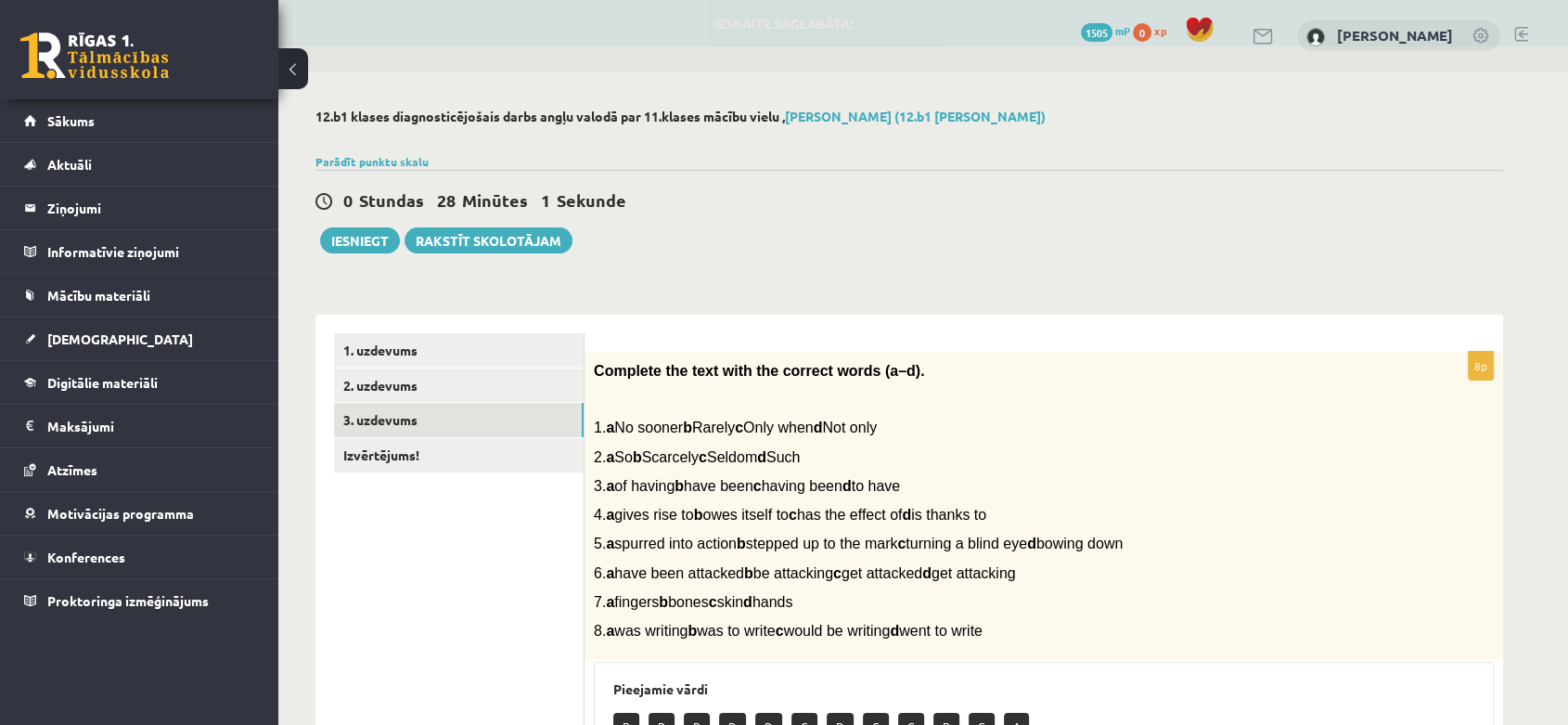
click at [1222, 255] on div "12.b1 klases diagnosticējošais darbs angļu valodā par 11.klases mācību vielu , …" at bounding box center [909, 645] width 1262 height 1149
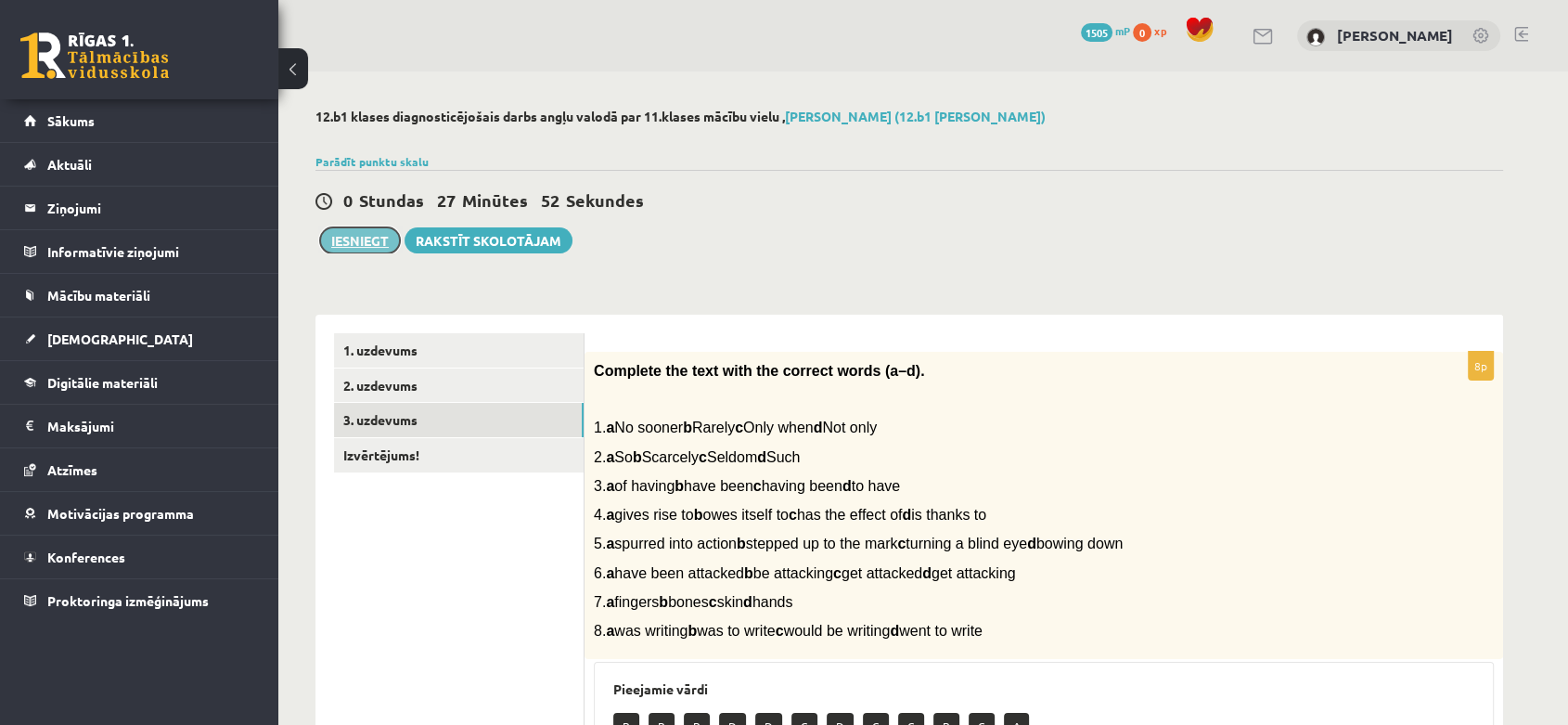
click at [389, 235] on button "Iesniegt" at bounding box center [359, 240] width 80 height 26
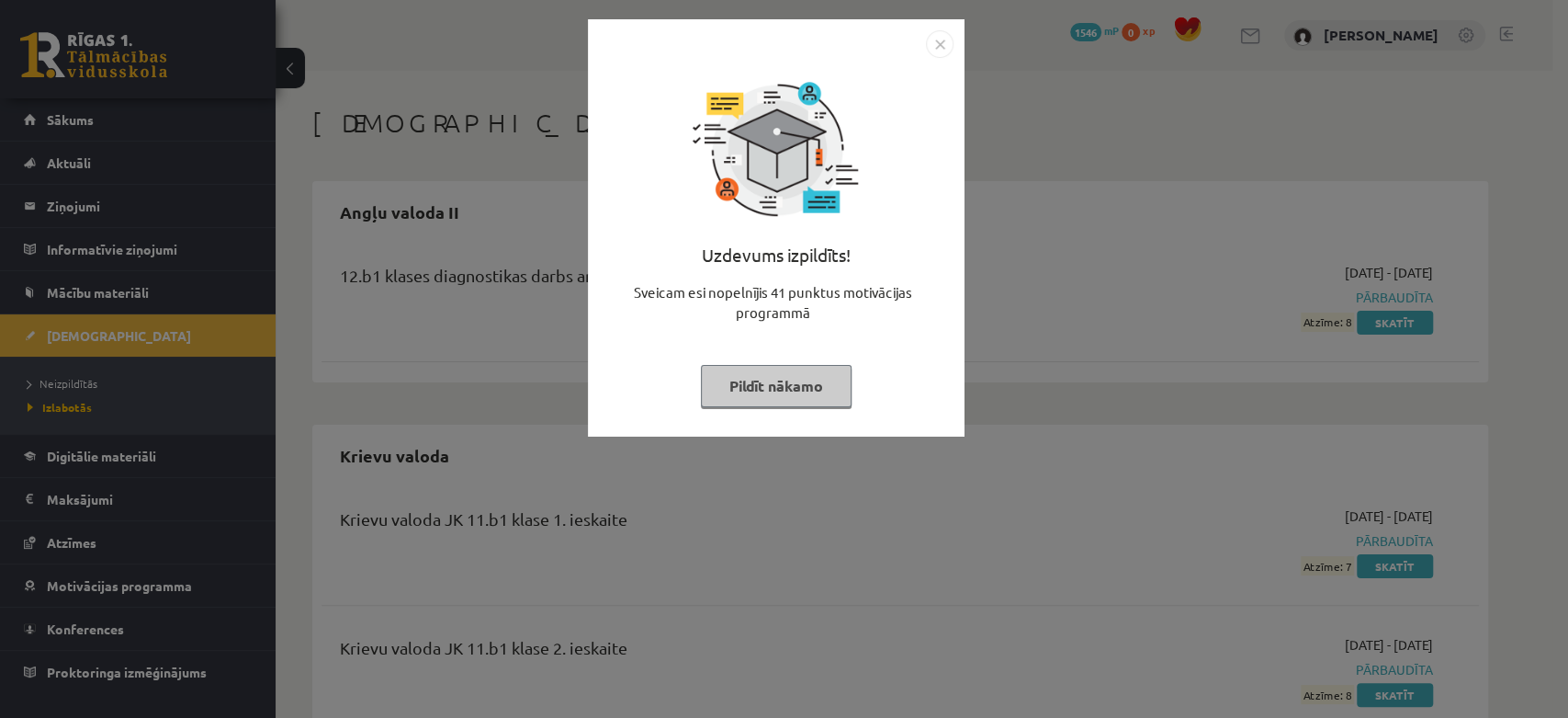
click at [797, 374] on button "Pildīt nākamo" at bounding box center [776, 385] width 151 height 42
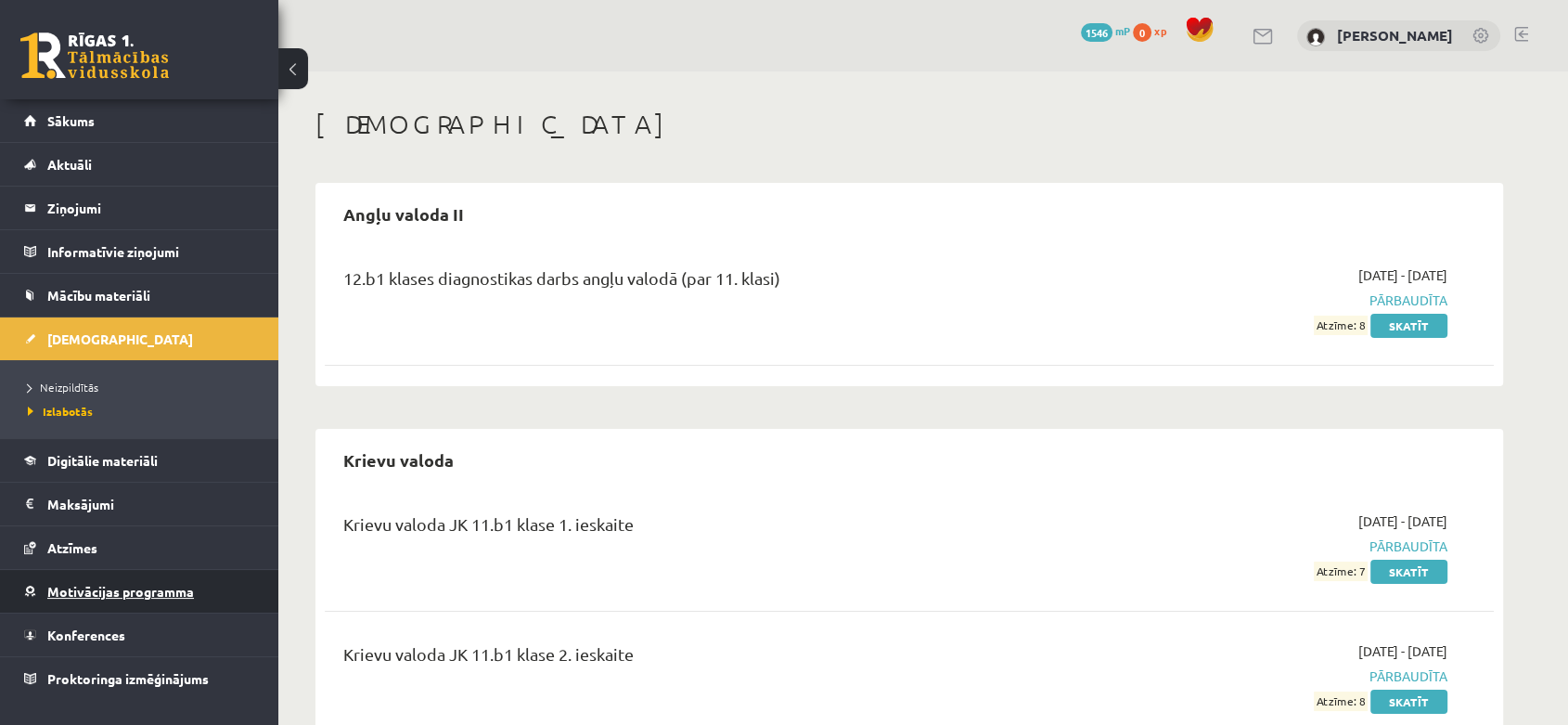
click at [221, 577] on link "Motivācijas programma" at bounding box center [139, 591] width 231 height 42
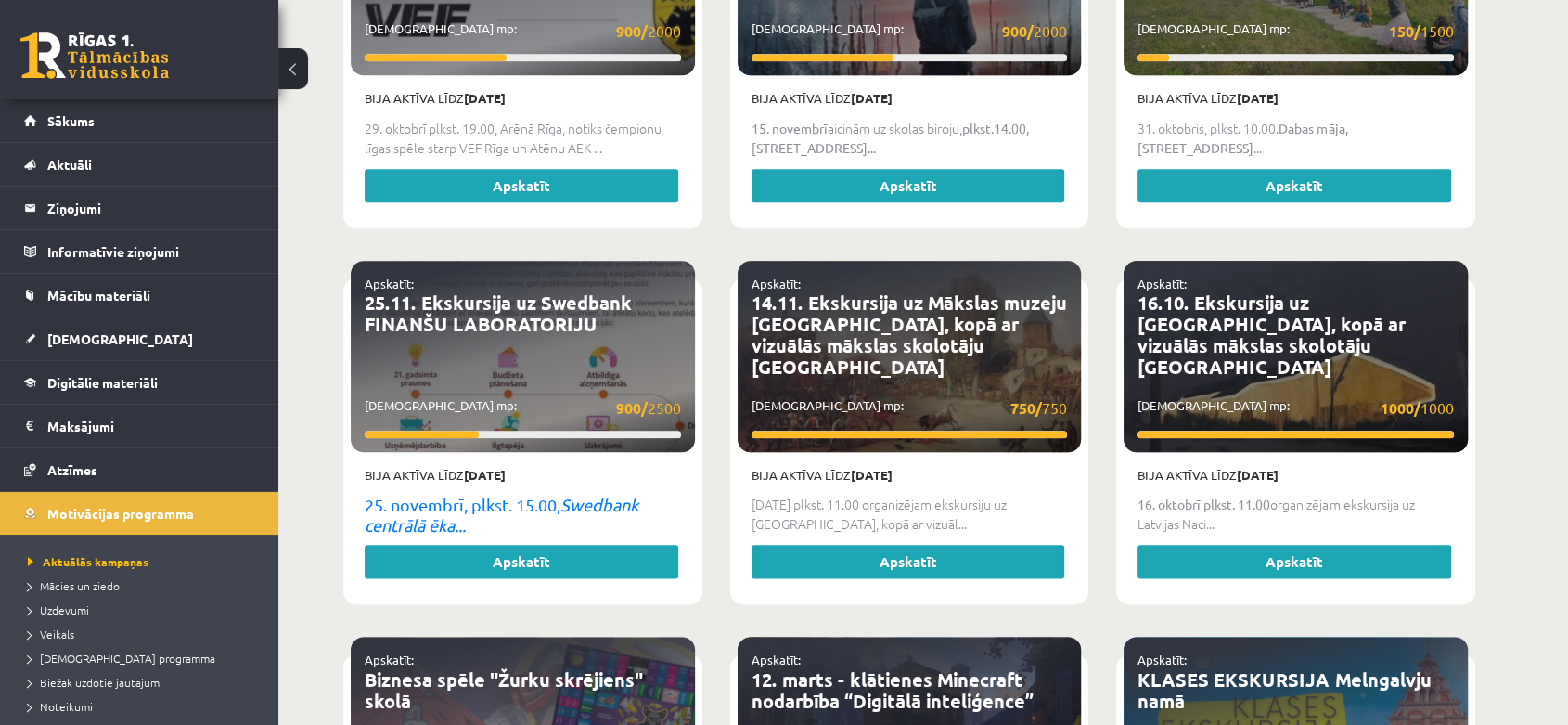
scroll to position [2100, 0]
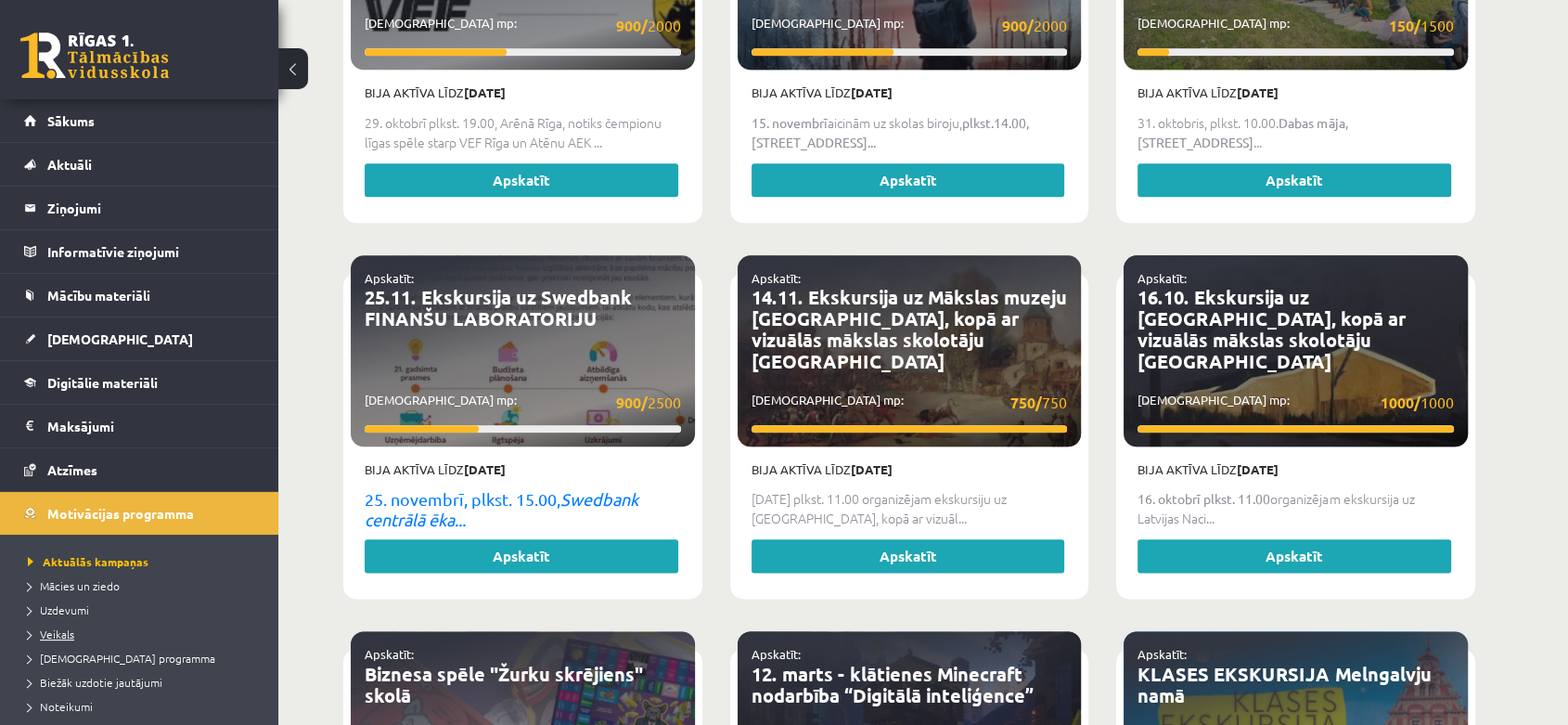
click at [59, 633] on span "Veikals" at bounding box center [50, 633] width 46 height 15
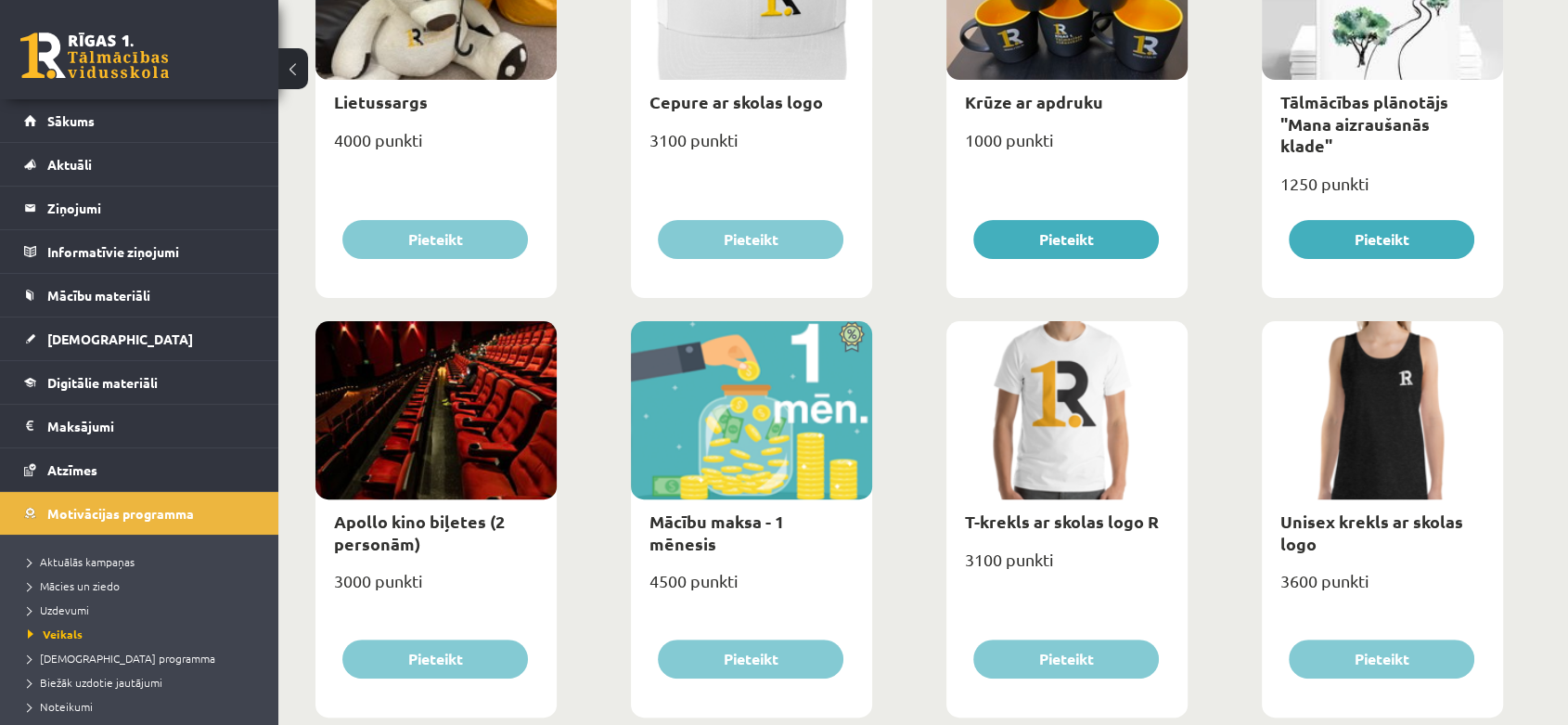
scroll to position [415, 0]
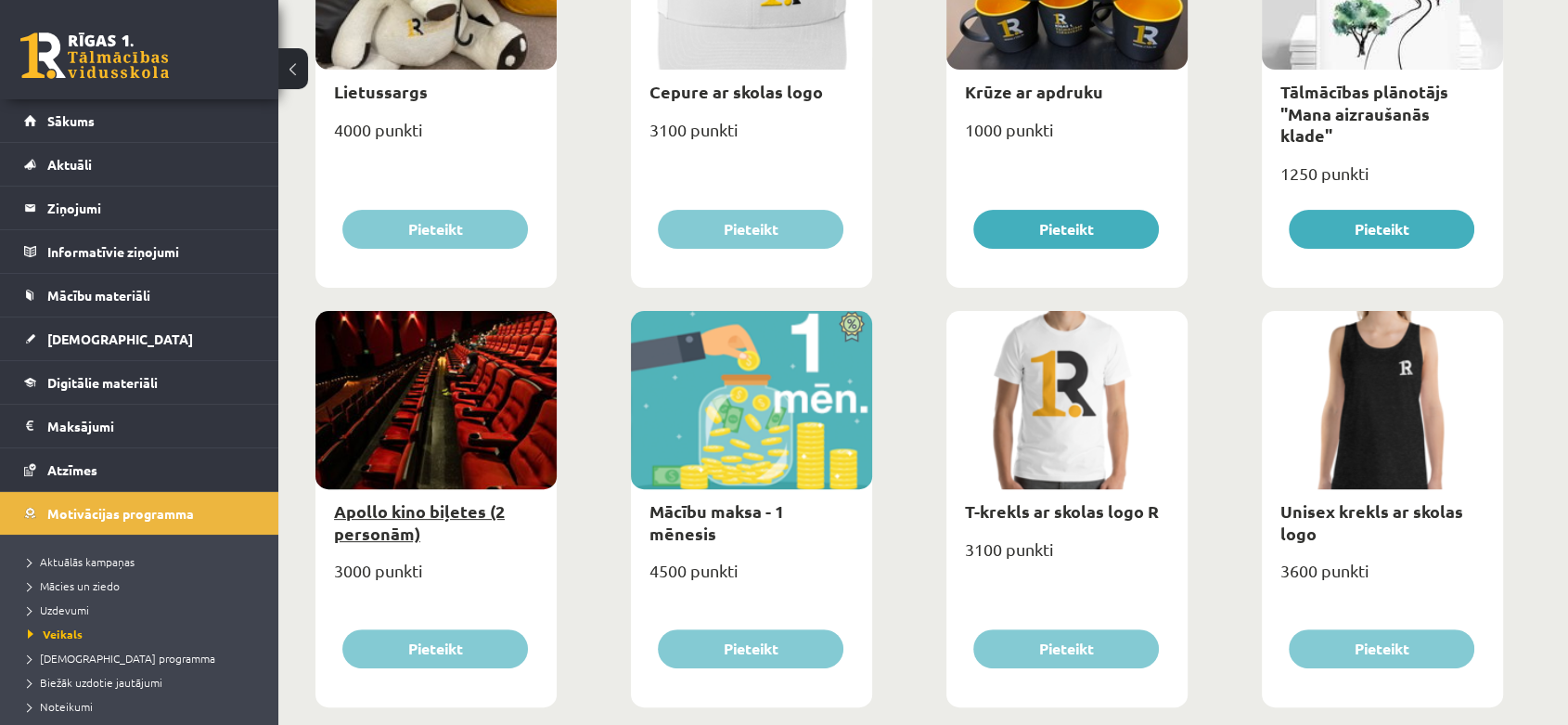
click at [475, 506] on link "Apollo kino biļetes (2 personām)" at bounding box center [419, 521] width 171 height 42
type input "*"
select select "**********"
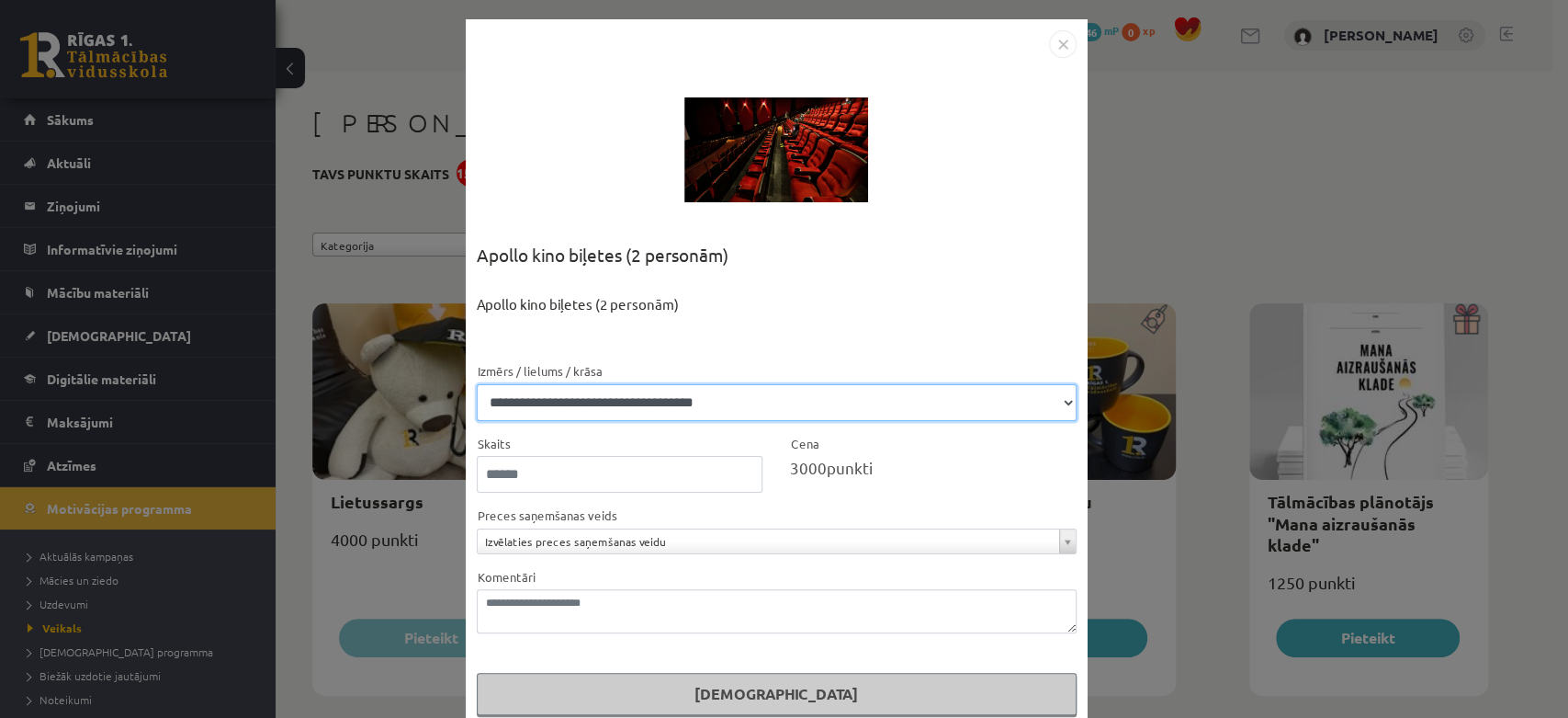
click at [527, 414] on select "**********" at bounding box center [777, 403] width 600 height 37
click at [1057, 46] on img "Close" at bounding box center [1063, 44] width 27 height 27
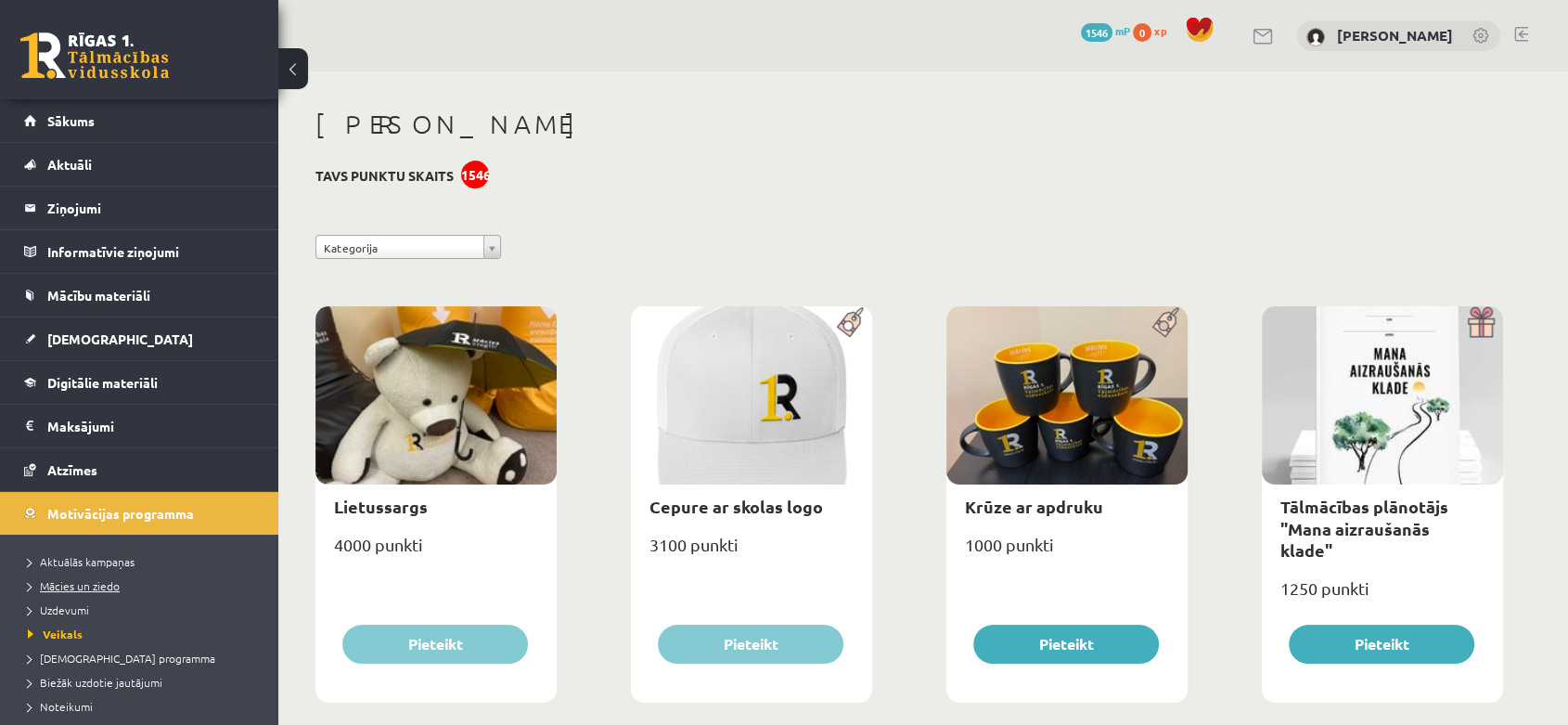
click at [94, 591] on span "Mācies un ziedo" at bounding box center [73, 585] width 92 height 15
